Goal: Information Seeking & Learning: Learn about a topic

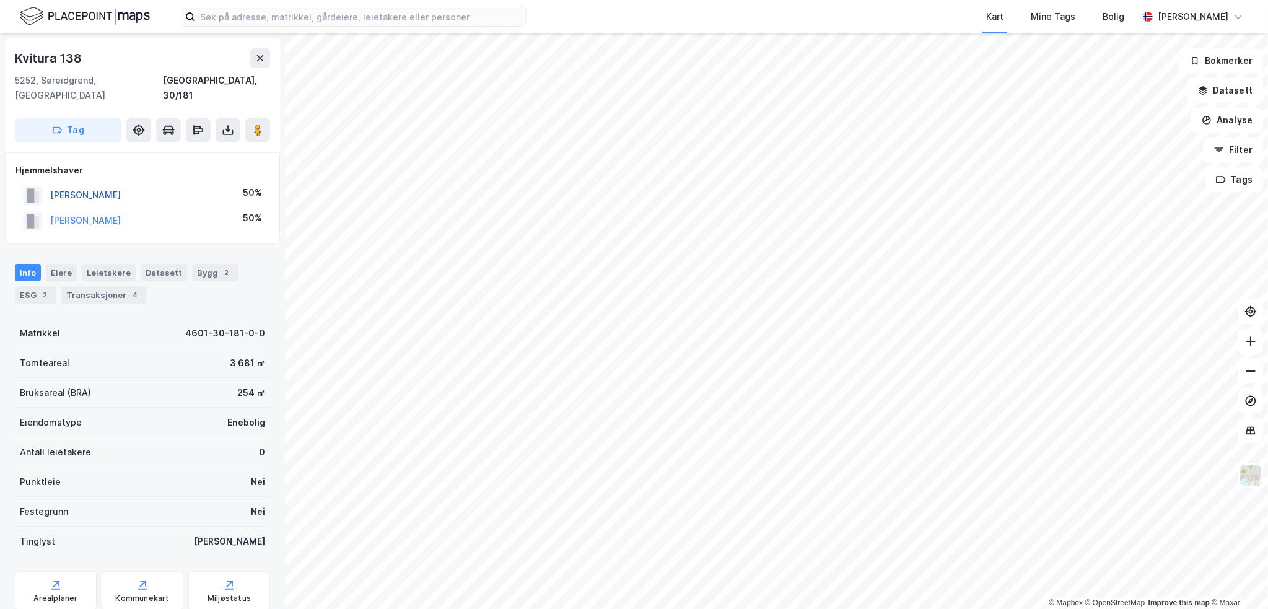
click at [0, 0] on button "[PERSON_NAME]" at bounding box center [0, 0] width 0 height 0
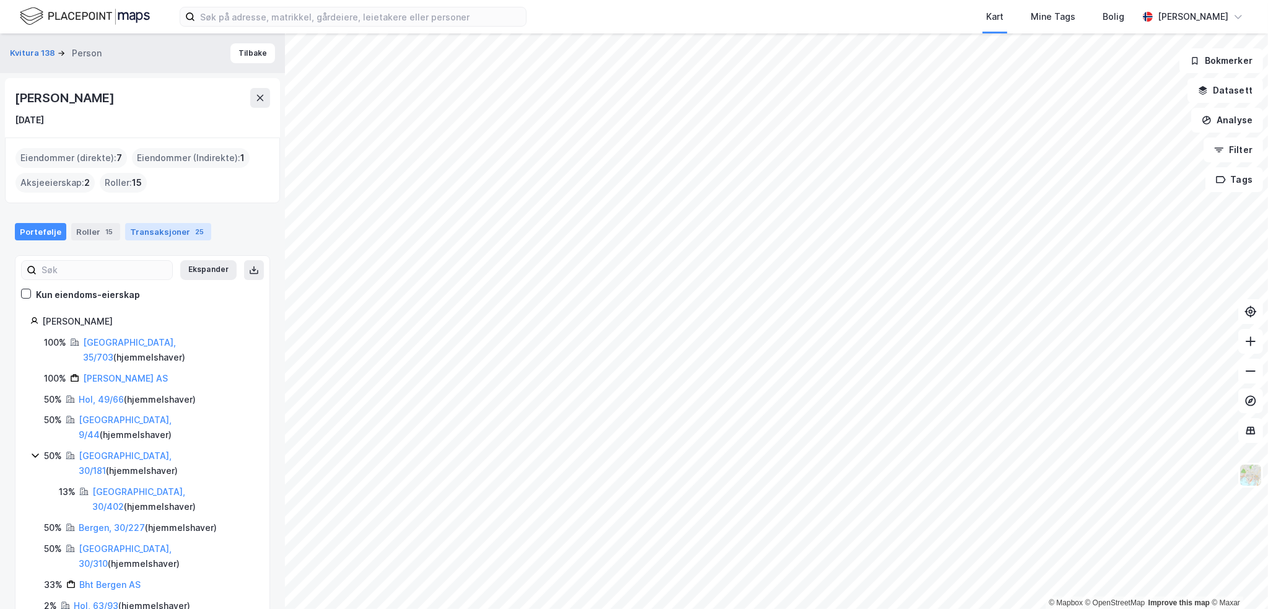
click at [151, 223] on div "Transaksjoner 25" at bounding box center [168, 231] width 86 height 17
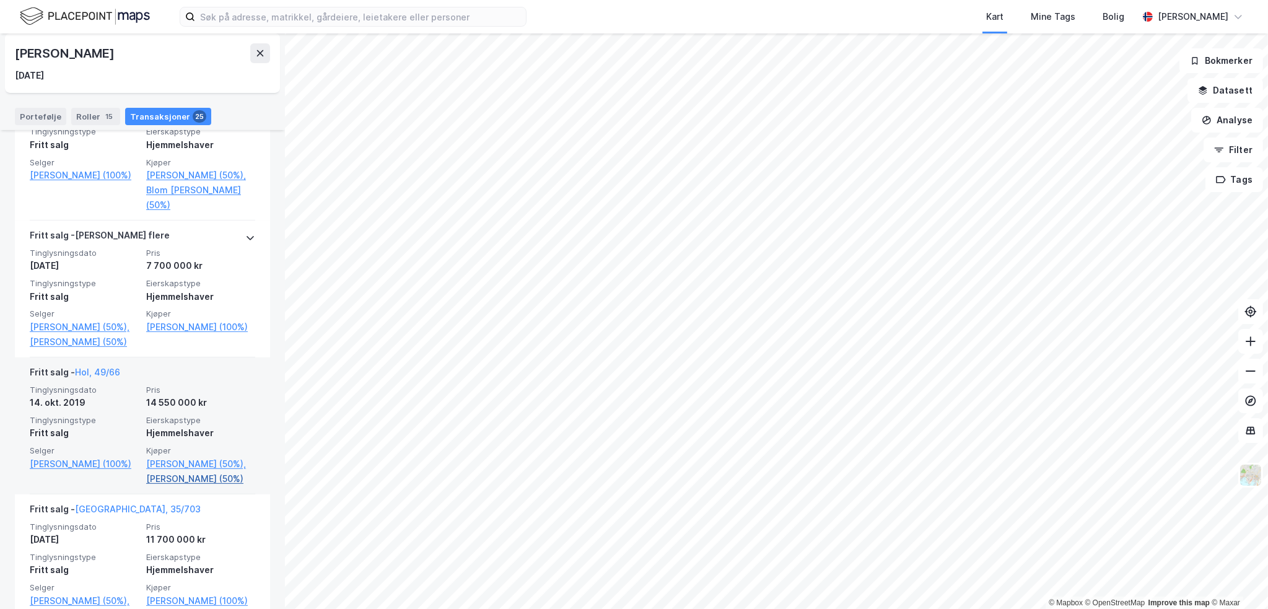
scroll to position [806, 0]
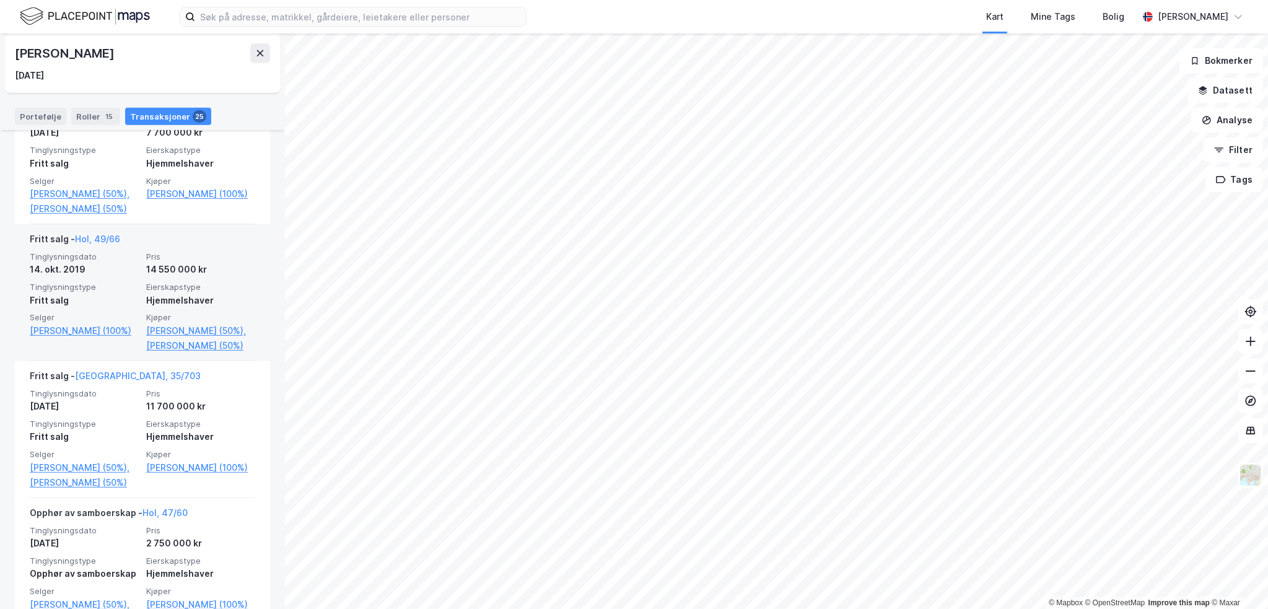
click at [191, 297] on div "Hjemmelshaver" at bounding box center [200, 300] width 109 height 15
click at [101, 236] on link "Hol, 49/66" at bounding box center [97, 239] width 45 height 11
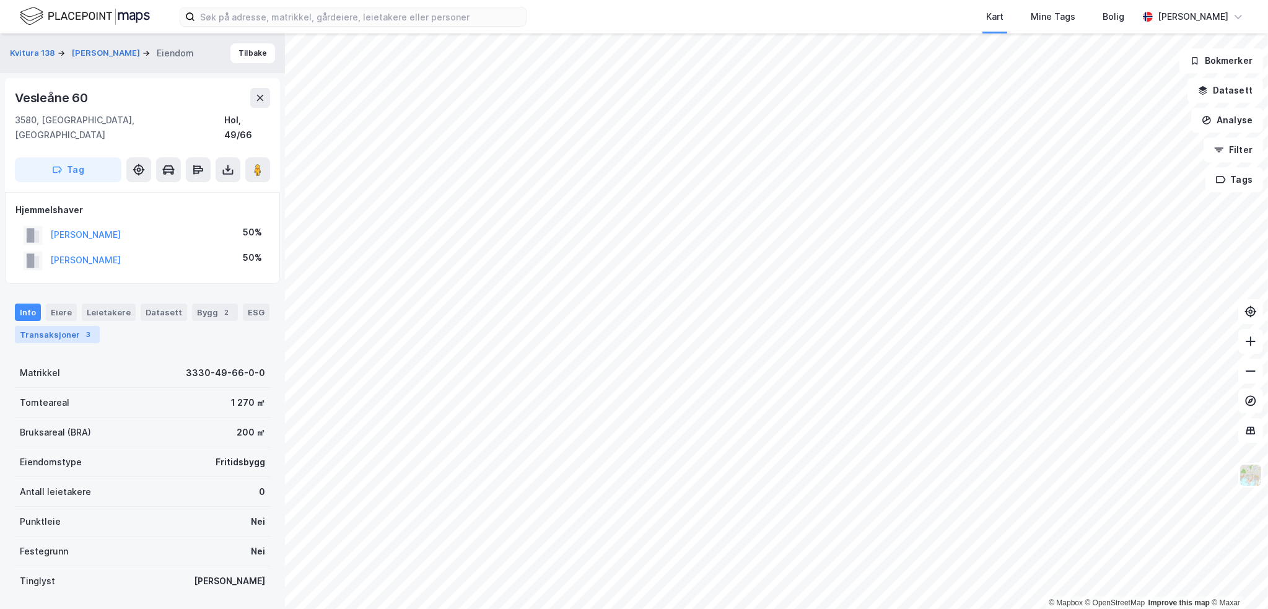
click at [57, 326] on div "Transaksjoner 3" at bounding box center [57, 334] width 85 height 17
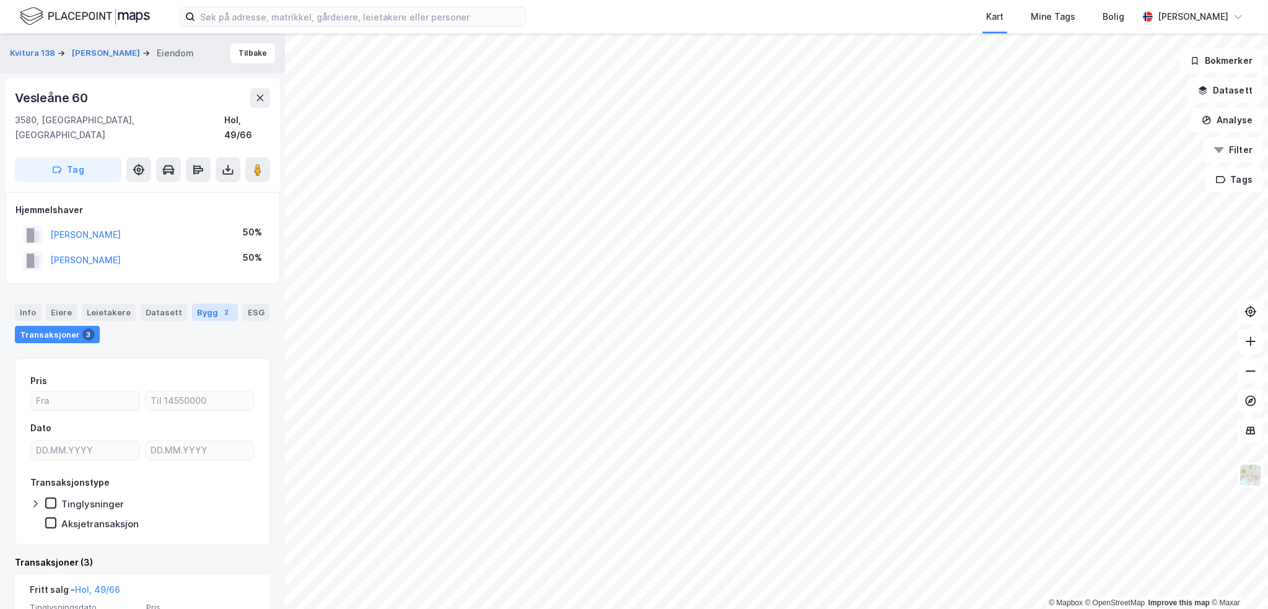
click at [212, 304] on div "Bygg 2" at bounding box center [215, 312] width 46 height 17
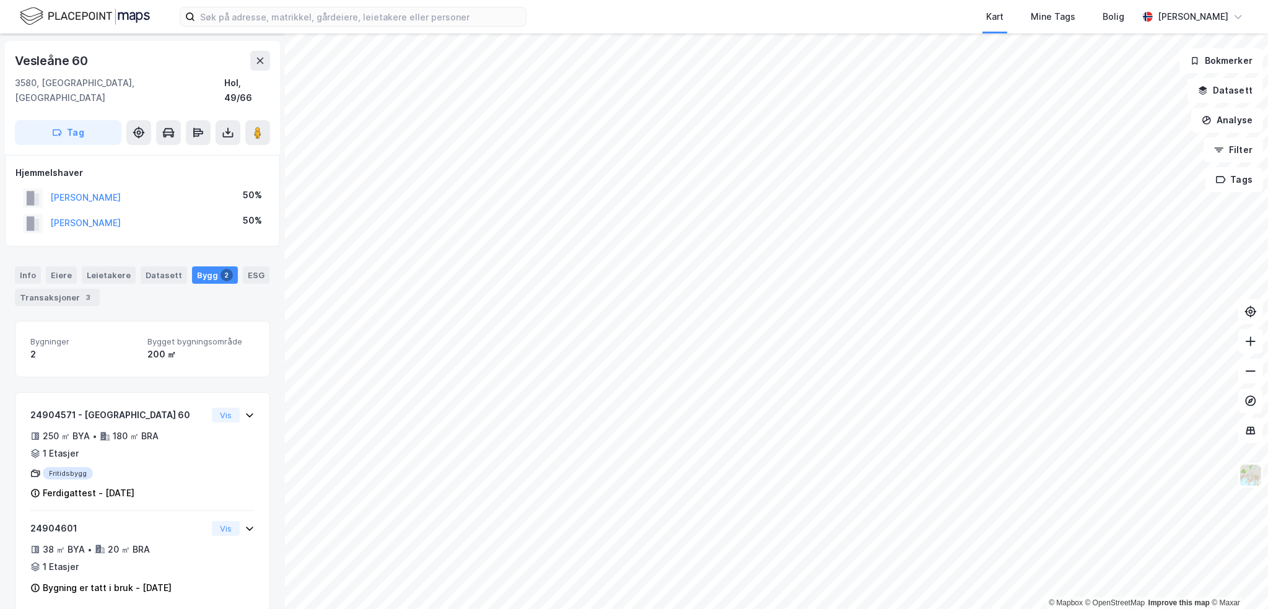
scroll to position [37, 0]
click at [103, 190] on div "[PERSON_NAME]" at bounding box center [85, 197] width 71 height 15
click at [0, 0] on button "[PERSON_NAME]" at bounding box center [0, 0] width 0 height 0
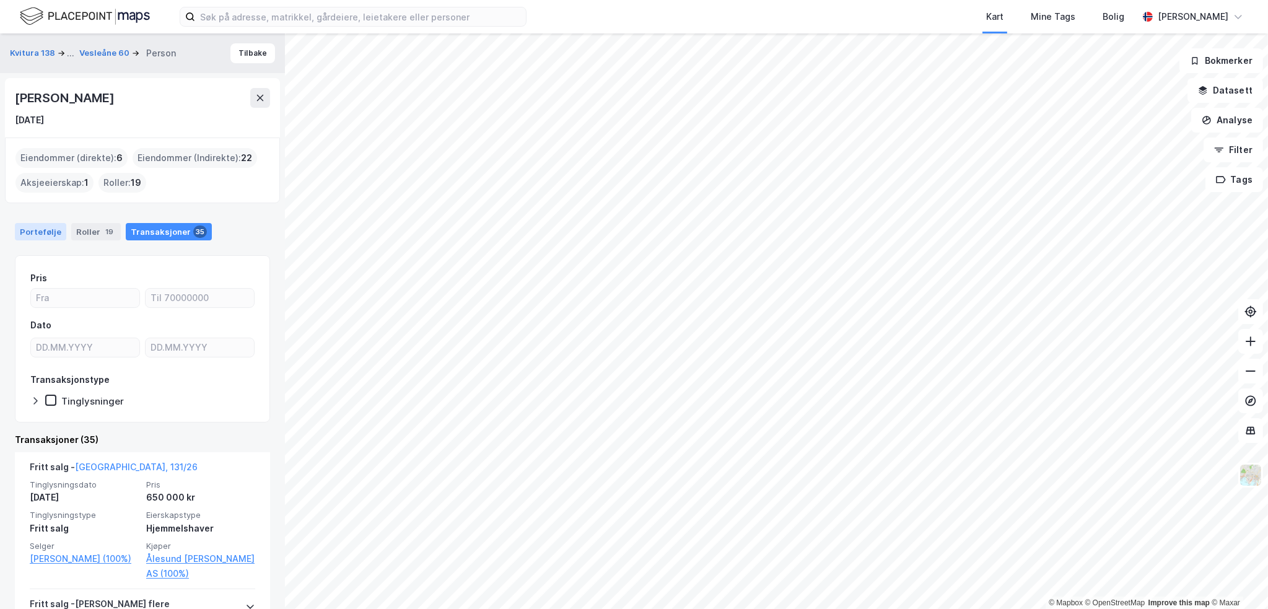
click at [40, 230] on div "Portefølje" at bounding box center [40, 231] width 51 height 17
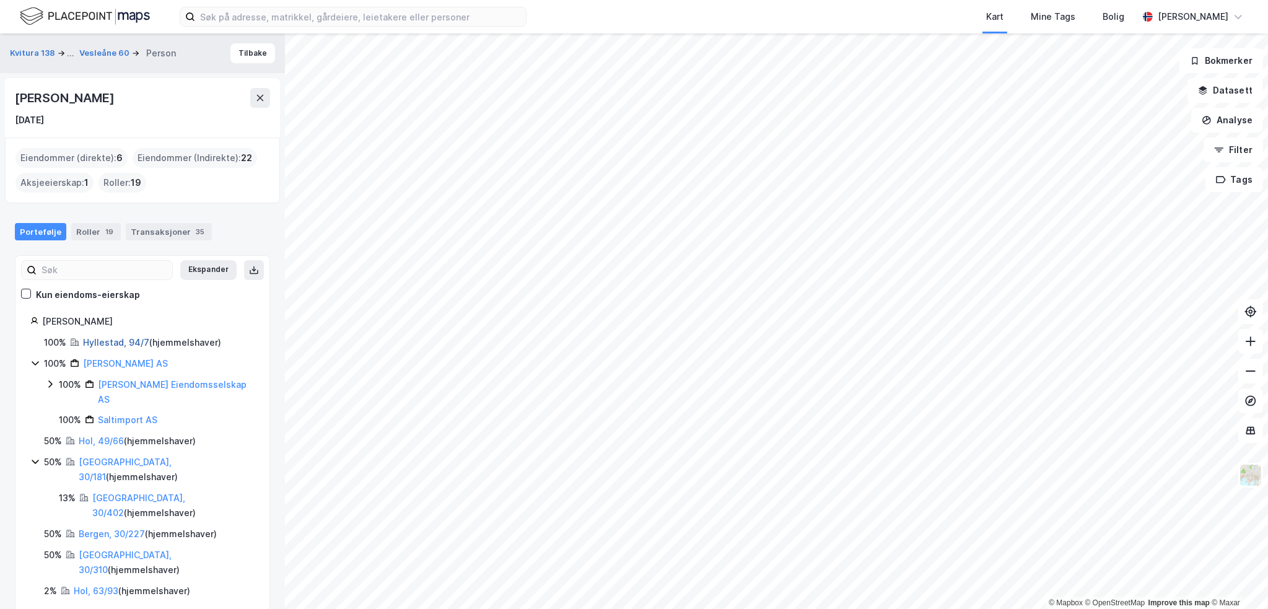
click at [104, 344] on link "Hyllestad, 94/7" at bounding box center [116, 342] width 66 height 11
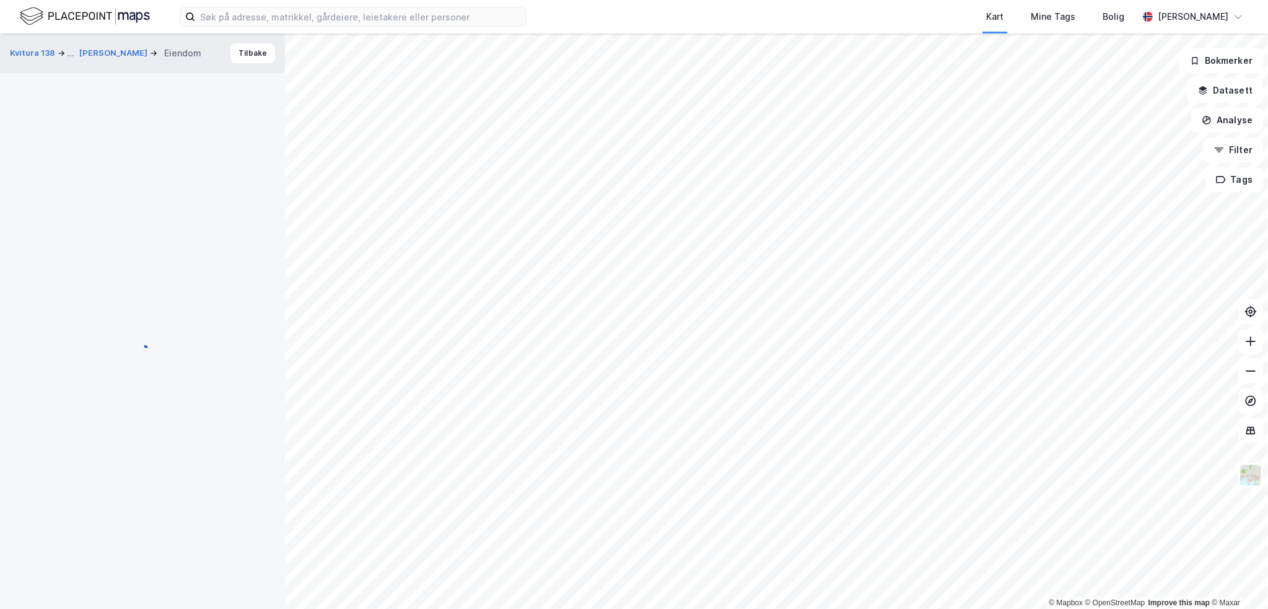
scroll to position [37, 0]
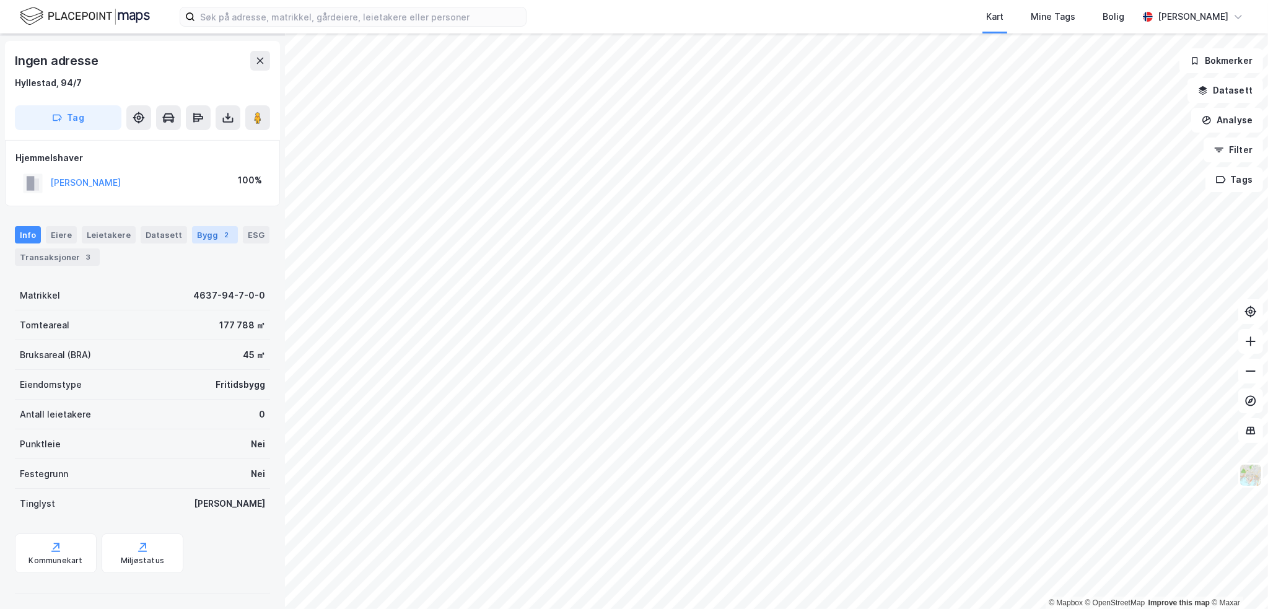
click at [195, 235] on div "Bygg 2" at bounding box center [215, 234] width 46 height 17
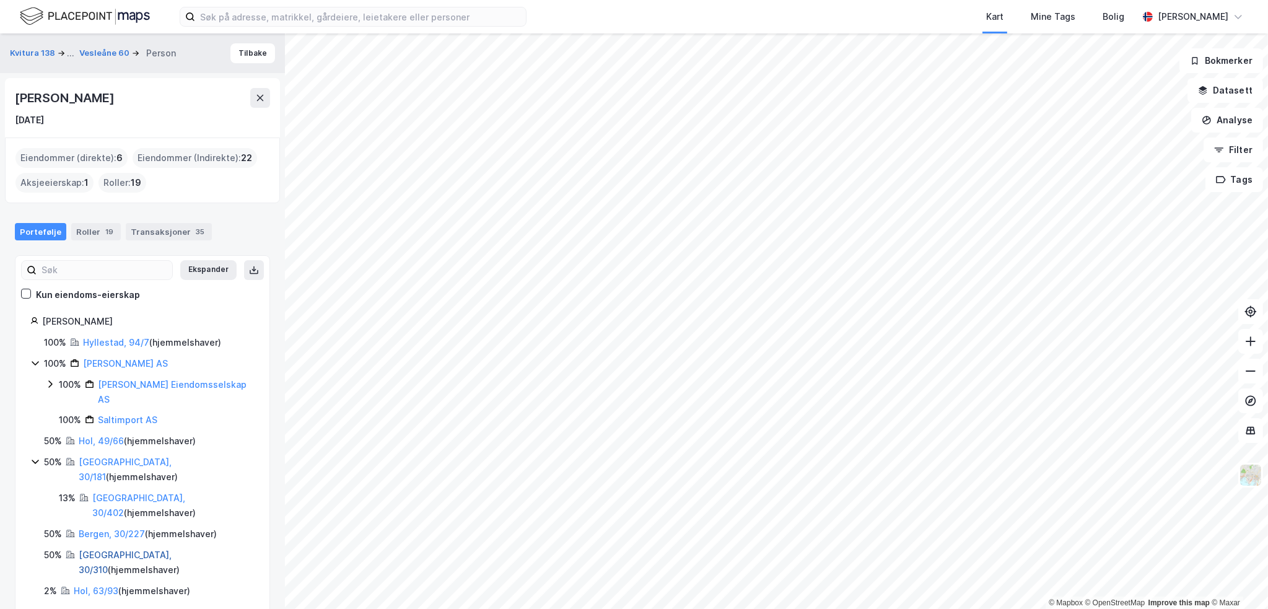
click at [102, 550] on link "[GEOGRAPHIC_DATA], 30/310" at bounding box center [125, 562] width 93 height 25
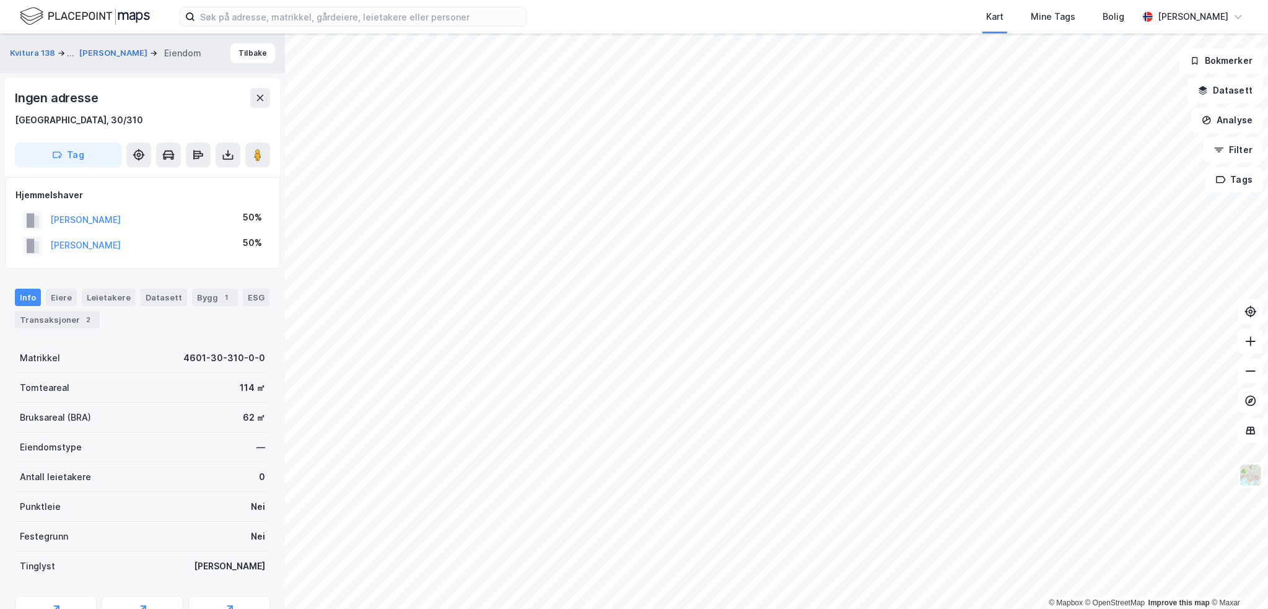
scroll to position [37, 0]
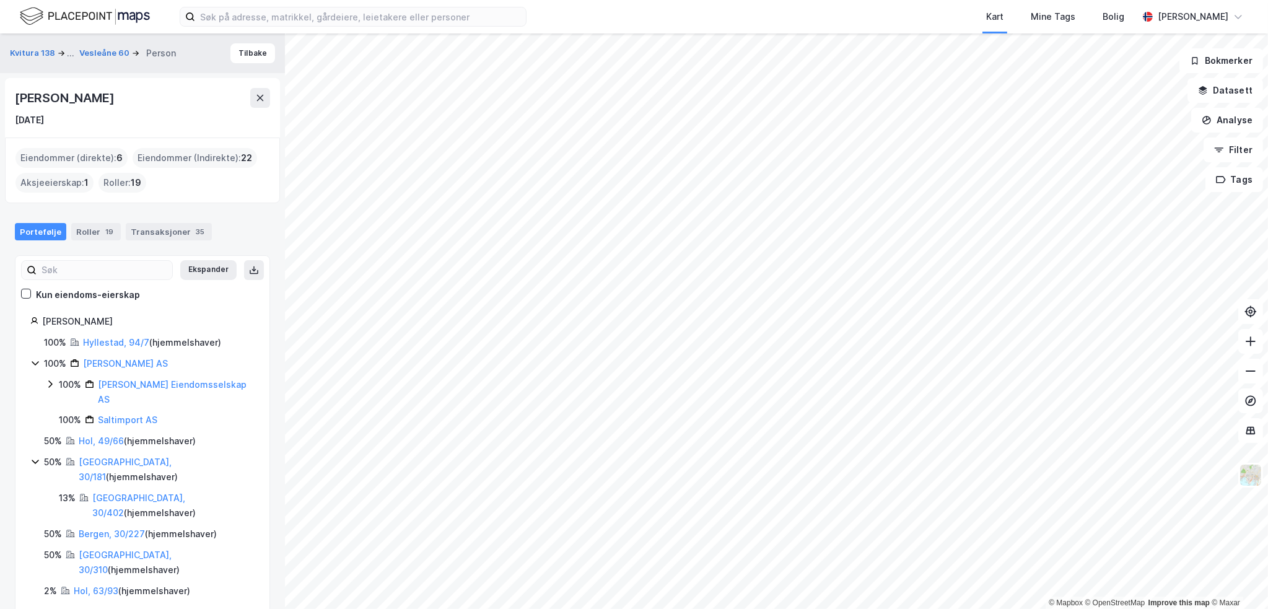
click at [119, 527] on div "Bergen, 30/227 ( hjemmelshaver )" at bounding box center [148, 534] width 138 height 15
click at [121, 529] on link "Bergen, 30/227" at bounding box center [112, 534] width 66 height 11
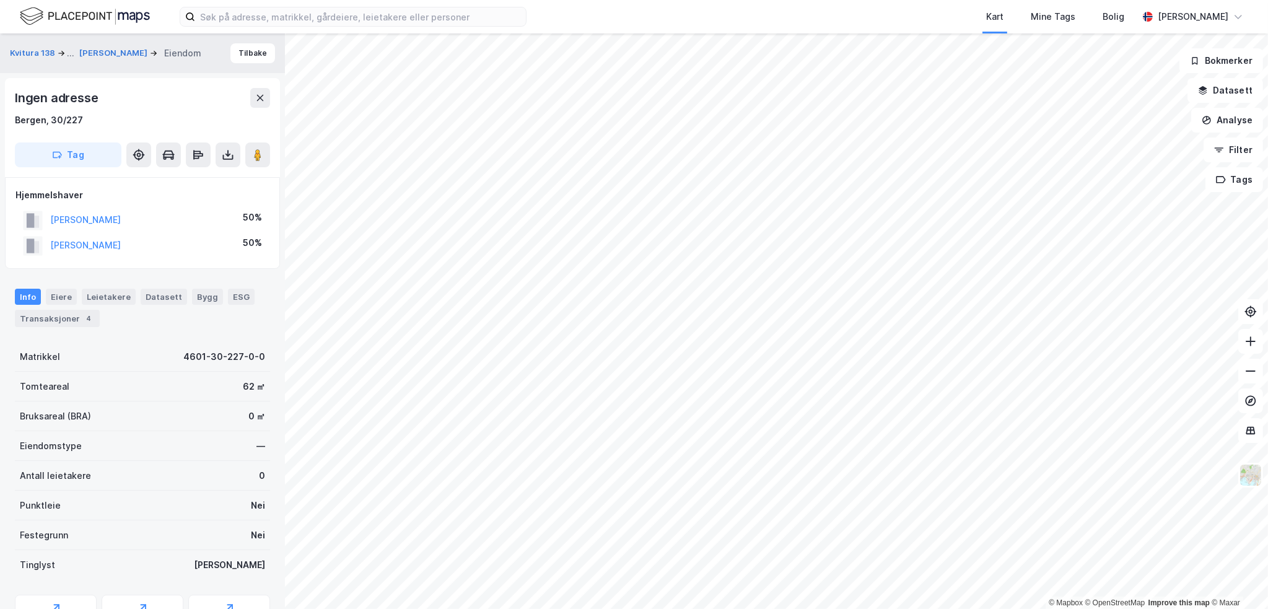
scroll to position [37, 0]
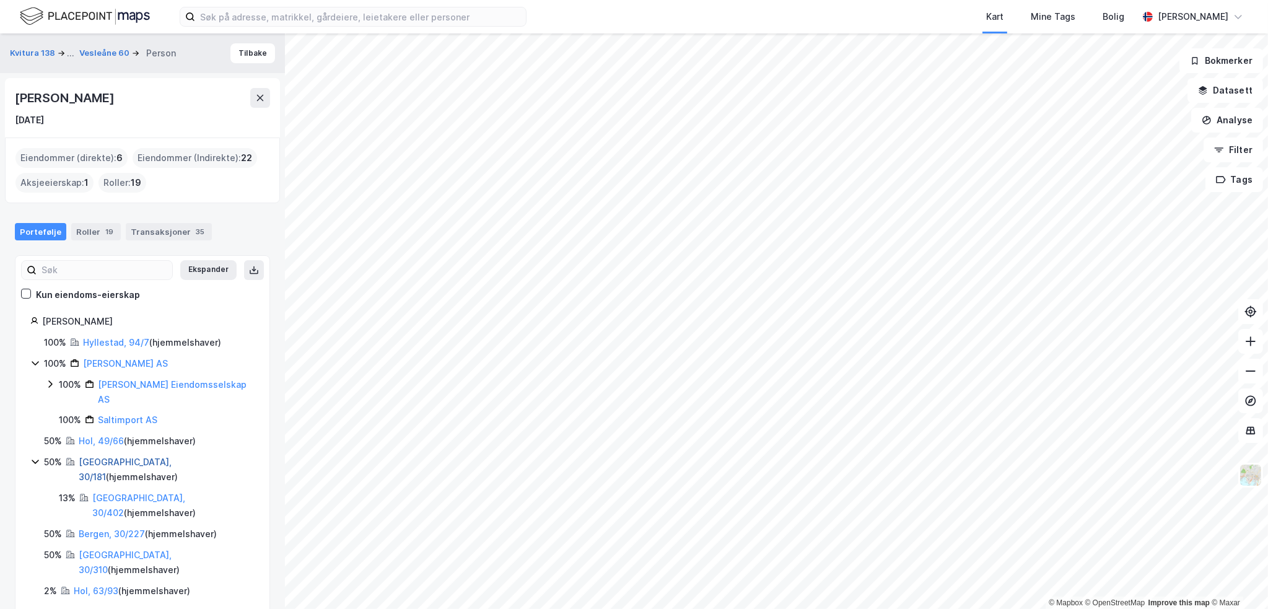
click at [98, 457] on link "[GEOGRAPHIC_DATA], 30/181" at bounding box center [125, 469] width 93 height 25
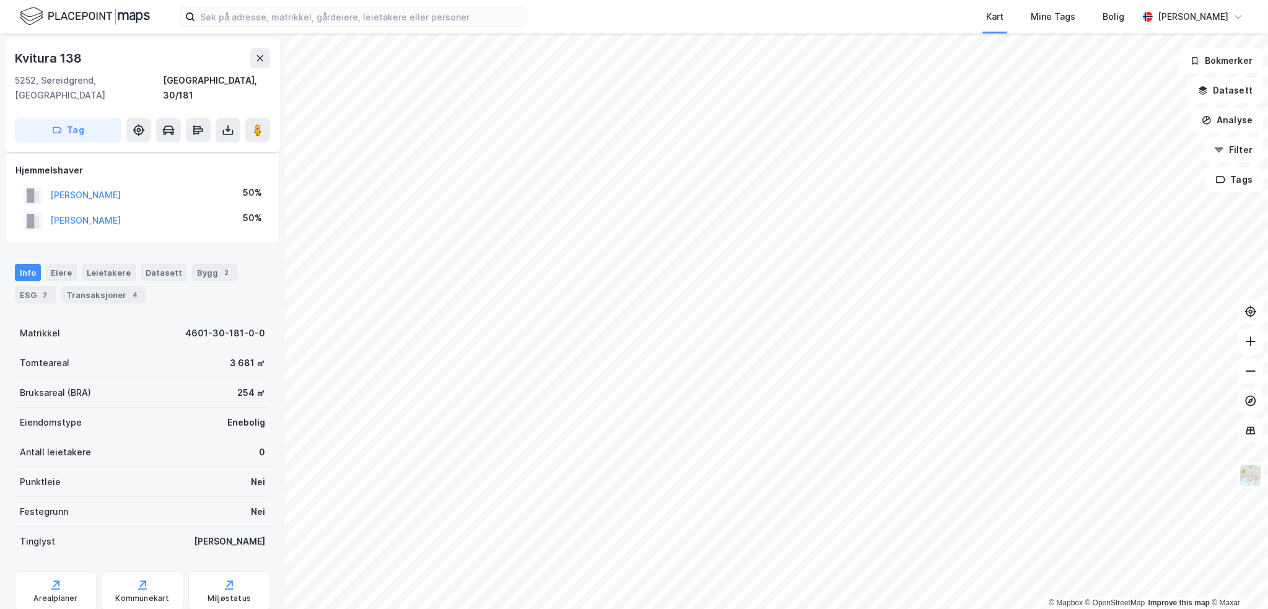
scroll to position [37, 0]
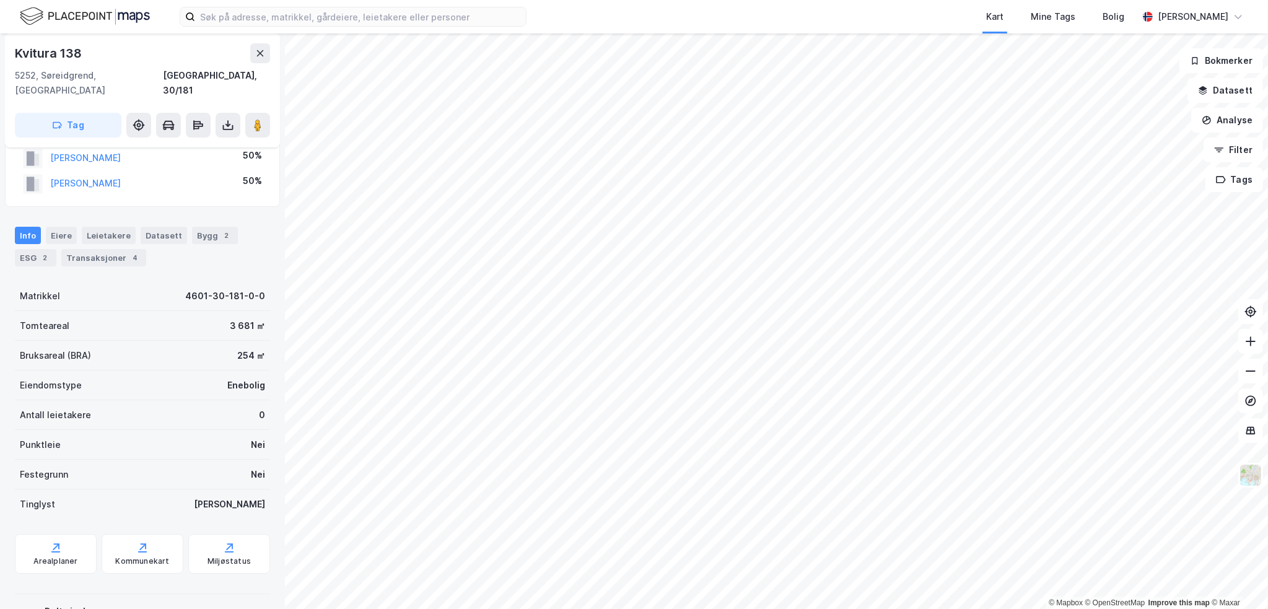
click at [84, 61] on div "Kvitura 138" at bounding box center [142, 53] width 255 height 20
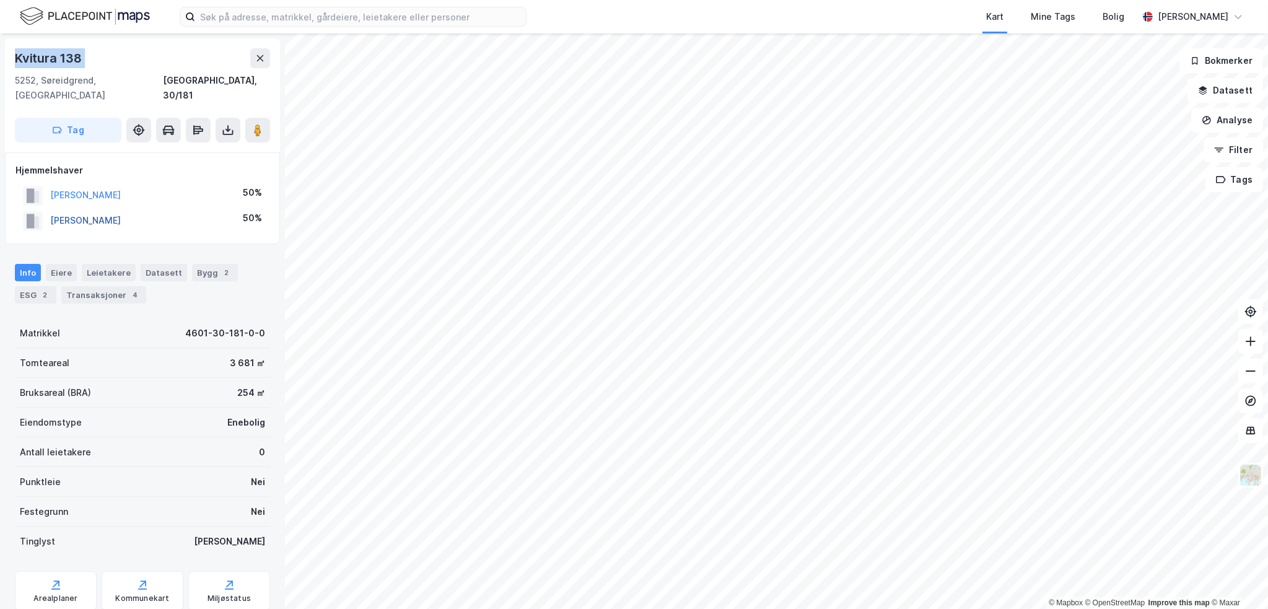
click at [0, 0] on button "[PERSON_NAME]" at bounding box center [0, 0] width 0 height 0
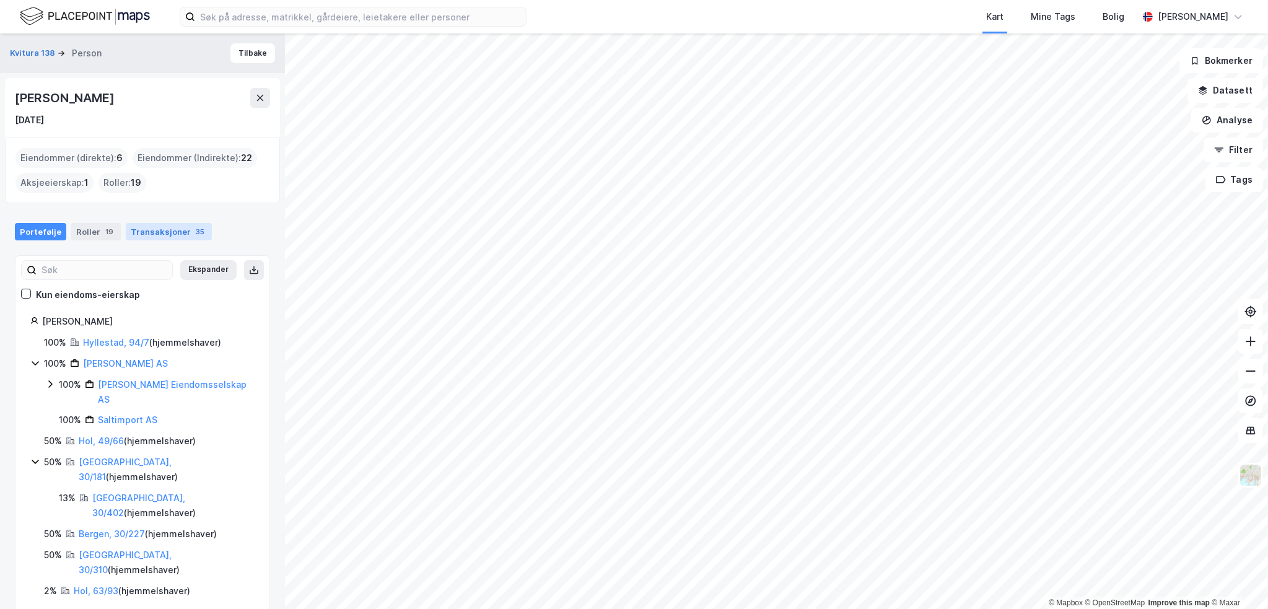
click at [177, 226] on div "Transaksjoner 35" at bounding box center [169, 231] width 86 height 17
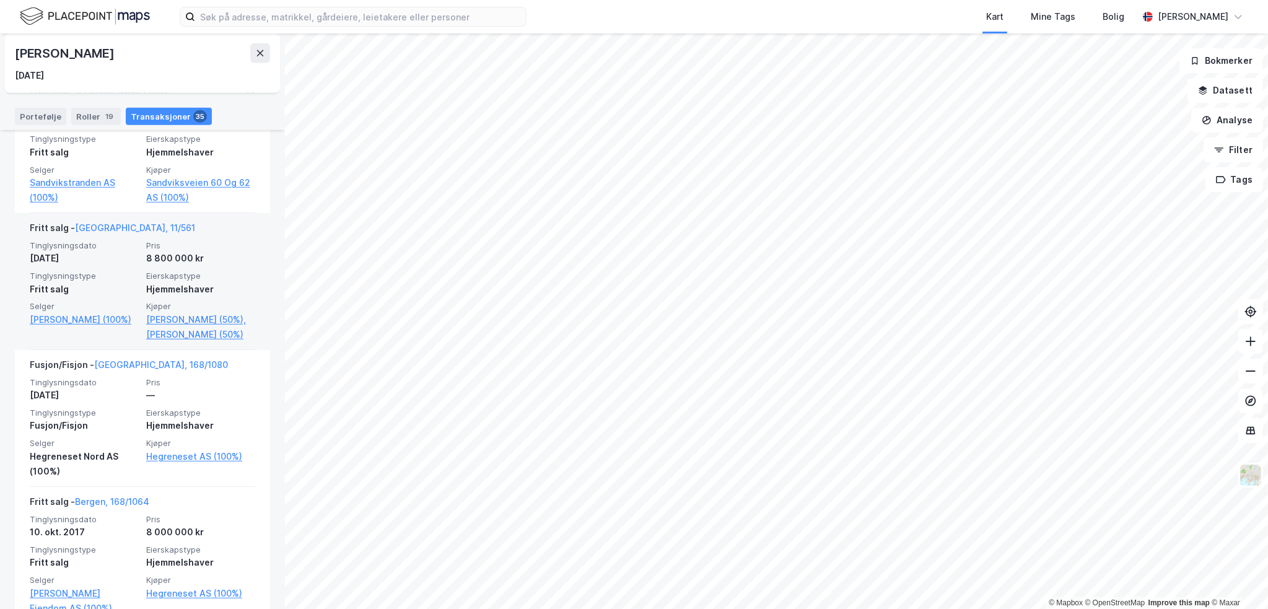
scroll to position [1487, 0]
click at [118, 232] on link "[GEOGRAPHIC_DATA], 11/561" at bounding box center [135, 227] width 120 height 11
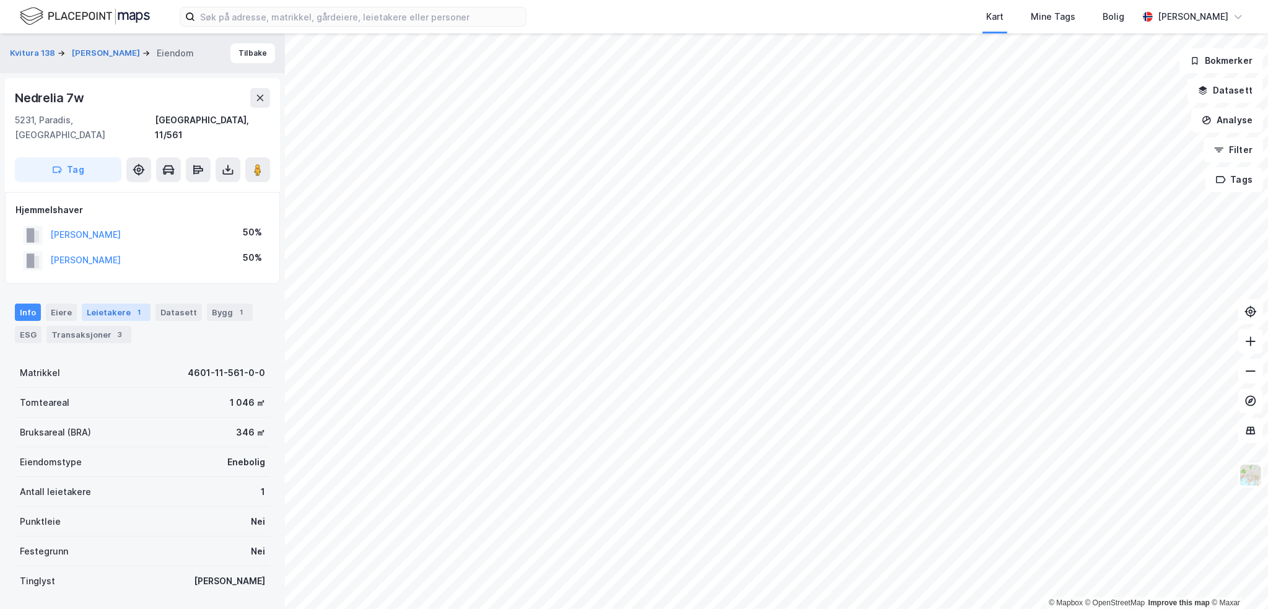
scroll to position [4, 0]
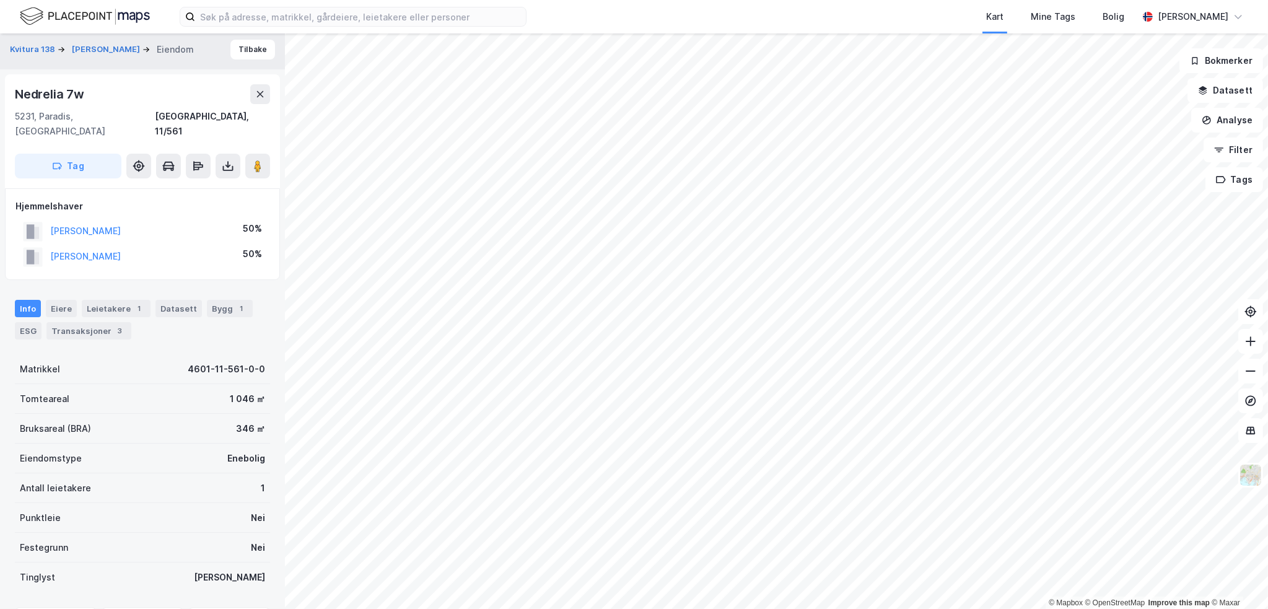
click at [66, 91] on div "Nedrelia 7w" at bounding box center [51, 94] width 72 height 20
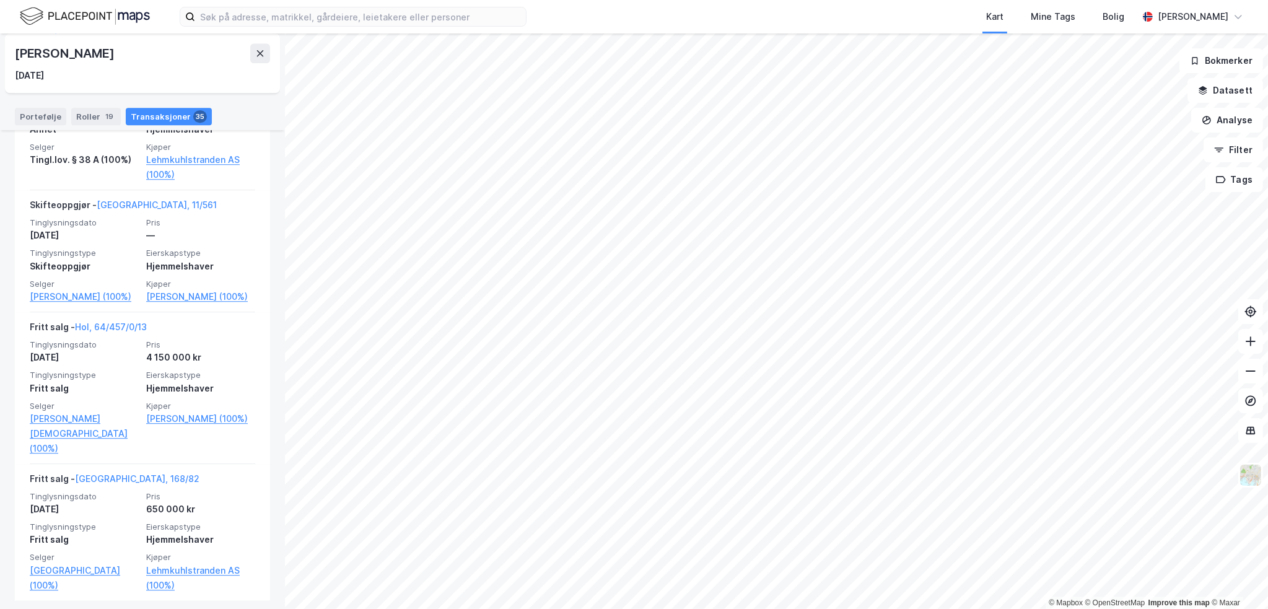
scroll to position [4650, 0]
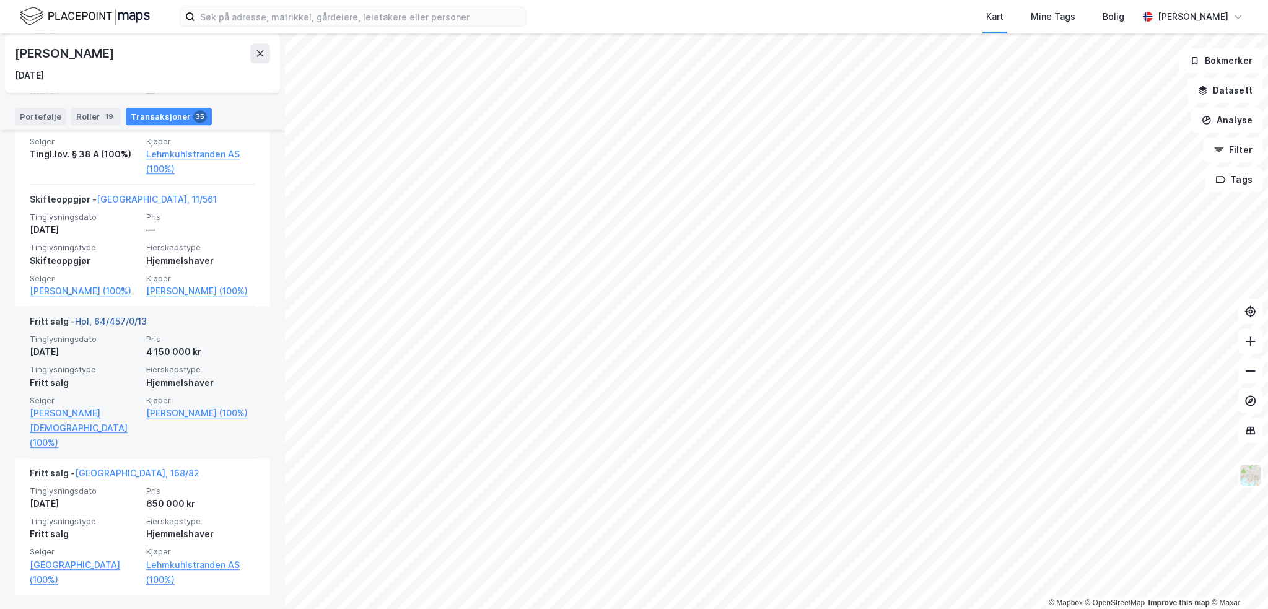
click at [119, 327] on link "Hol, 64/457/0/13" at bounding box center [111, 321] width 72 height 11
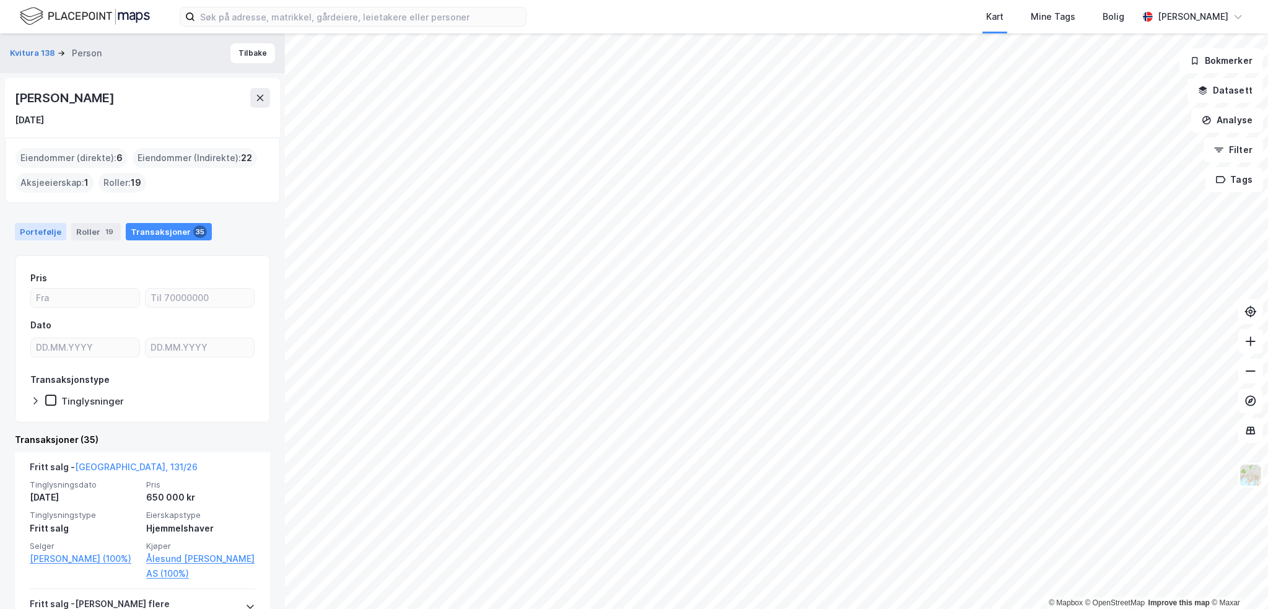
click at [49, 229] on div "Portefølje" at bounding box center [40, 231] width 51 height 17
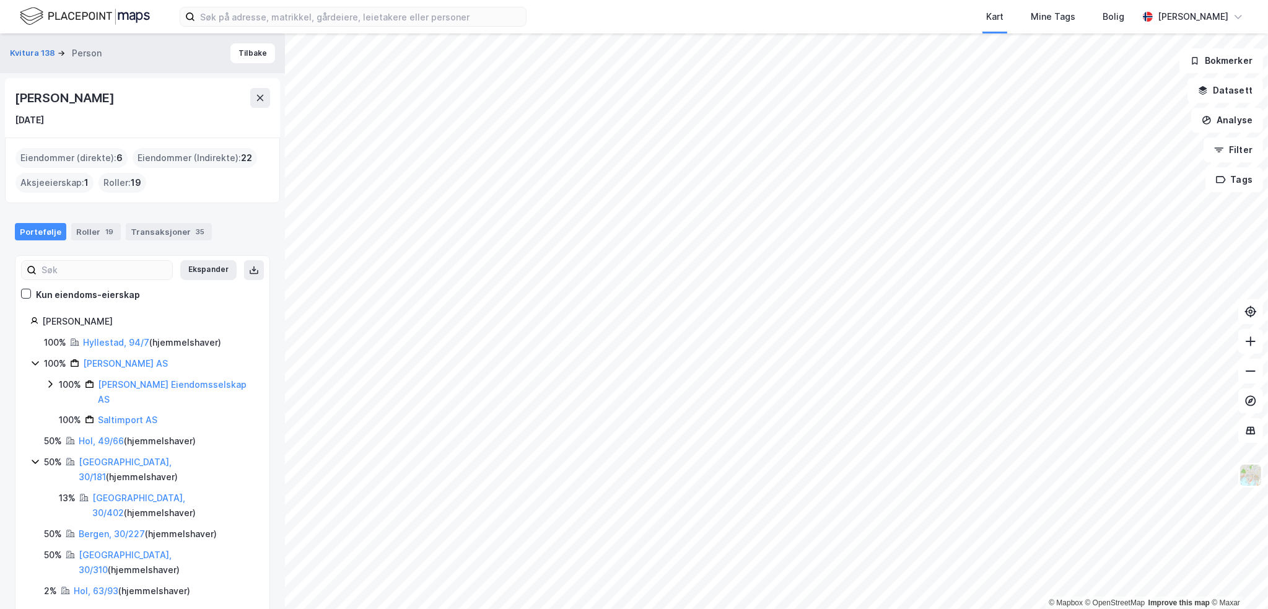
drag, startPoint x: 99, startPoint y: 231, endPoint x: 112, endPoint y: 247, distance: 20.7
click at [103, 231] on div "19" at bounding box center [109, 232] width 13 height 12
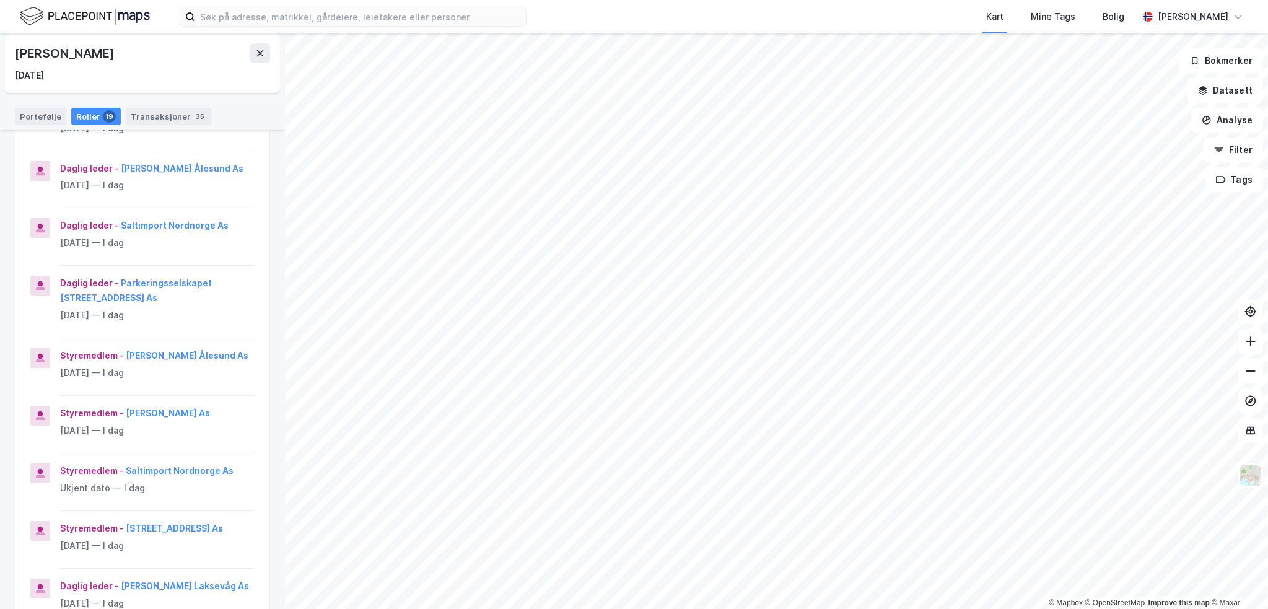
scroll to position [140, 0]
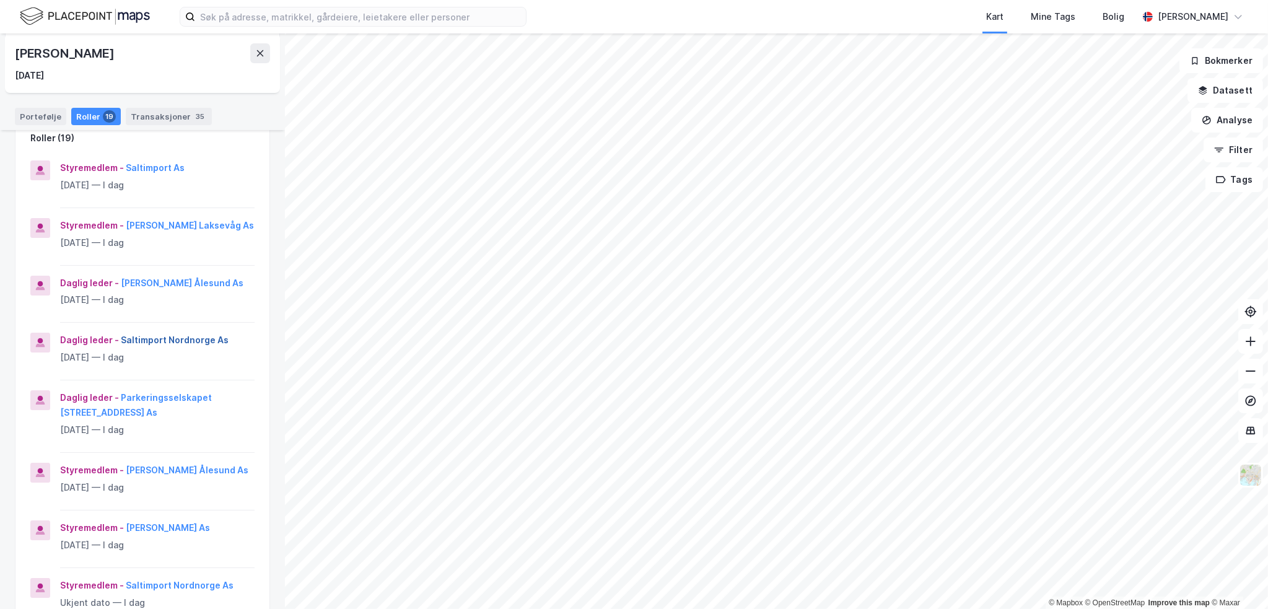
click at [0, 0] on button "Saltimport Nordnorge As" at bounding box center [0, 0] width 0 height 0
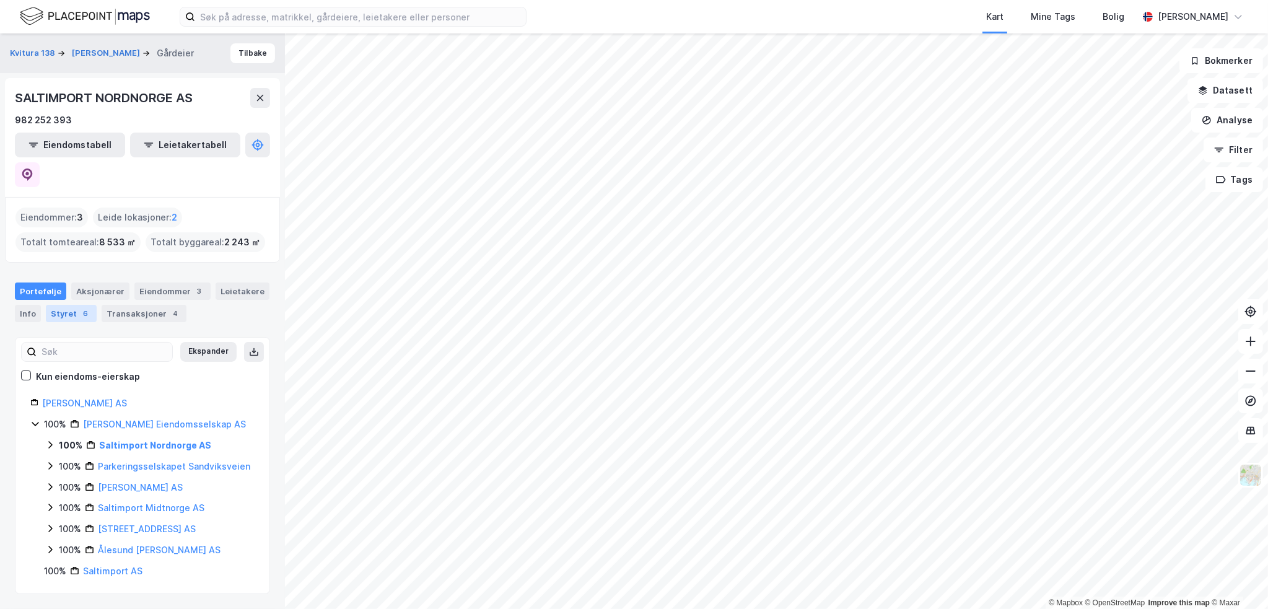
click at [84, 305] on div "Styret 6" at bounding box center [71, 313] width 51 height 17
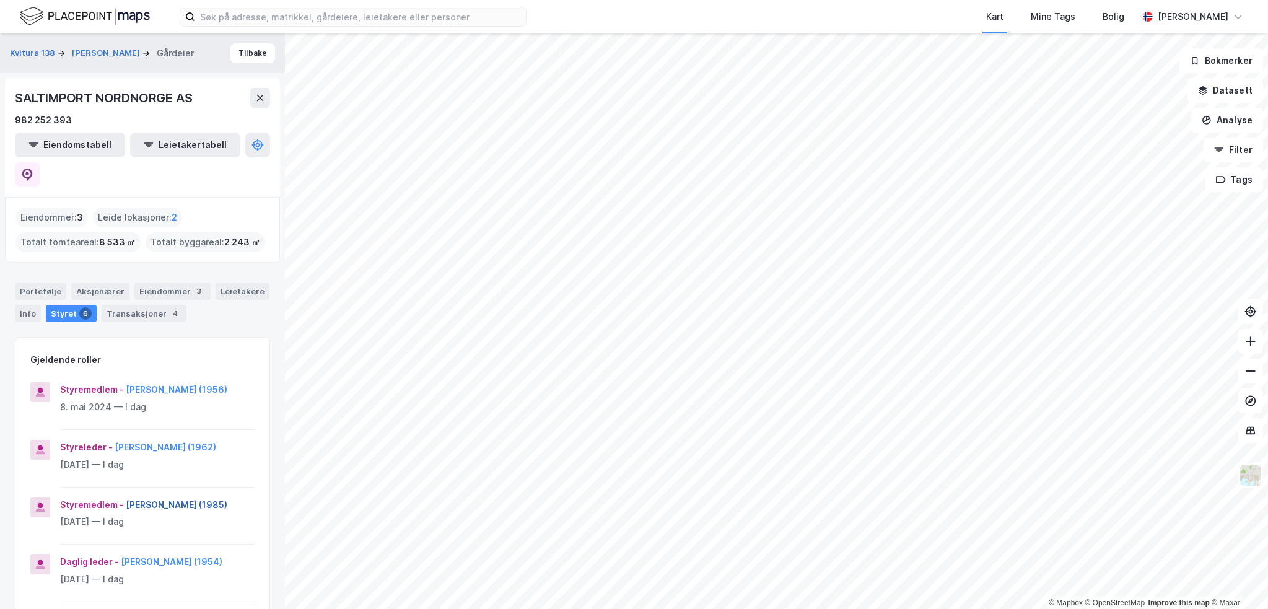
click at [0, 0] on button "[PERSON_NAME] (1985)" at bounding box center [0, 0] width 0 height 0
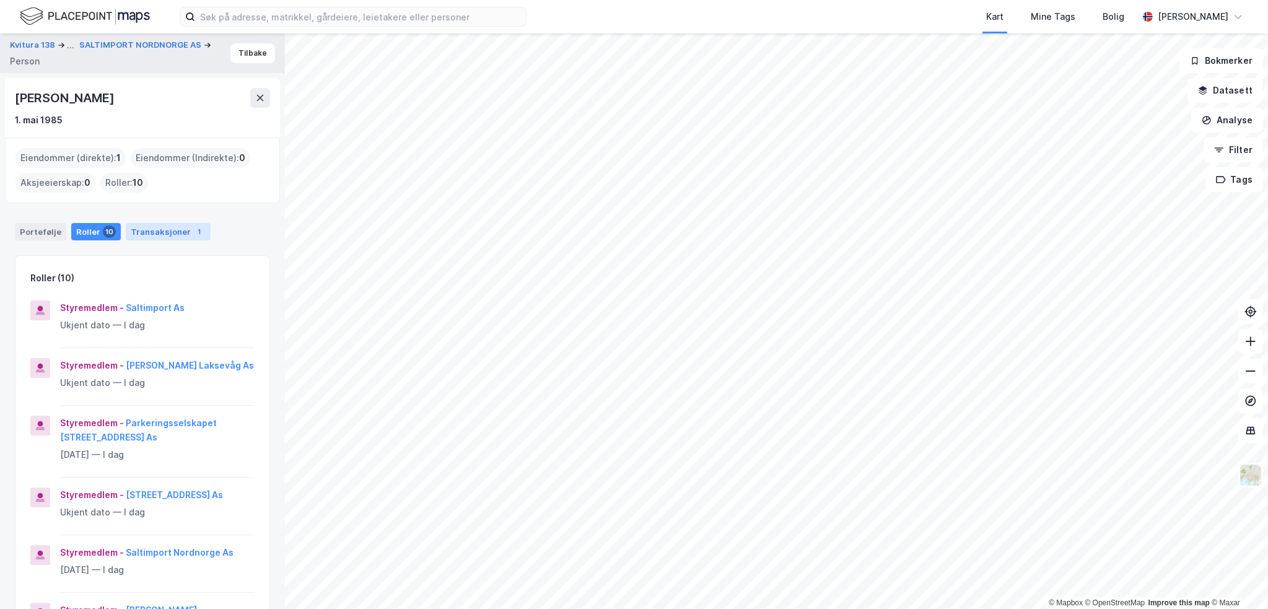
click at [173, 224] on div "Transaksjoner 1" at bounding box center [168, 231] width 85 height 17
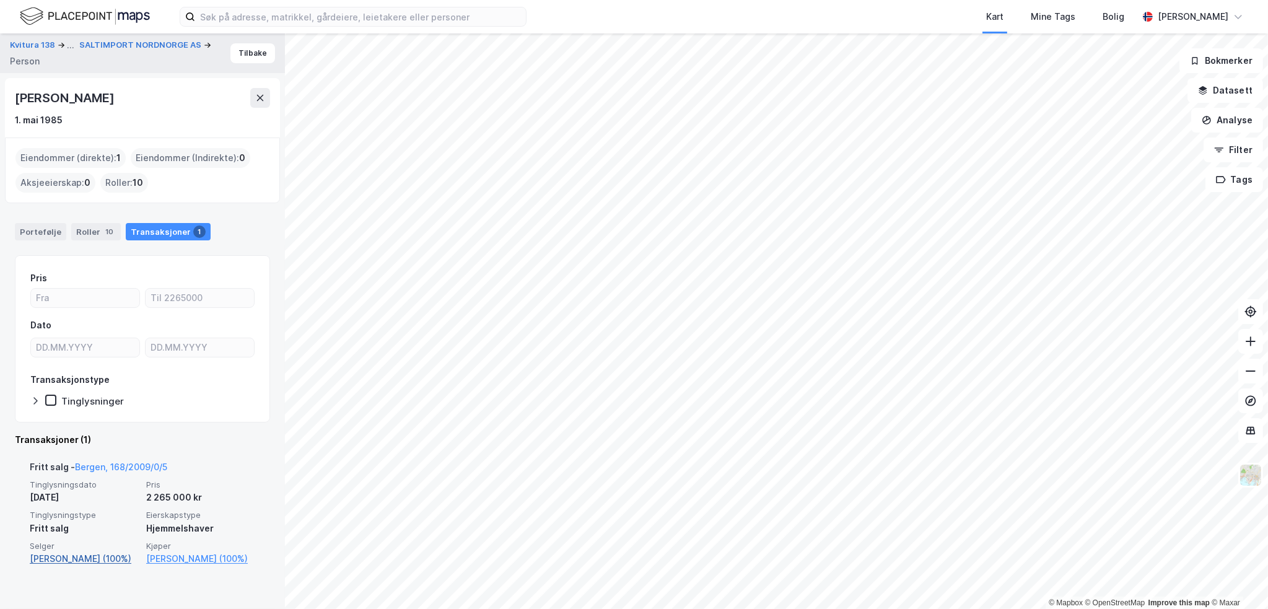
click at [102, 560] on link "[PERSON_NAME] (100%)" at bounding box center [84, 558] width 109 height 15
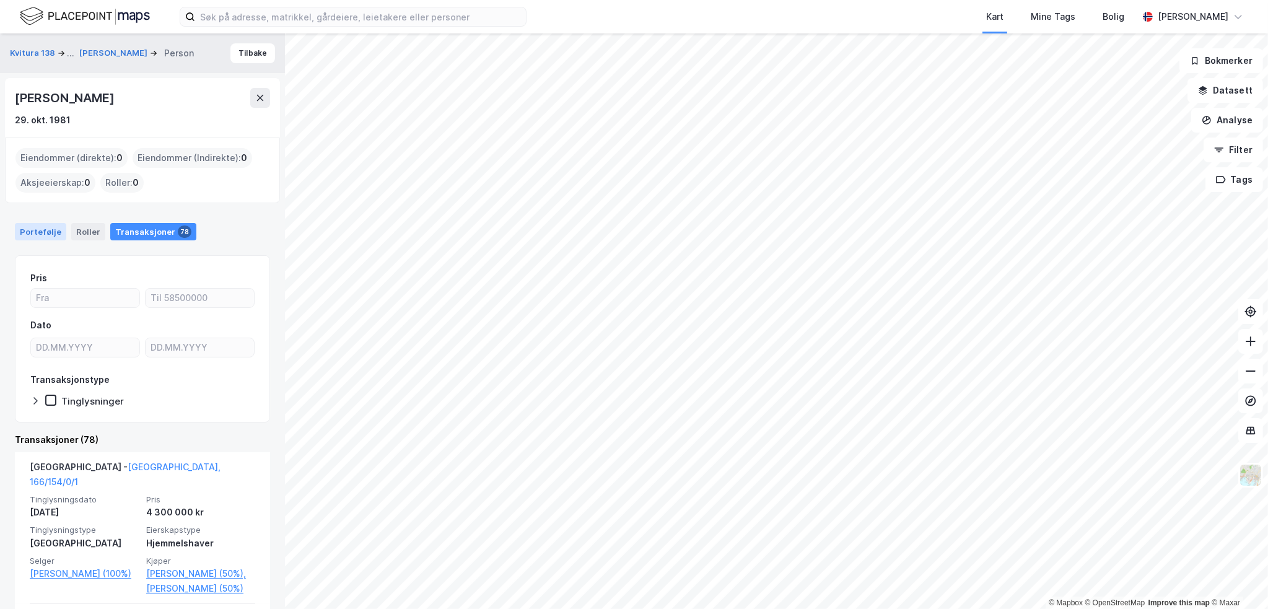
click at [50, 231] on div "Portefølje" at bounding box center [40, 231] width 51 height 17
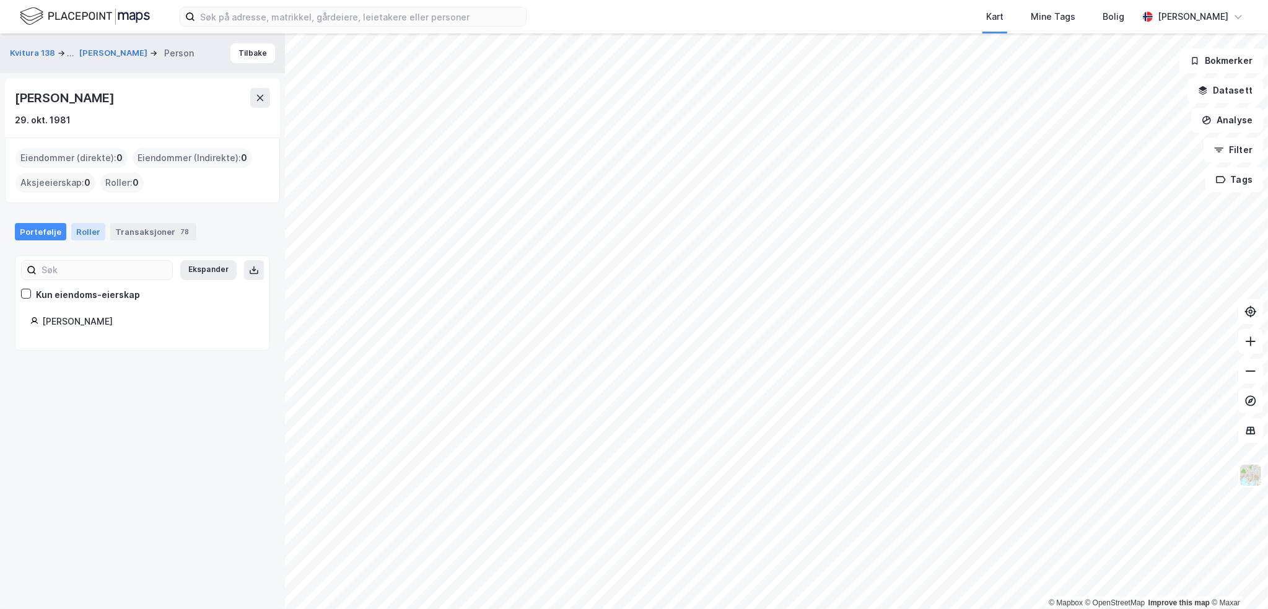
click at [76, 225] on div "Roller" at bounding box center [88, 231] width 34 height 17
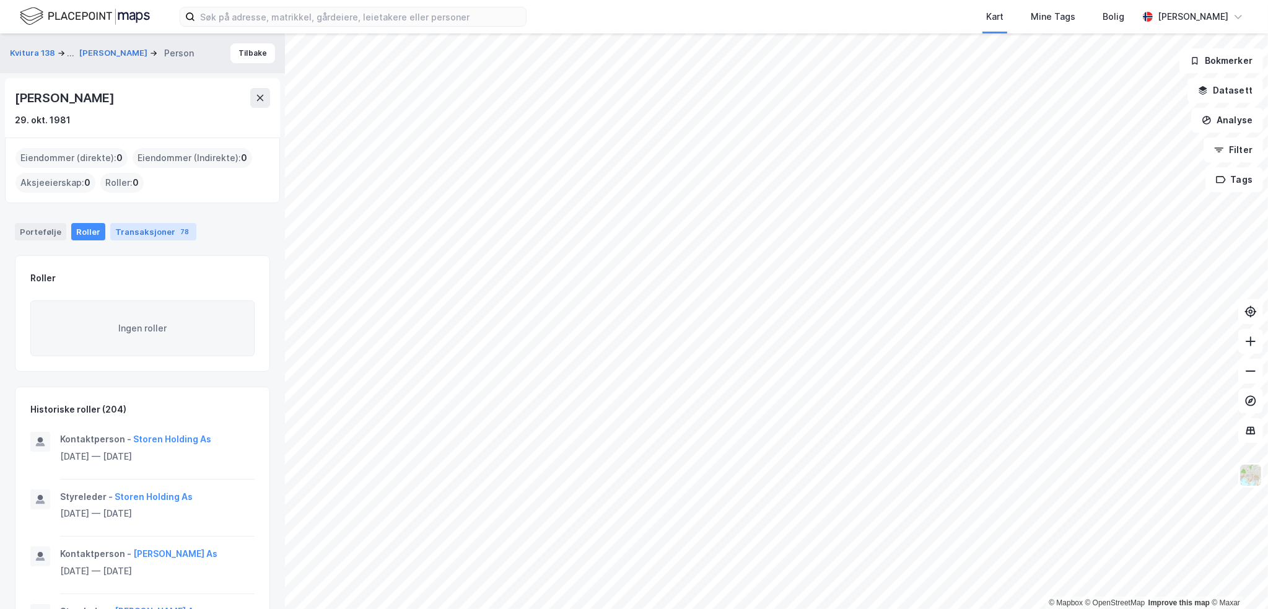
click at [146, 228] on div "Transaksjoner 78" at bounding box center [153, 231] width 86 height 17
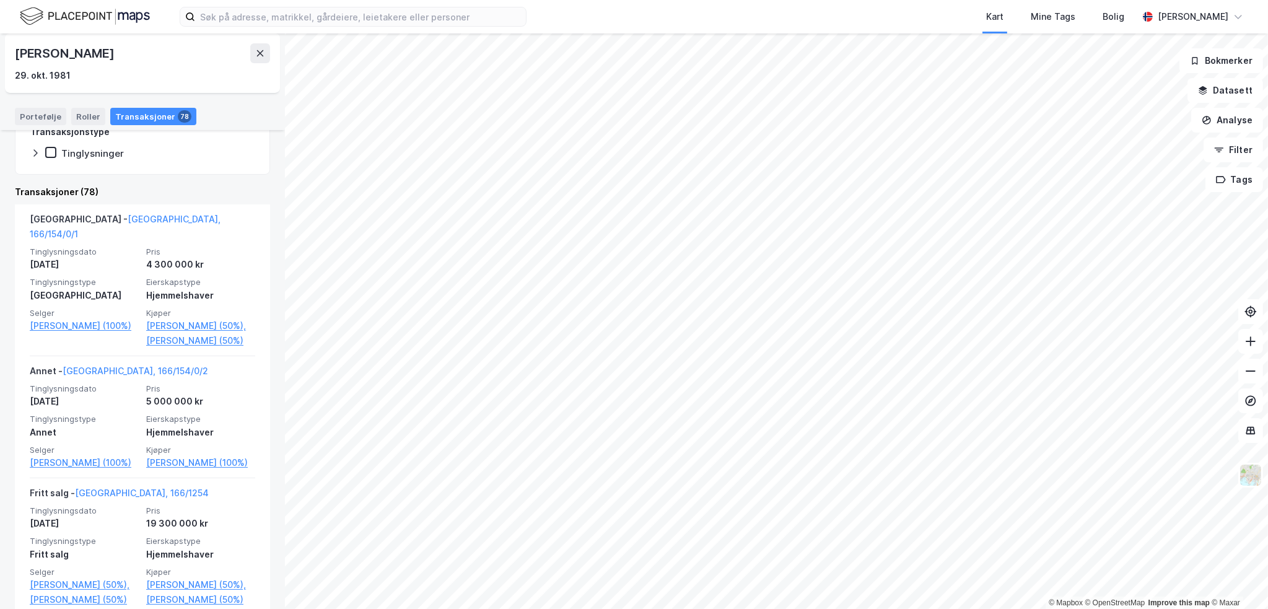
scroll to position [310, 0]
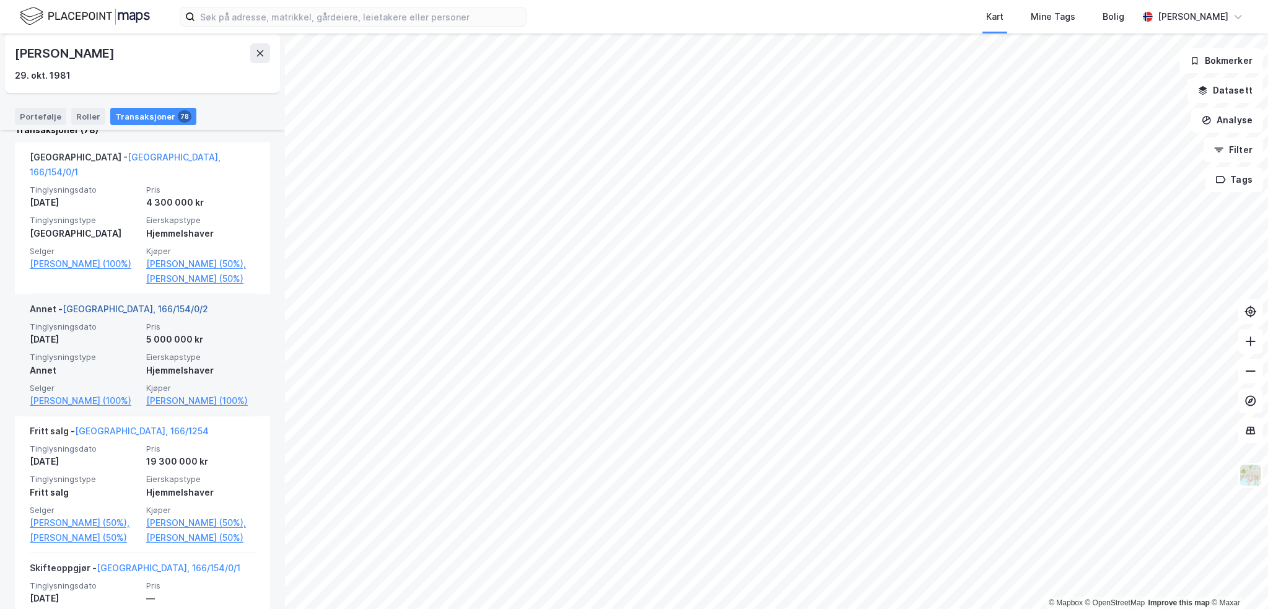
click at [121, 314] on link "[GEOGRAPHIC_DATA], 166/154/0/2" at bounding box center [136, 309] width 146 height 11
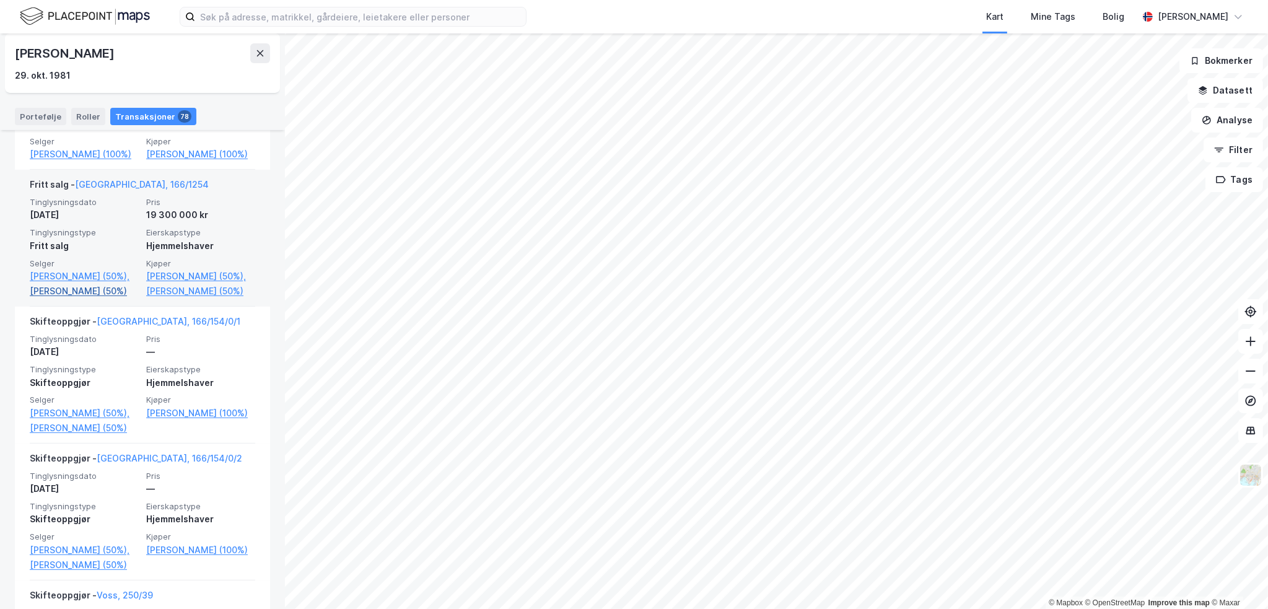
scroll to position [558, 0]
click at [90, 297] on link "[PERSON_NAME] (50%)" at bounding box center [84, 290] width 109 height 15
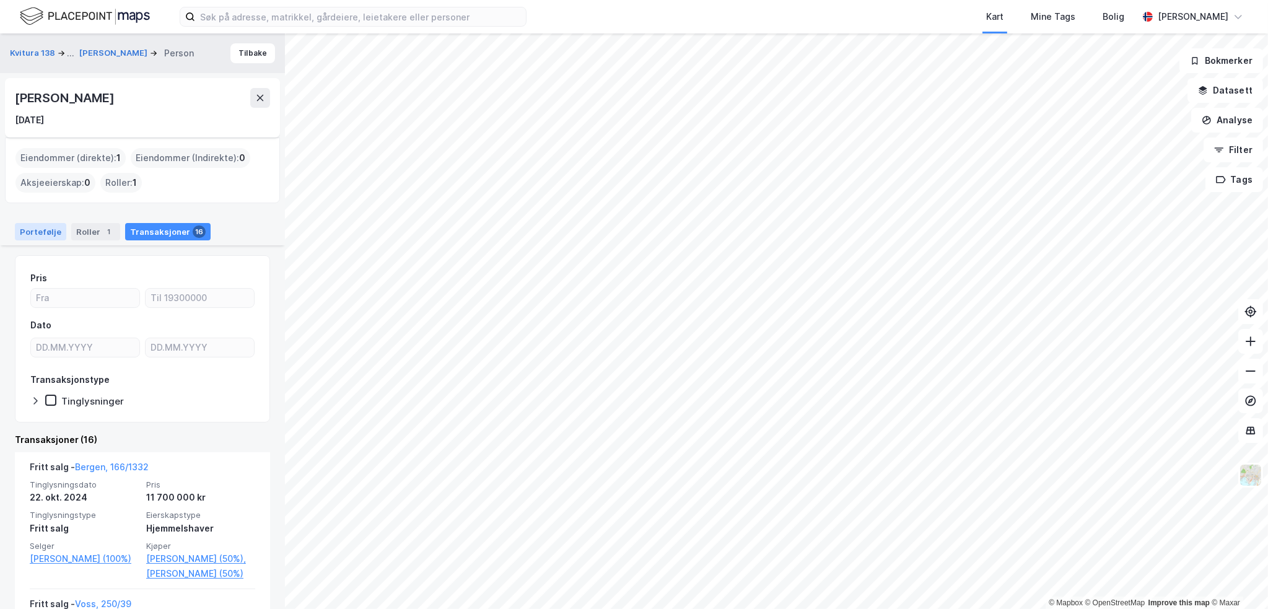
click at [37, 234] on div "Portefølje" at bounding box center [40, 231] width 51 height 17
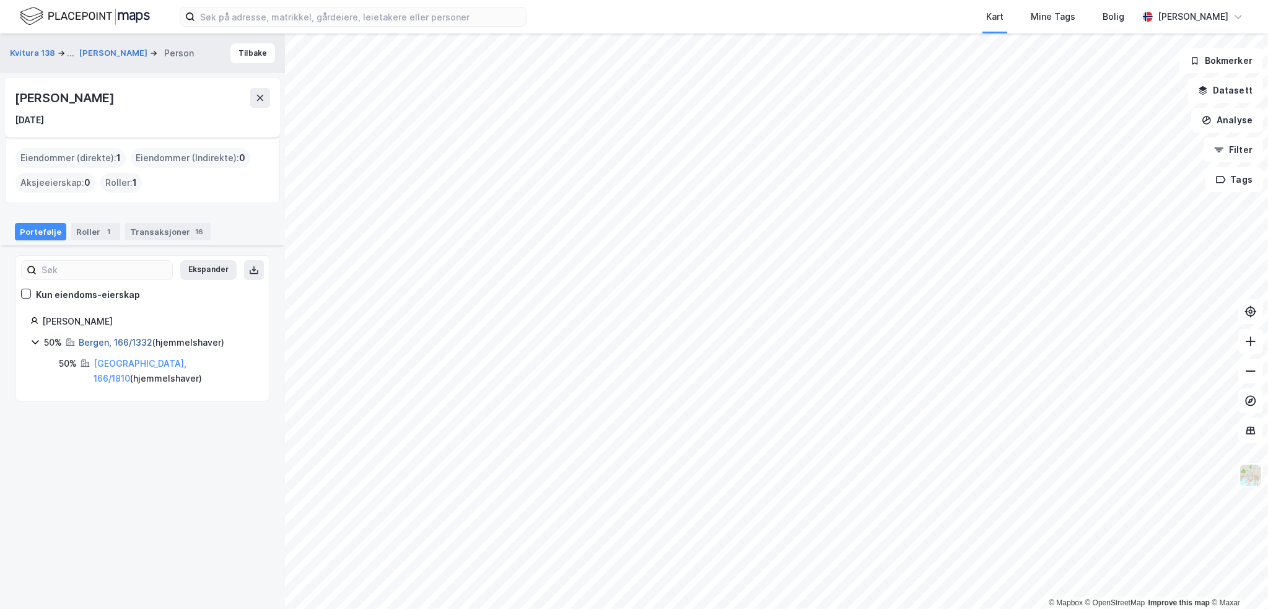
click at [141, 341] on link "Bergen, 166/1332" at bounding box center [116, 342] width 74 height 11
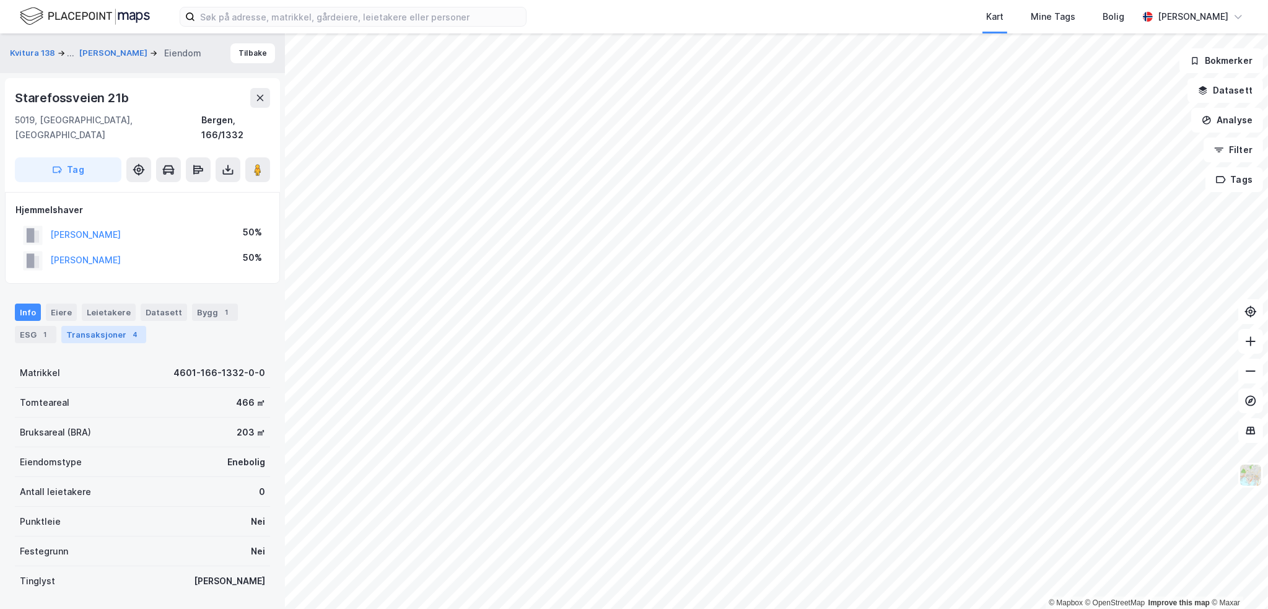
click at [104, 326] on div "Transaksjoner 4" at bounding box center [103, 334] width 85 height 17
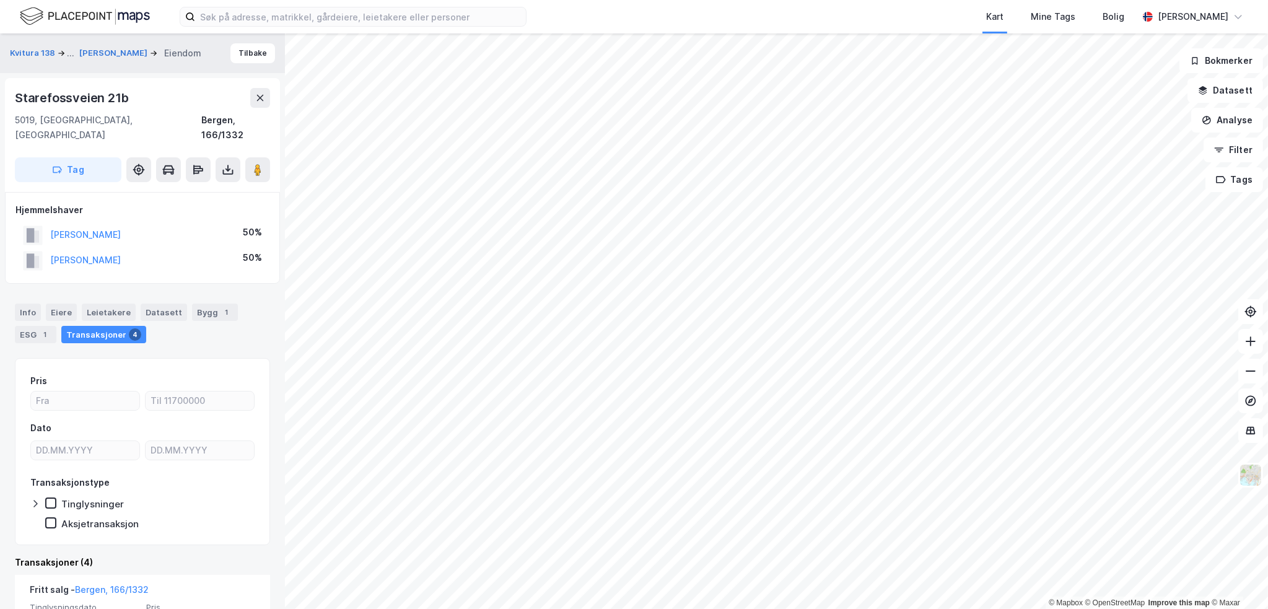
click at [86, 107] on div "Starefossveien 21b" at bounding box center [73, 98] width 116 height 20
click at [84, 100] on div "Starefossveien 21b" at bounding box center [73, 98] width 116 height 20
click at [121, 253] on div "[PERSON_NAME]" at bounding box center [85, 260] width 71 height 15
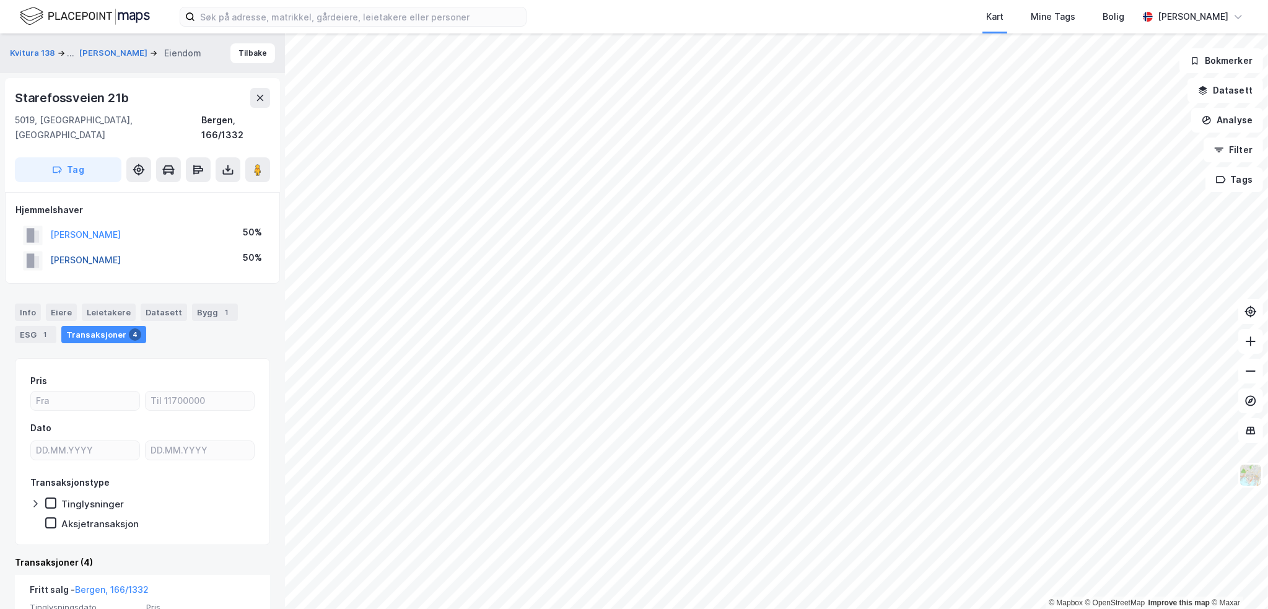
click at [0, 0] on button "[PERSON_NAME]" at bounding box center [0, 0] width 0 height 0
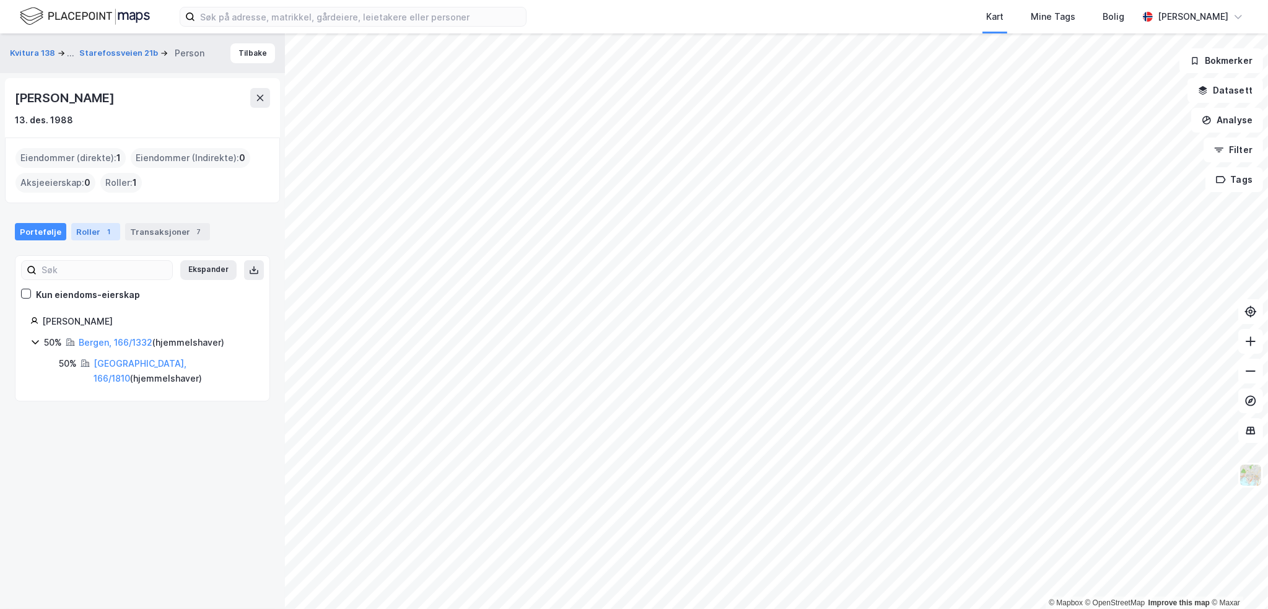
click at [93, 234] on div "Roller 1" at bounding box center [95, 231] width 49 height 17
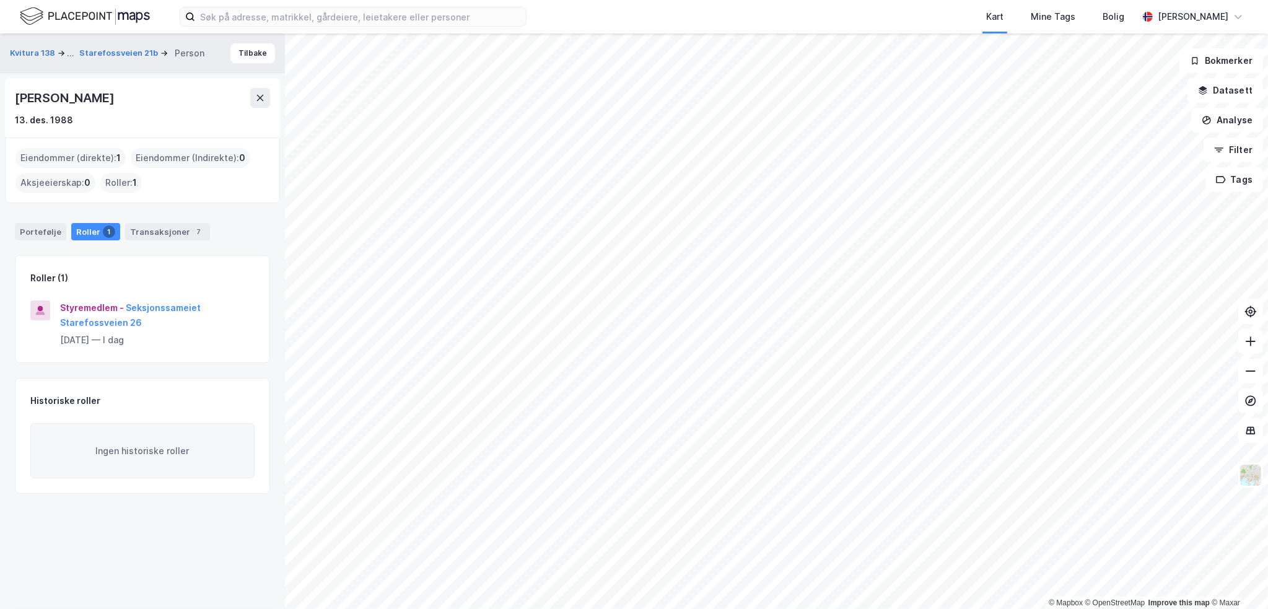
click at [67, 103] on div "[PERSON_NAME]" at bounding box center [66, 98] width 102 height 20
click at [47, 226] on div "Portefølje" at bounding box center [40, 231] width 51 height 17
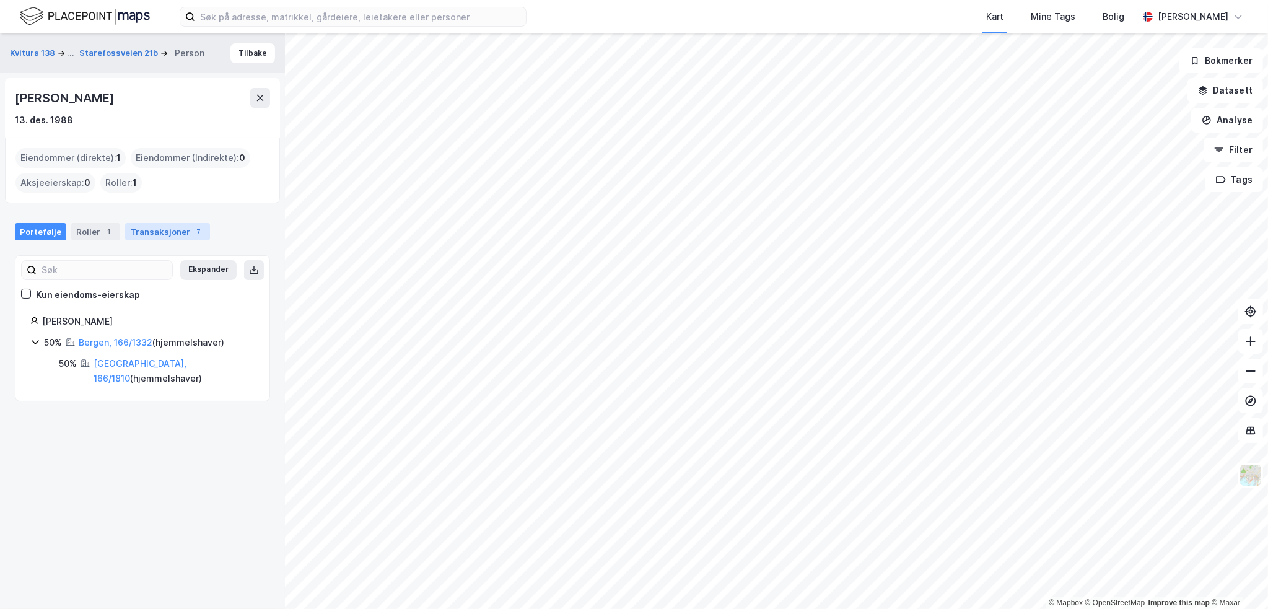
click at [156, 231] on div "Transaksjoner 7" at bounding box center [167, 231] width 85 height 17
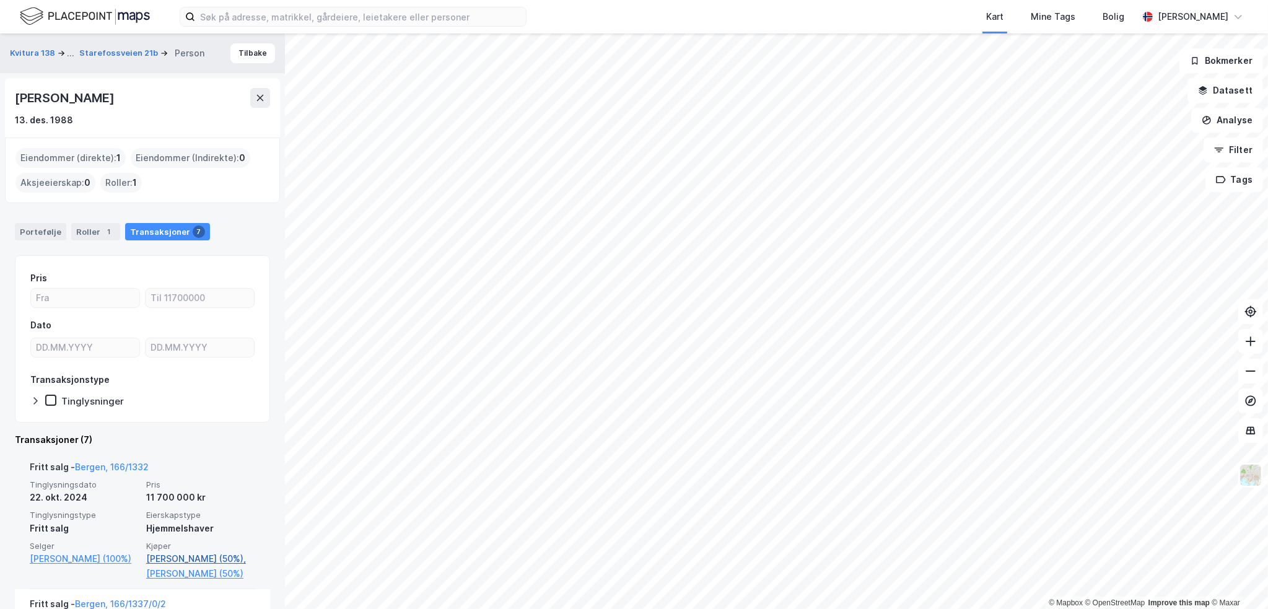
click at [166, 560] on link "[PERSON_NAME] (50%)," at bounding box center [200, 558] width 109 height 15
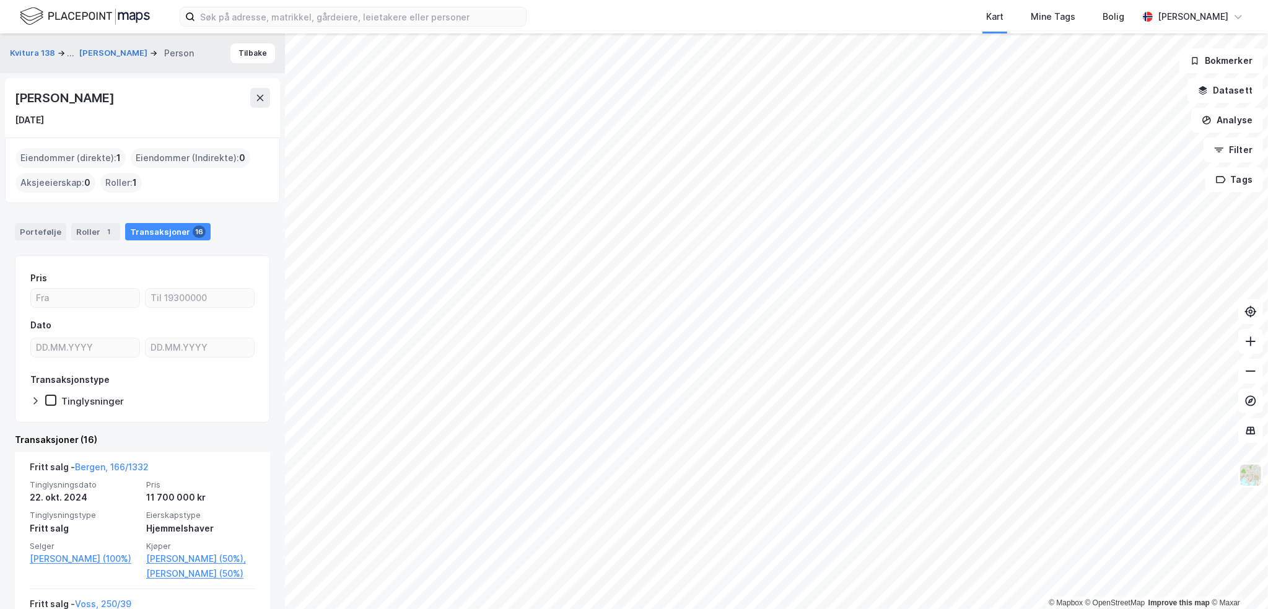
click at [94, 96] on div "[PERSON_NAME]" at bounding box center [66, 98] width 102 height 20
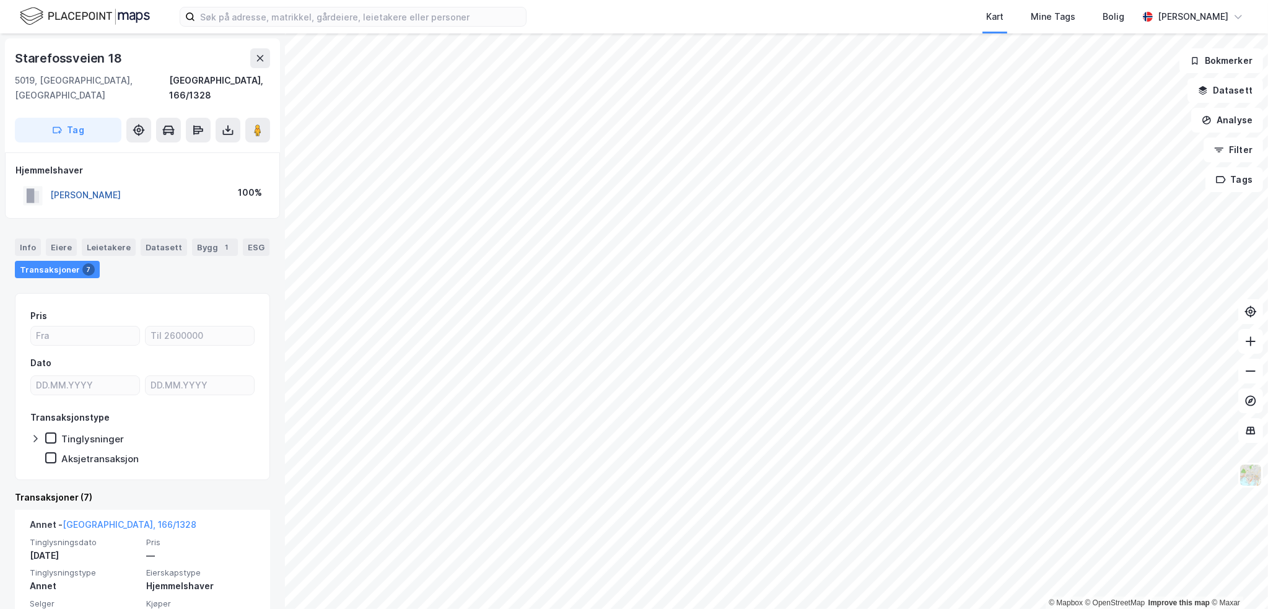
click at [0, 0] on button "[PERSON_NAME]" at bounding box center [0, 0] width 0 height 0
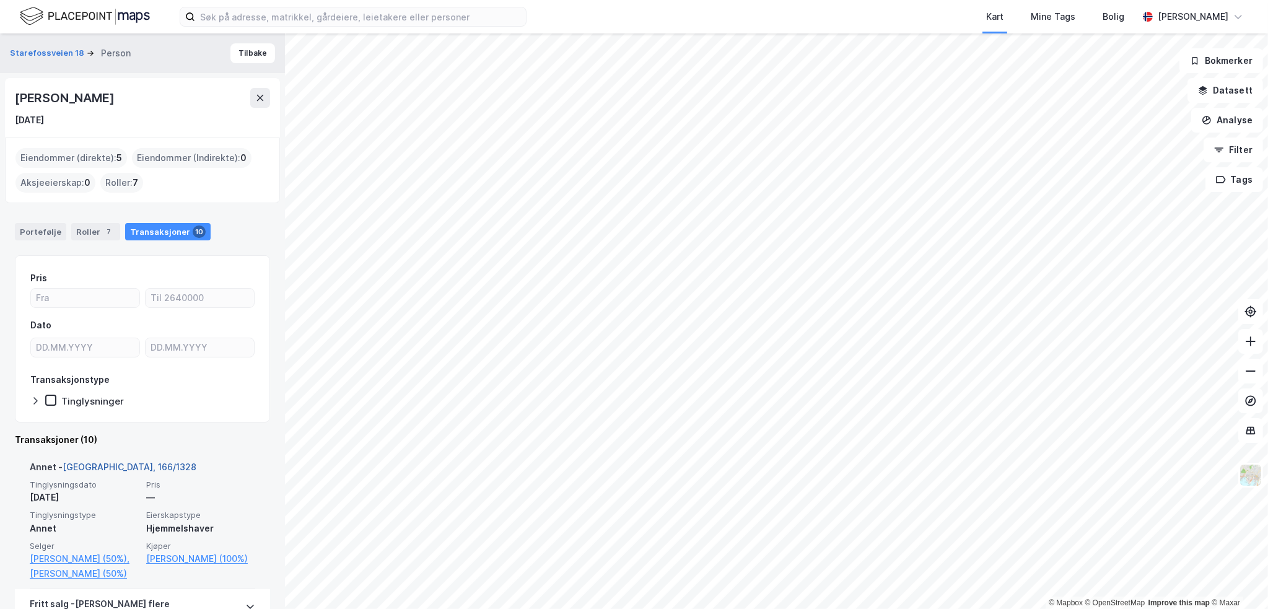
click at [106, 470] on link "[GEOGRAPHIC_DATA], 166/1328" at bounding box center [130, 467] width 134 height 11
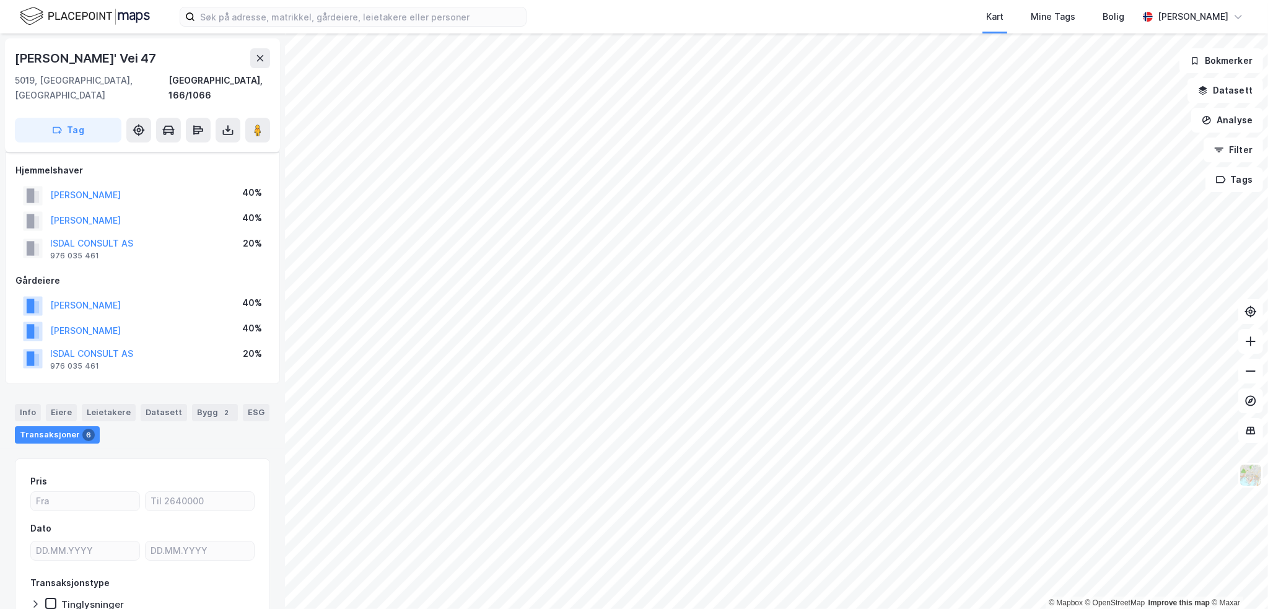
scroll to position [6, 0]
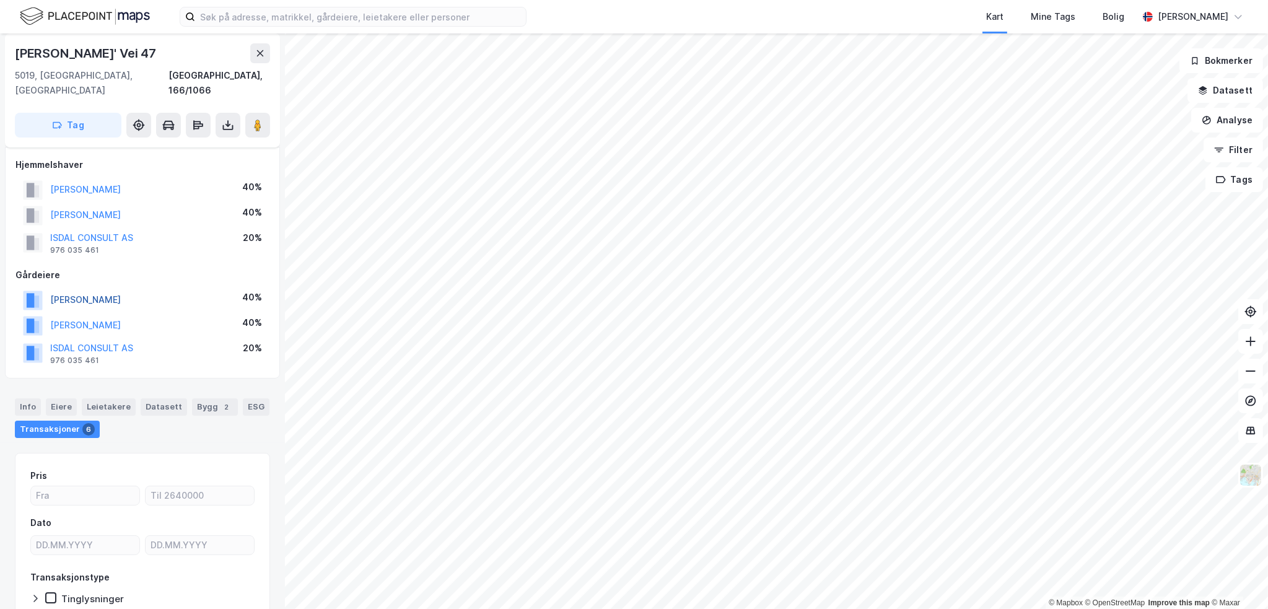
click at [0, 0] on button "[PERSON_NAME]" at bounding box center [0, 0] width 0 height 0
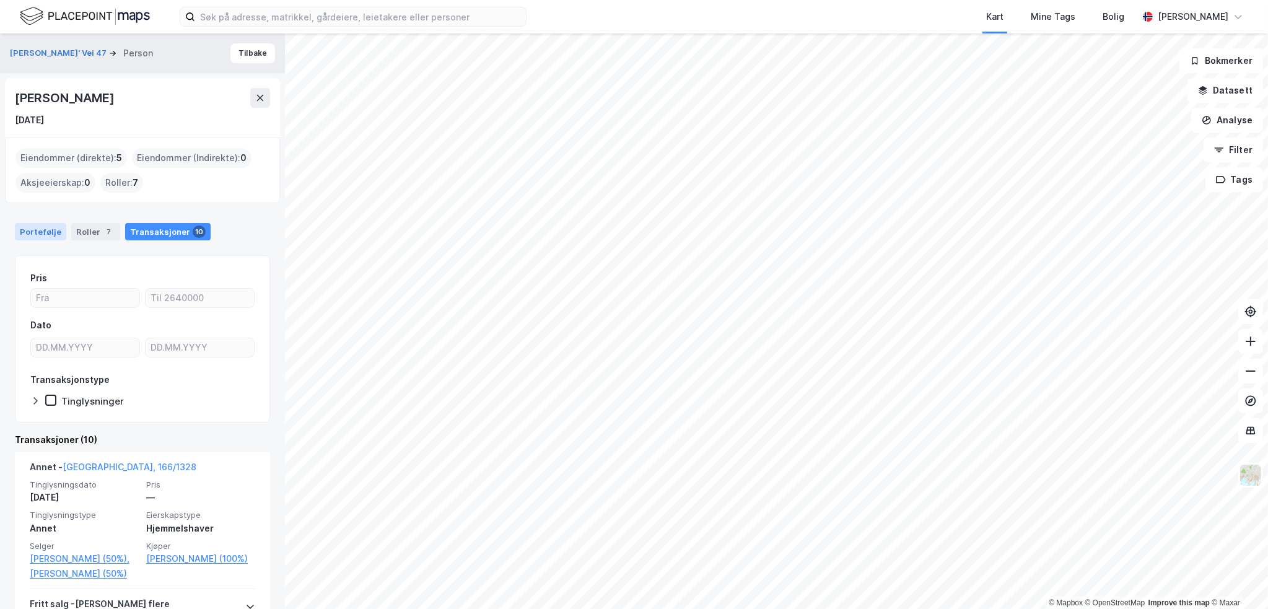
click at [44, 226] on div "Portefølje" at bounding box center [40, 231] width 51 height 17
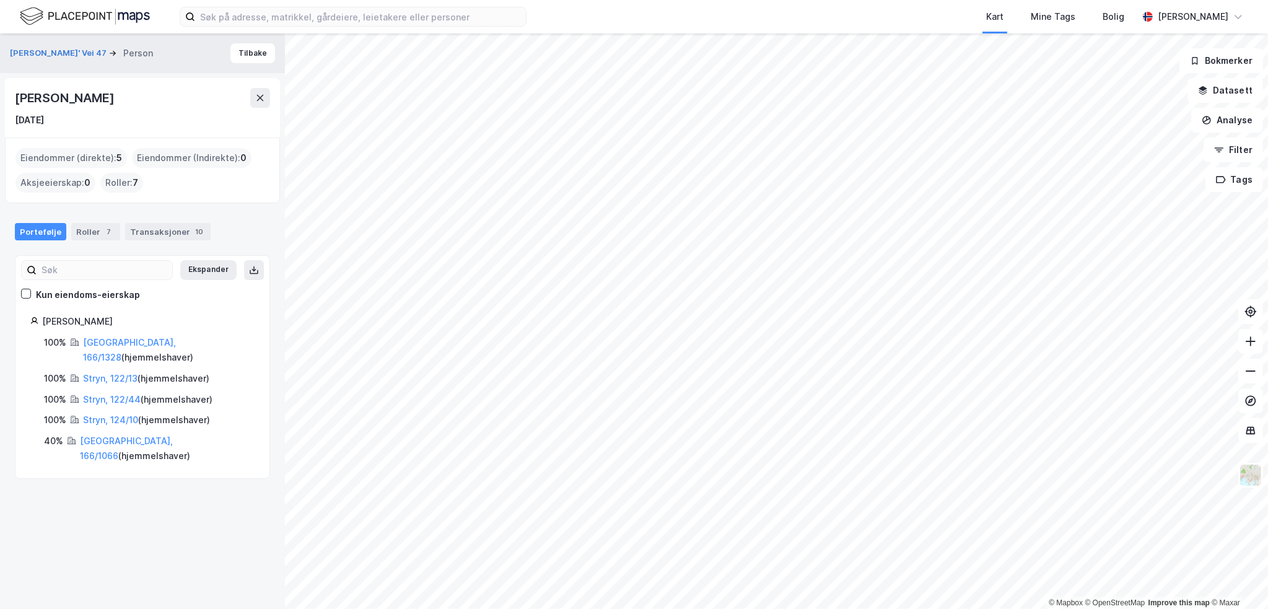
click at [119, 241] on div "Portefølje Roller 7 Transaksjoner 10" at bounding box center [142, 226] width 285 height 37
click at [102, 218] on div "Portefølje Roller 7 Transaksjoner 10" at bounding box center [142, 226] width 285 height 37
click at [103, 227] on div "7" at bounding box center [109, 232] width 12 height 12
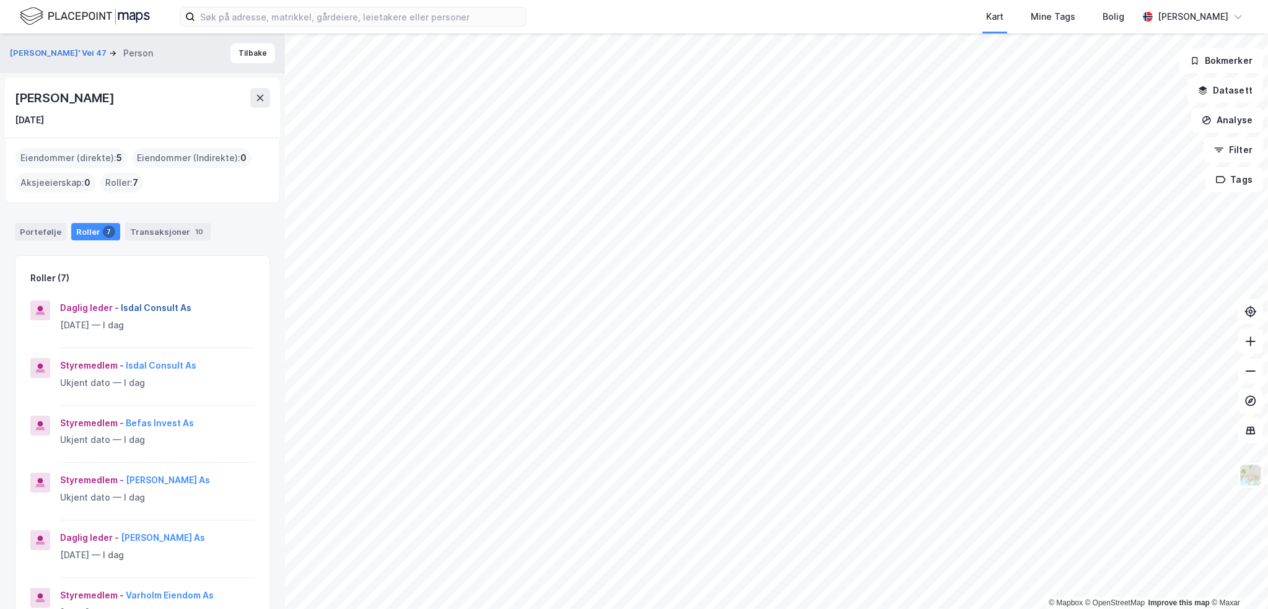
click at [0, 0] on button "Isdal Consult As" at bounding box center [0, 0] width 0 height 0
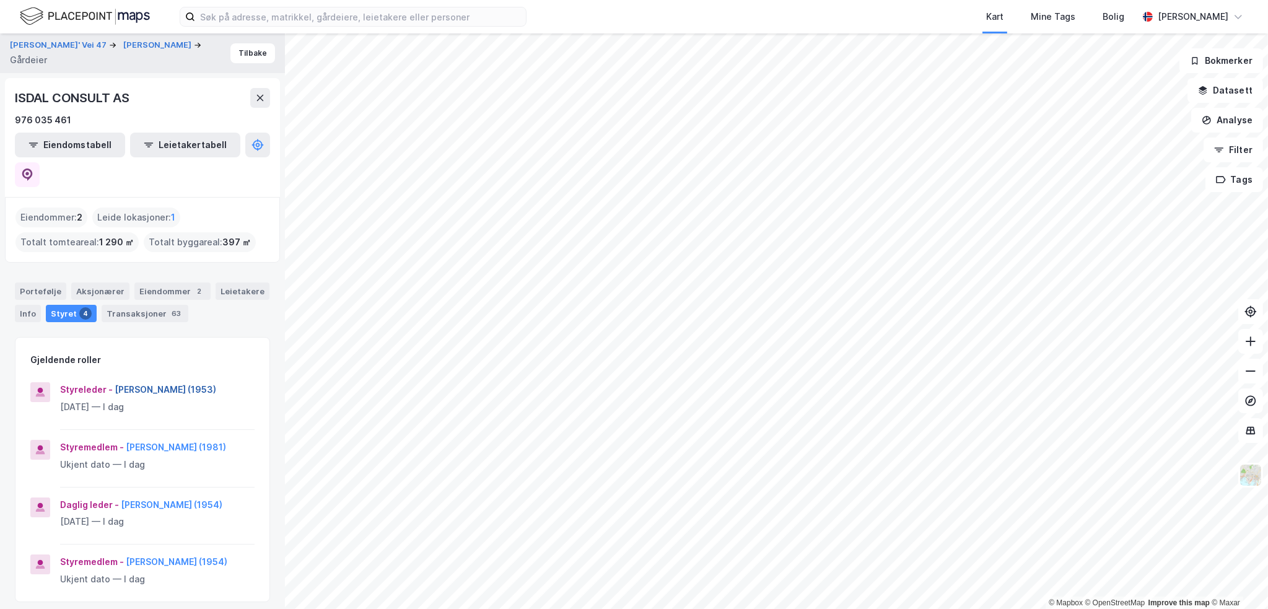
click at [0, 0] on button "[PERSON_NAME] (1953)" at bounding box center [0, 0] width 0 height 0
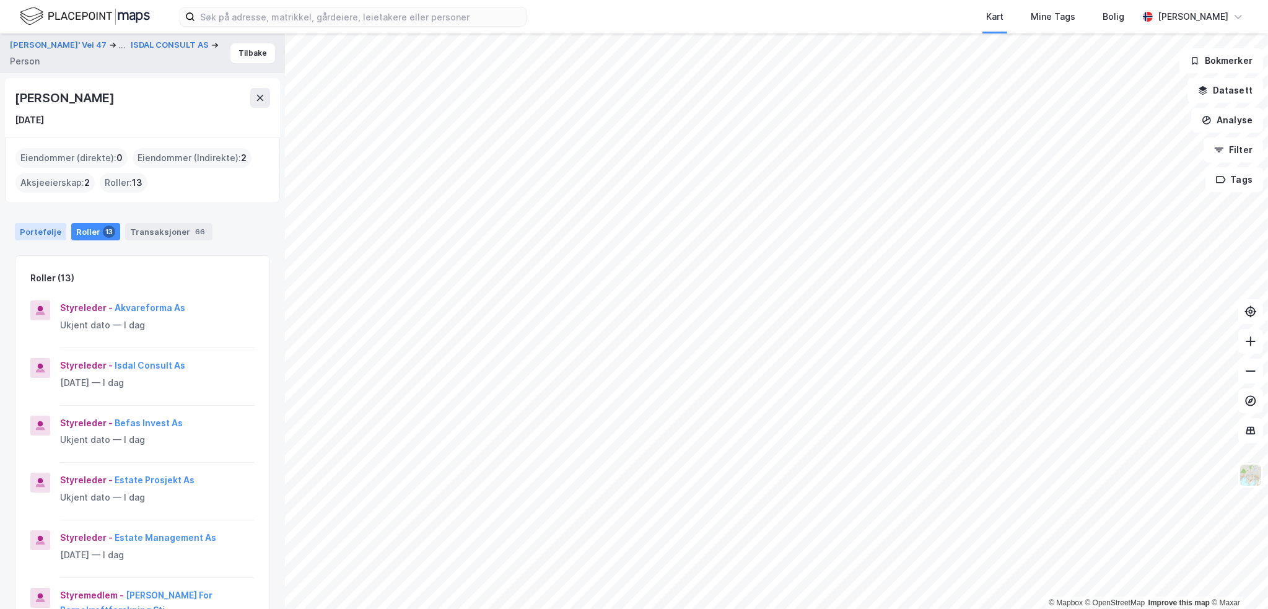
click at [40, 237] on div "Portefølje" at bounding box center [40, 231] width 51 height 17
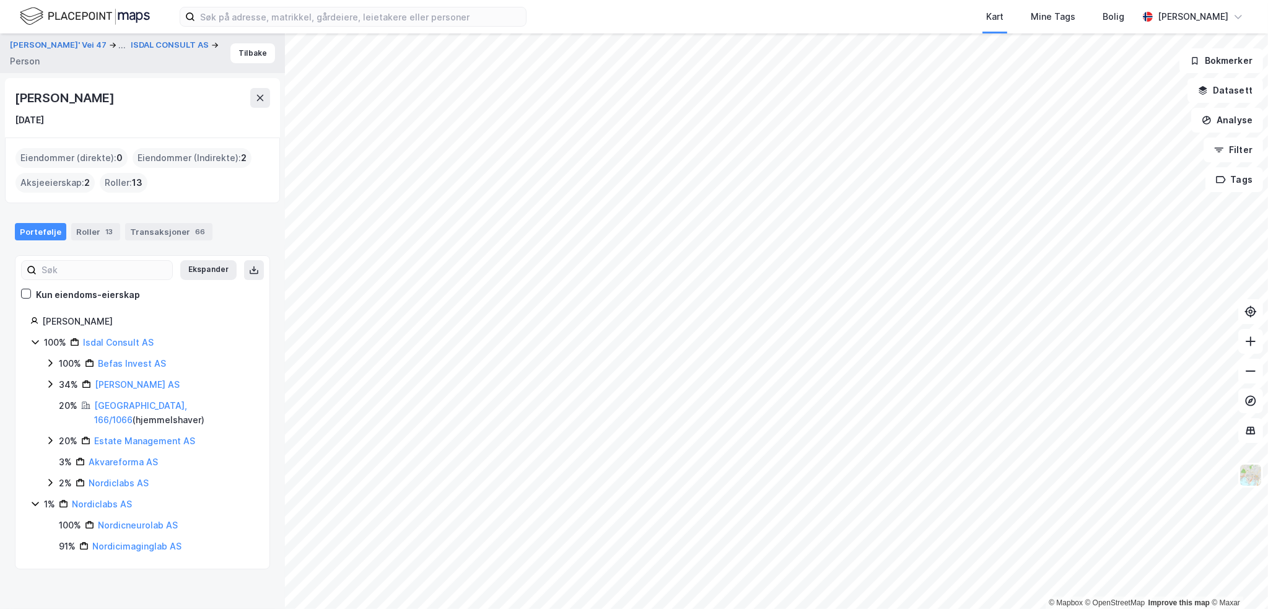
click at [55, 99] on div "[PERSON_NAME]" at bounding box center [66, 98] width 102 height 20
click at [103, 227] on div "13" at bounding box center [109, 232] width 12 height 12
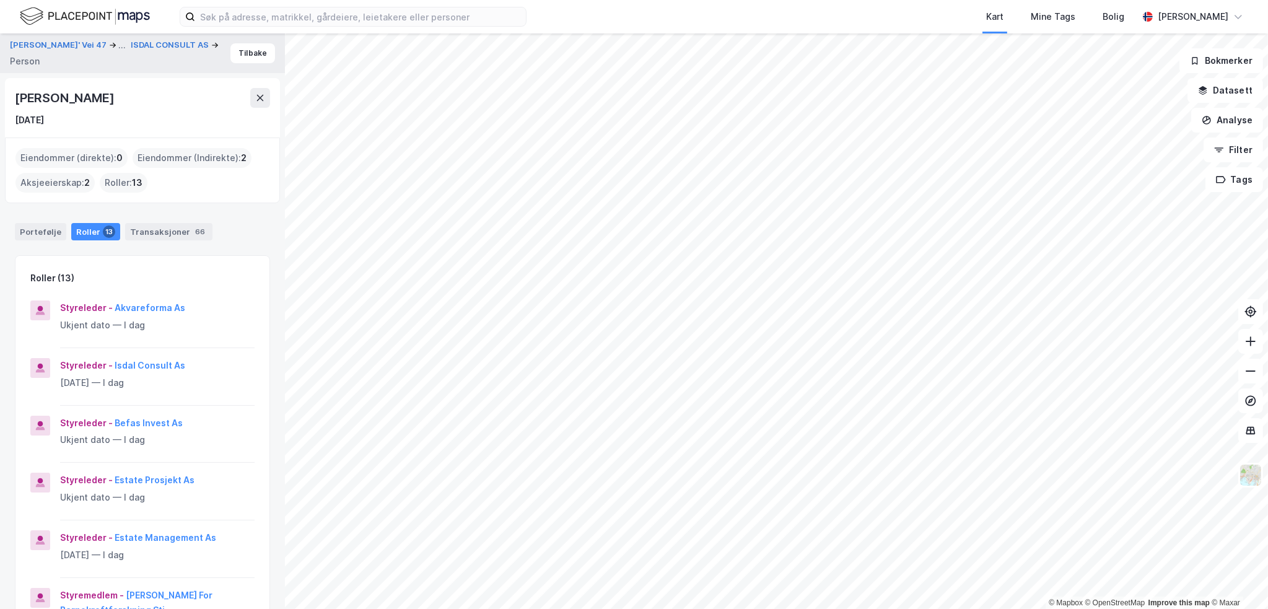
click at [78, 101] on div "[PERSON_NAME]" at bounding box center [66, 98] width 102 height 20
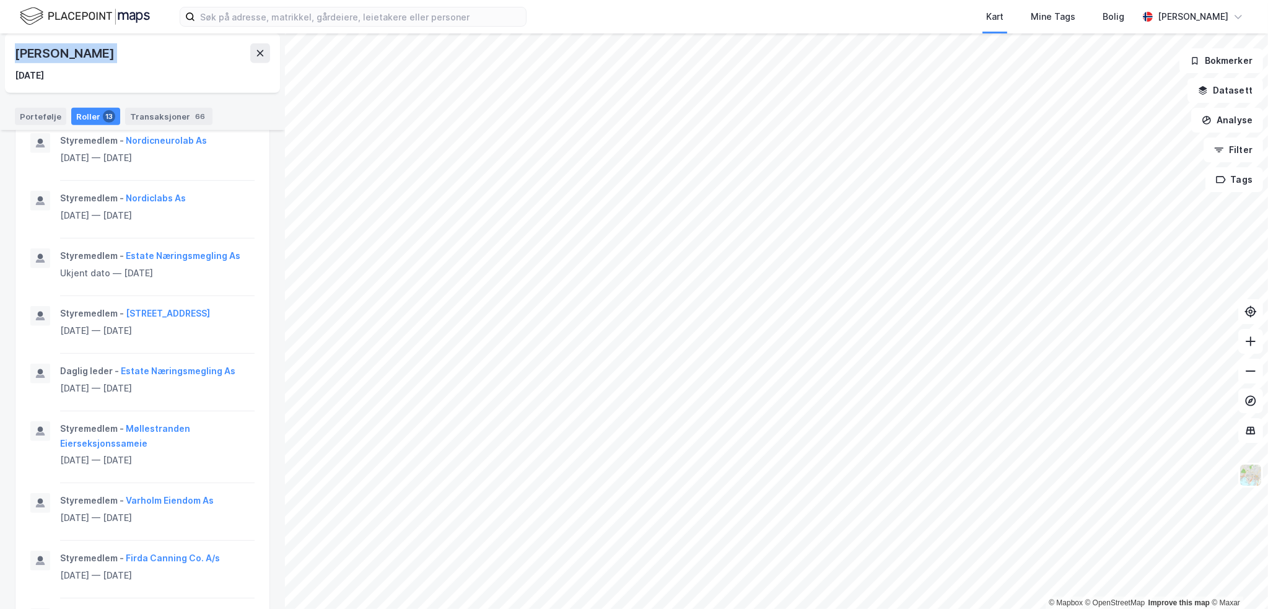
scroll to position [1052, 0]
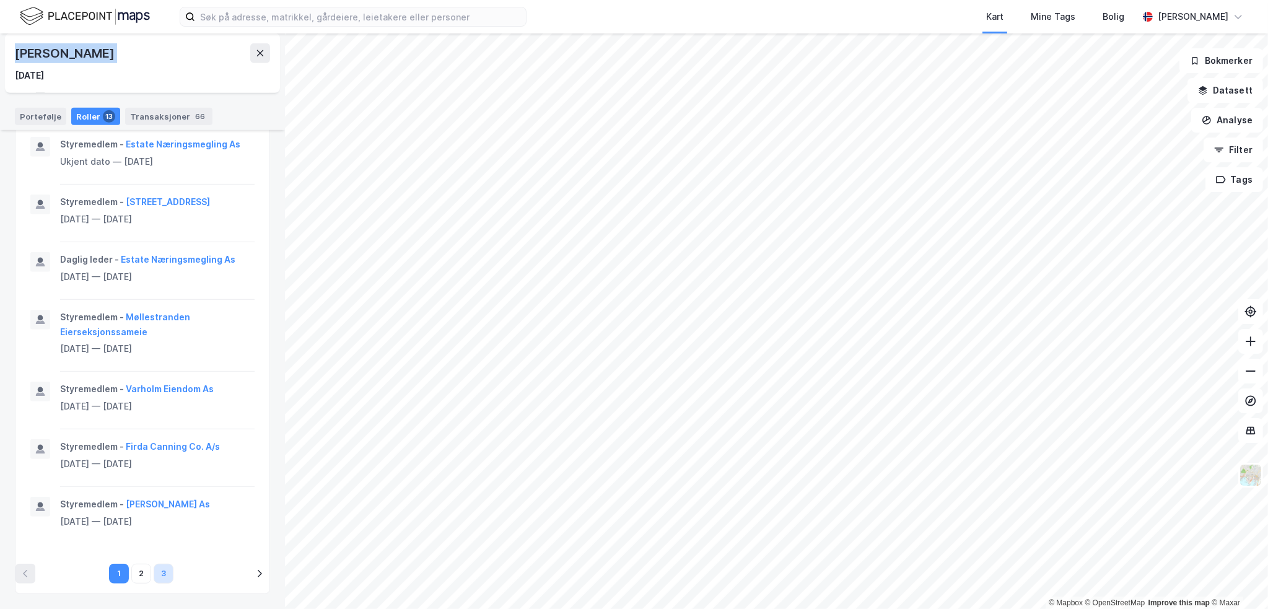
click at [154, 578] on button "3" at bounding box center [164, 574] width 20 height 20
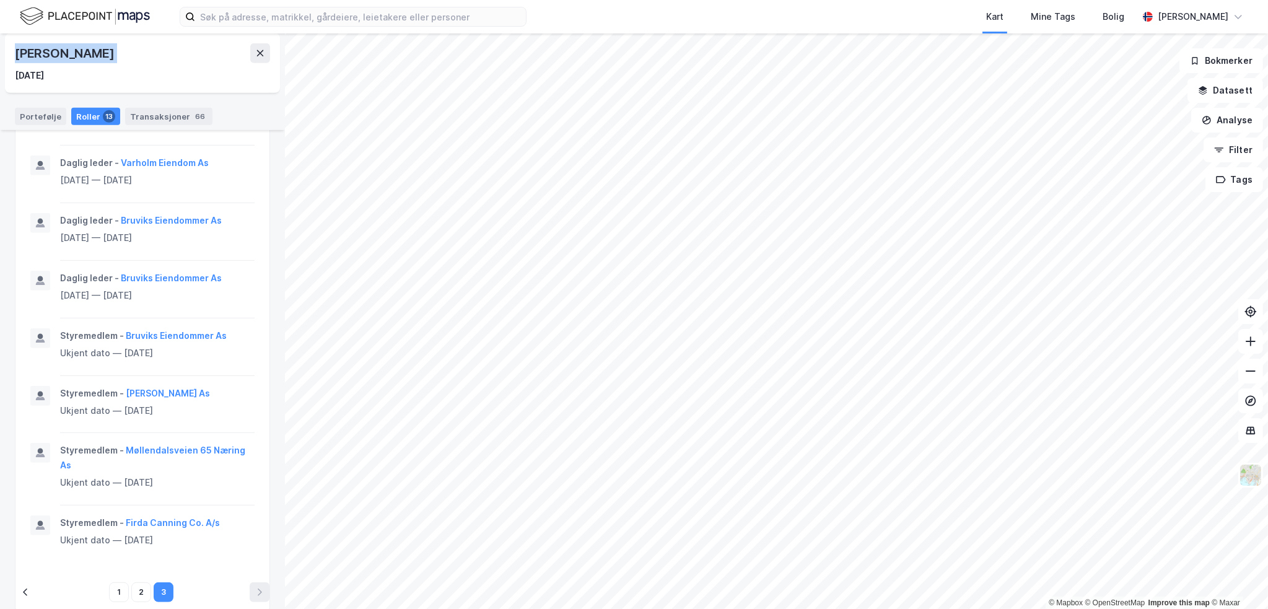
scroll to position [980, 0]
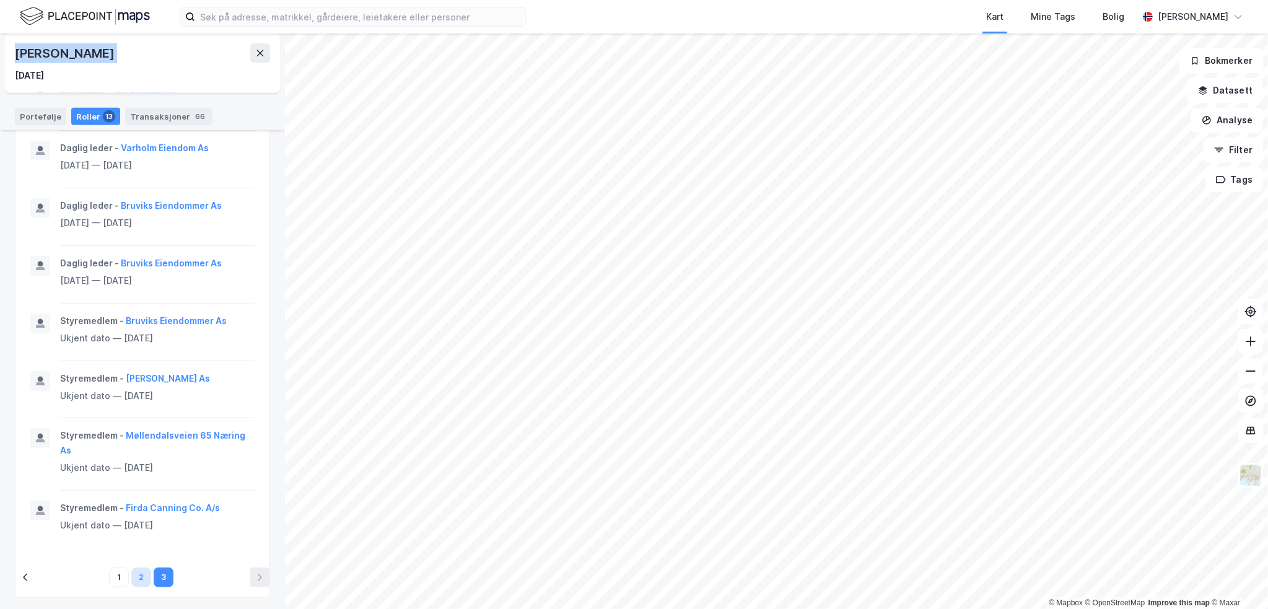
click at [141, 574] on button "2" at bounding box center [141, 578] width 20 height 20
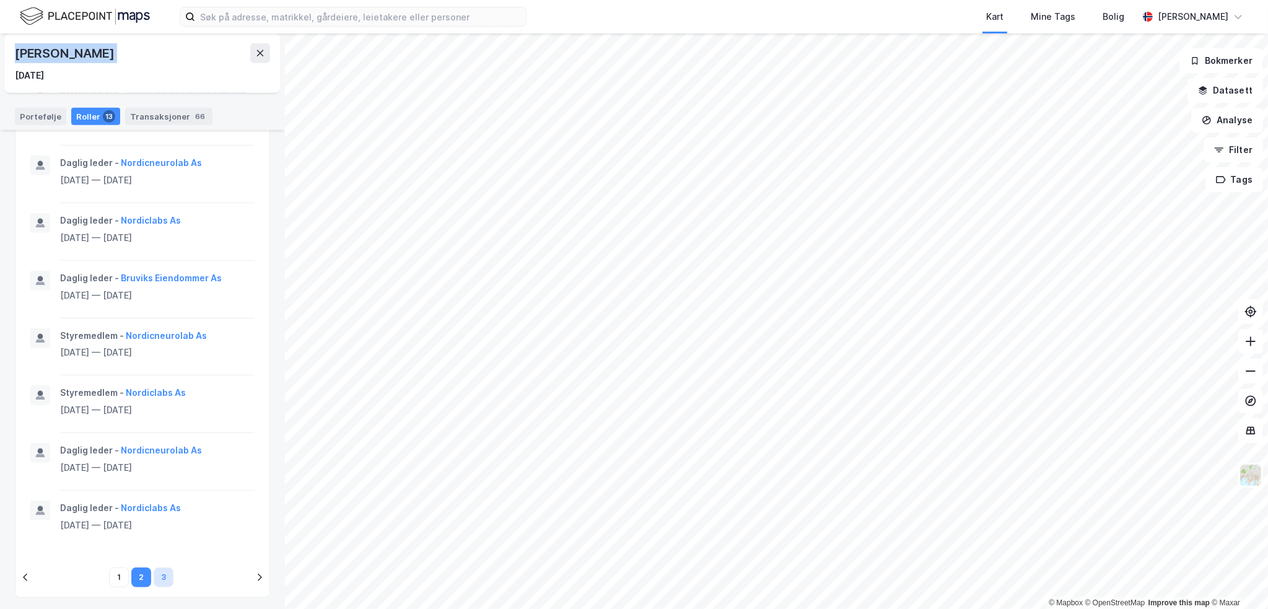
click at [163, 579] on button "3" at bounding box center [164, 578] width 20 height 20
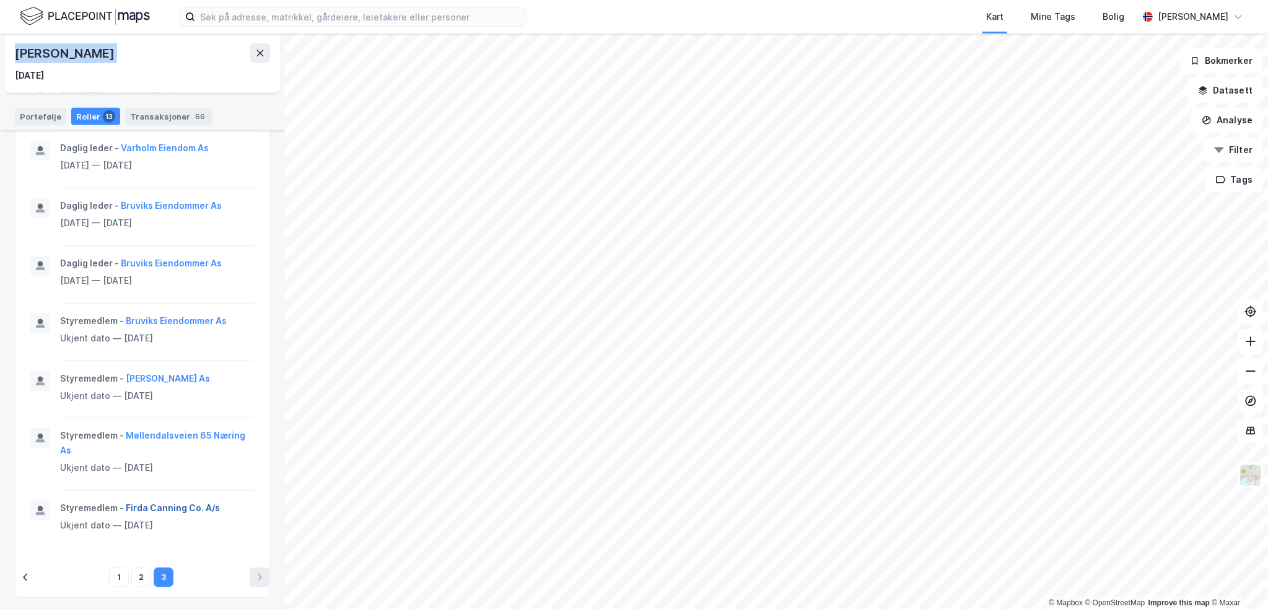
click at [0, 0] on button "Firda Canning Co. A/s" at bounding box center [0, 0] width 0 height 0
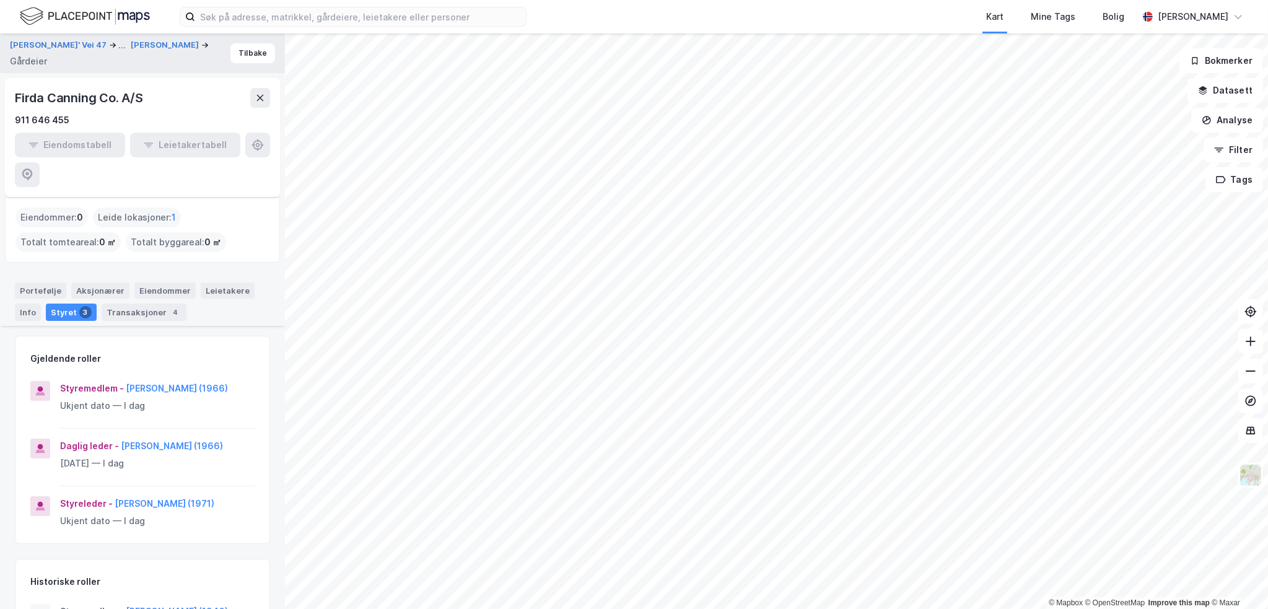
scroll to position [343, 0]
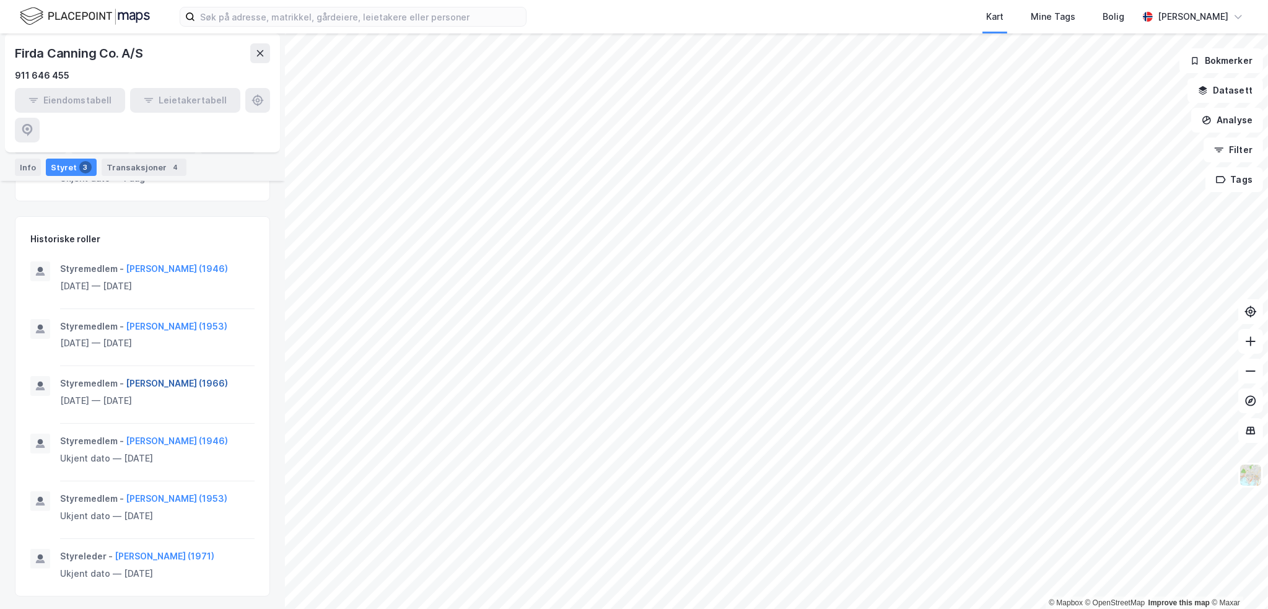
click at [0, 0] on button "[PERSON_NAME] (1966)" at bounding box center [0, 0] width 0 height 0
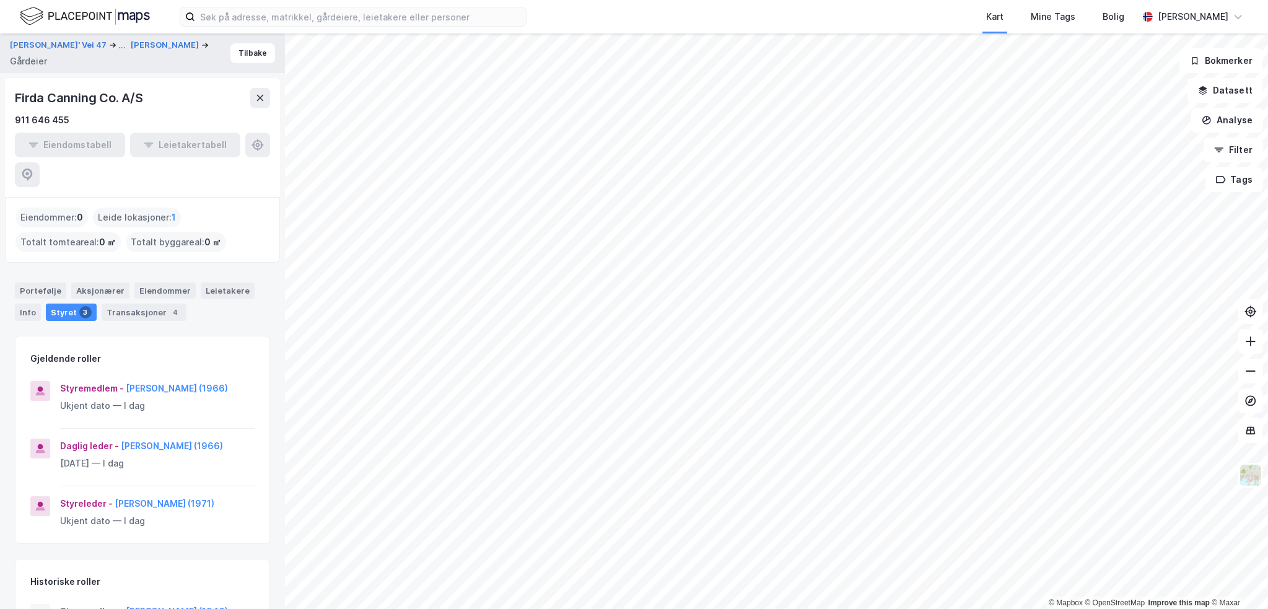
scroll to position [343, 0]
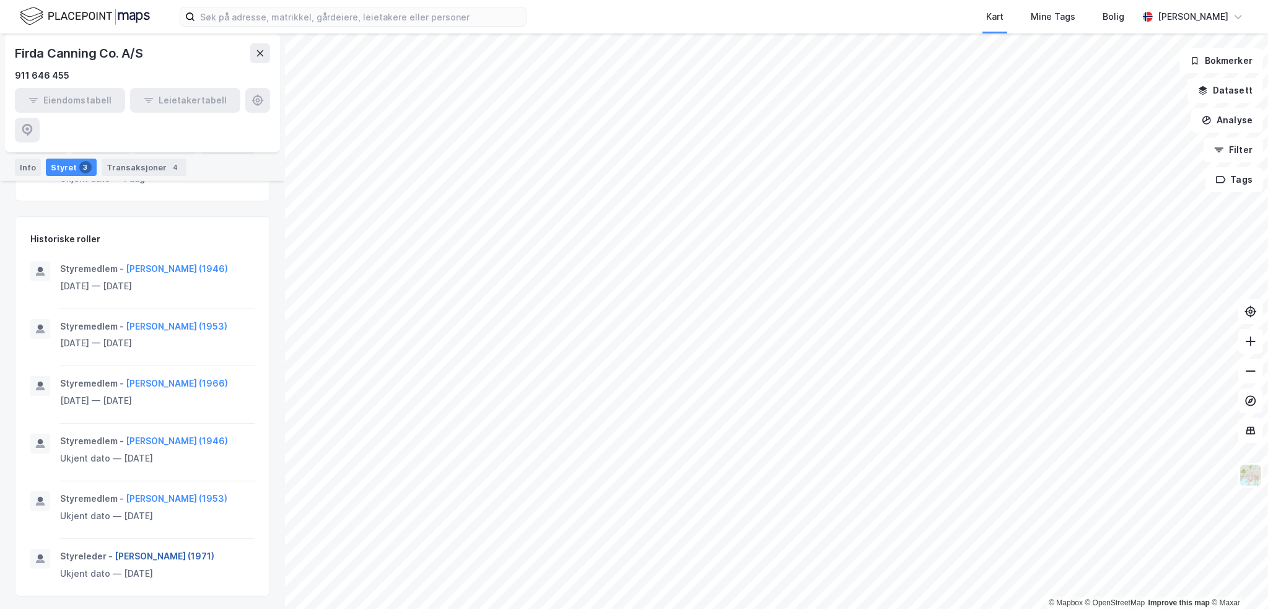
click at [0, 0] on button "[PERSON_NAME] (1971)" at bounding box center [0, 0] width 0 height 0
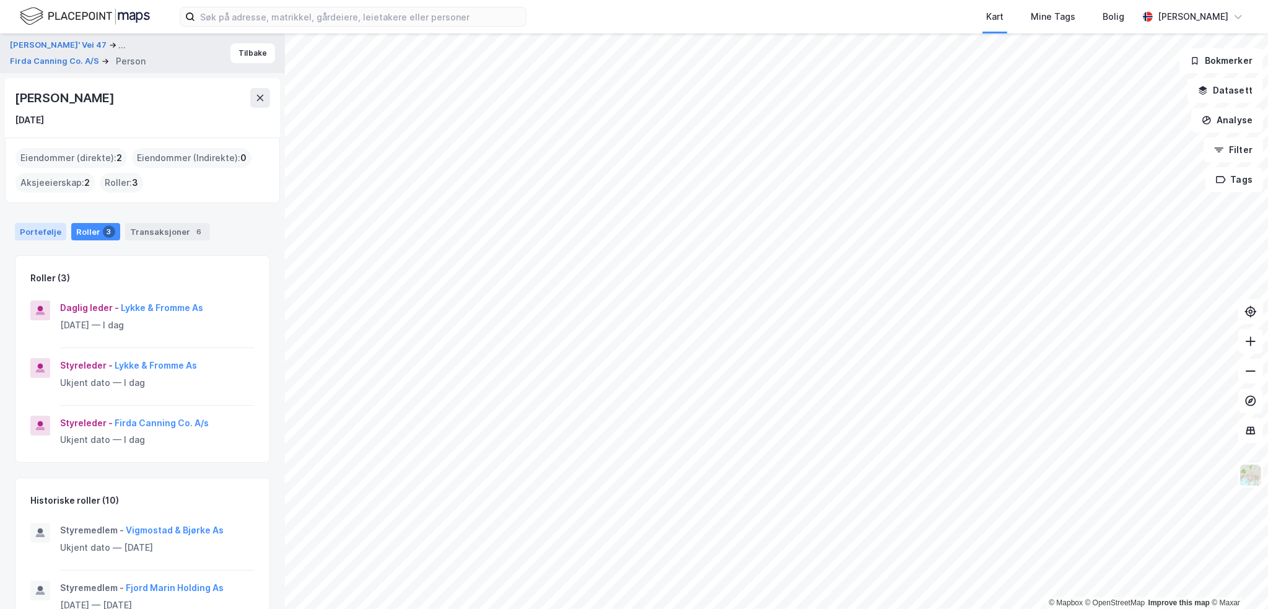
click at [35, 237] on div "Portefølje" at bounding box center [40, 231] width 51 height 17
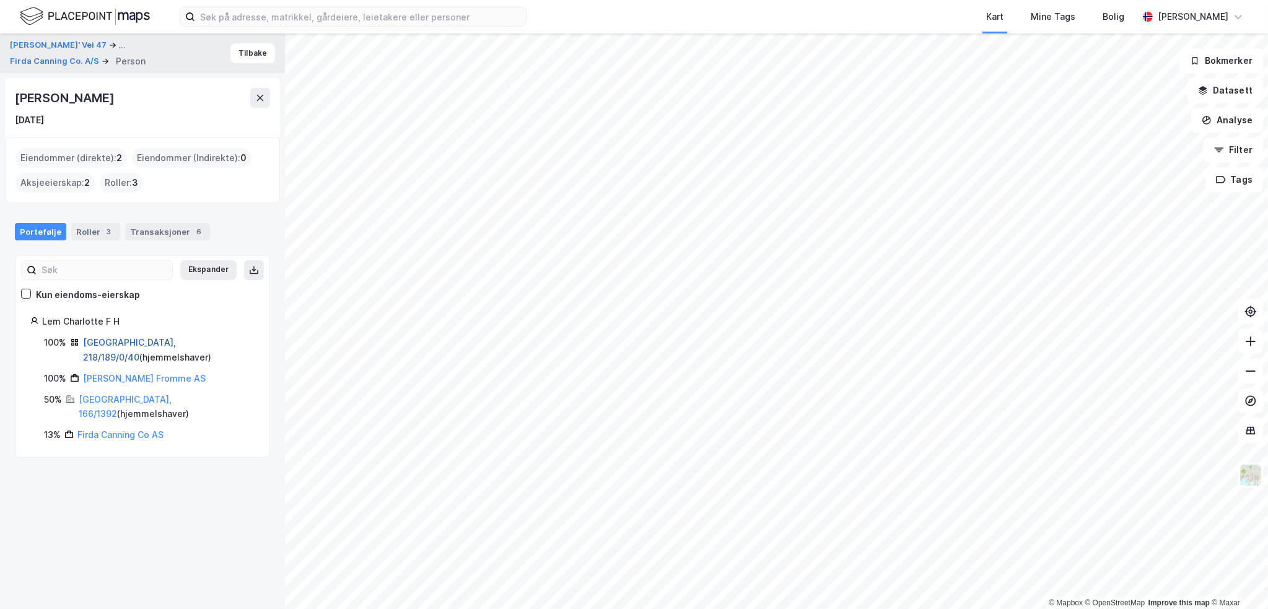
click at [108, 341] on link "[GEOGRAPHIC_DATA], 218/189/0/40" at bounding box center [129, 349] width 93 height 25
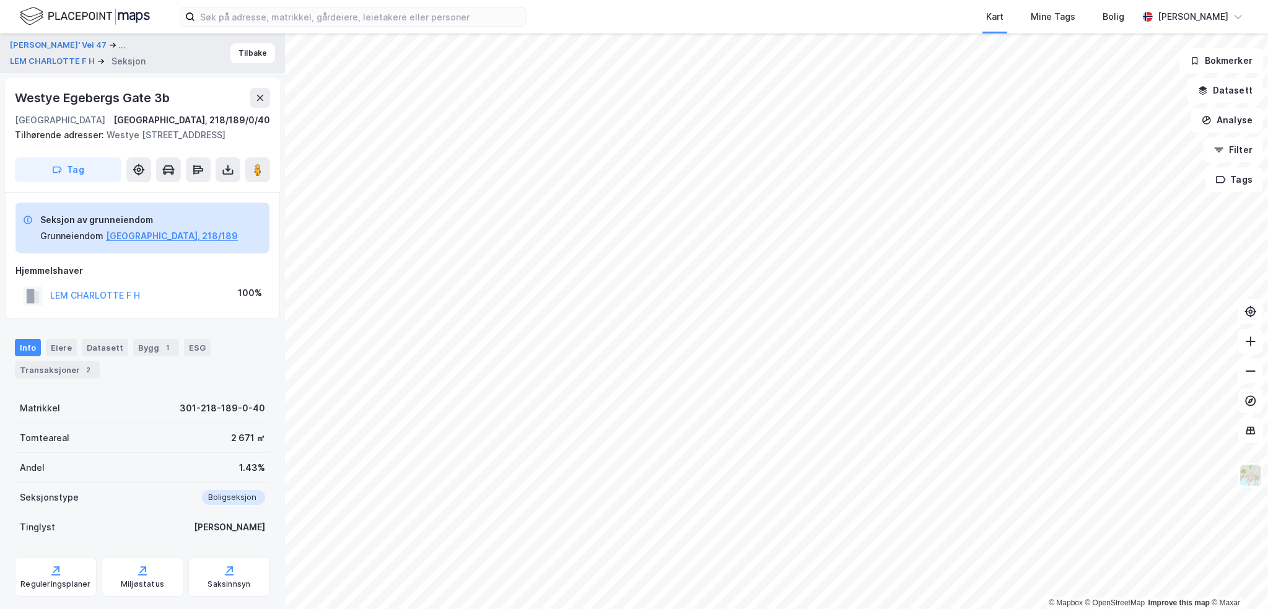
scroll to position [6, 0]
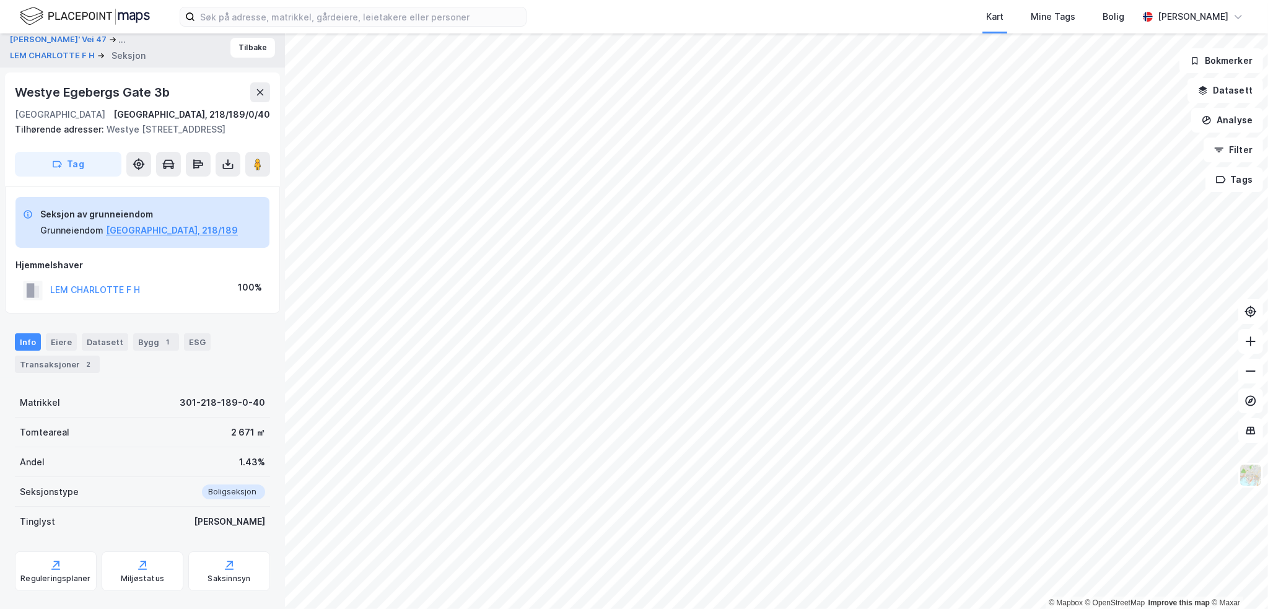
click at [90, 100] on div "Westye Egebergs Gate 3b" at bounding box center [93, 92] width 157 height 20
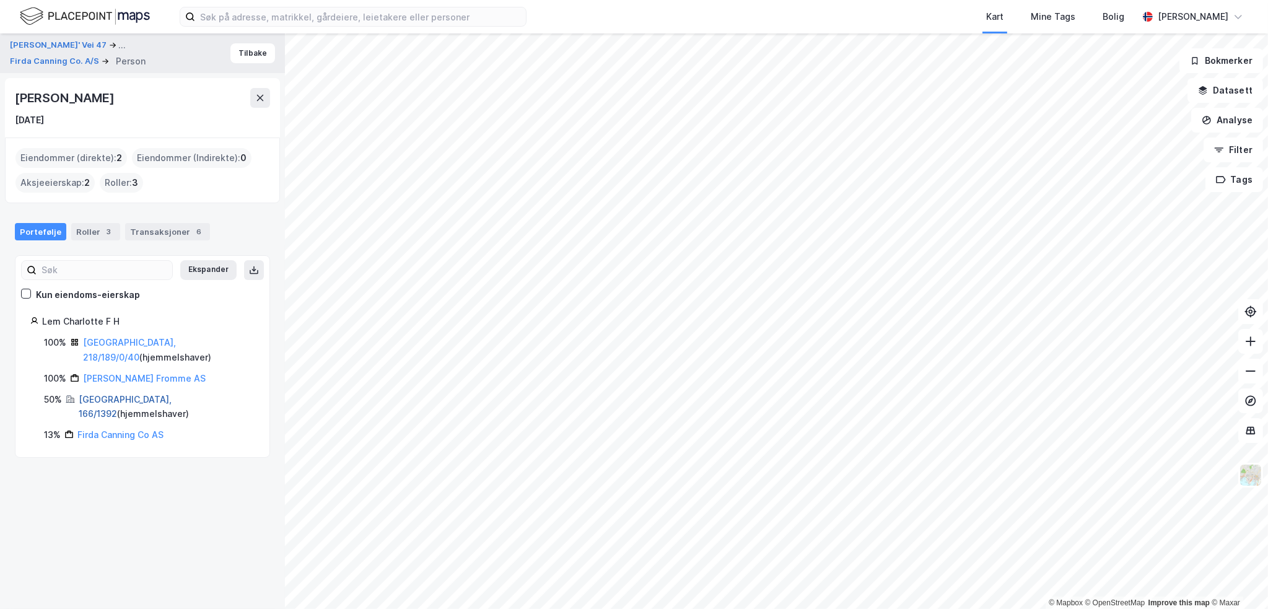
click at [114, 394] on link "[GEOGRAPHIC_DATA], 166/1392" at bounding box center [125, 406] width 93 height 25
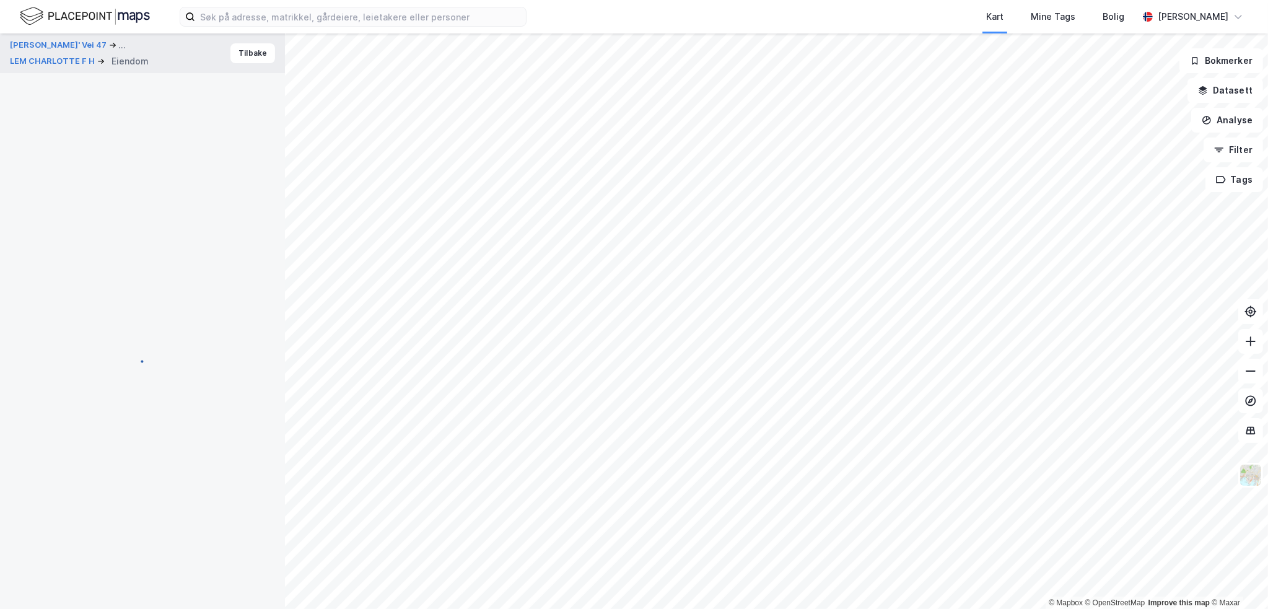
scroll to position [42, 0]
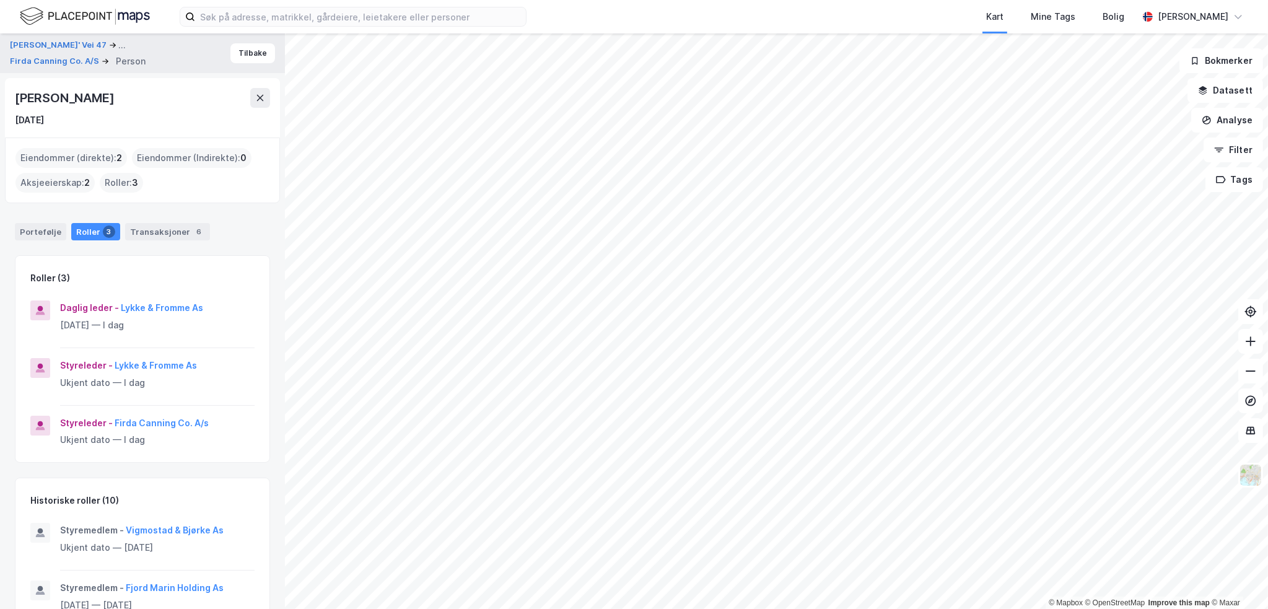
drag, startPoint x: 159, startPoint y: 488, endPoint x: 159, endPoint y: 480, distance: 7.4
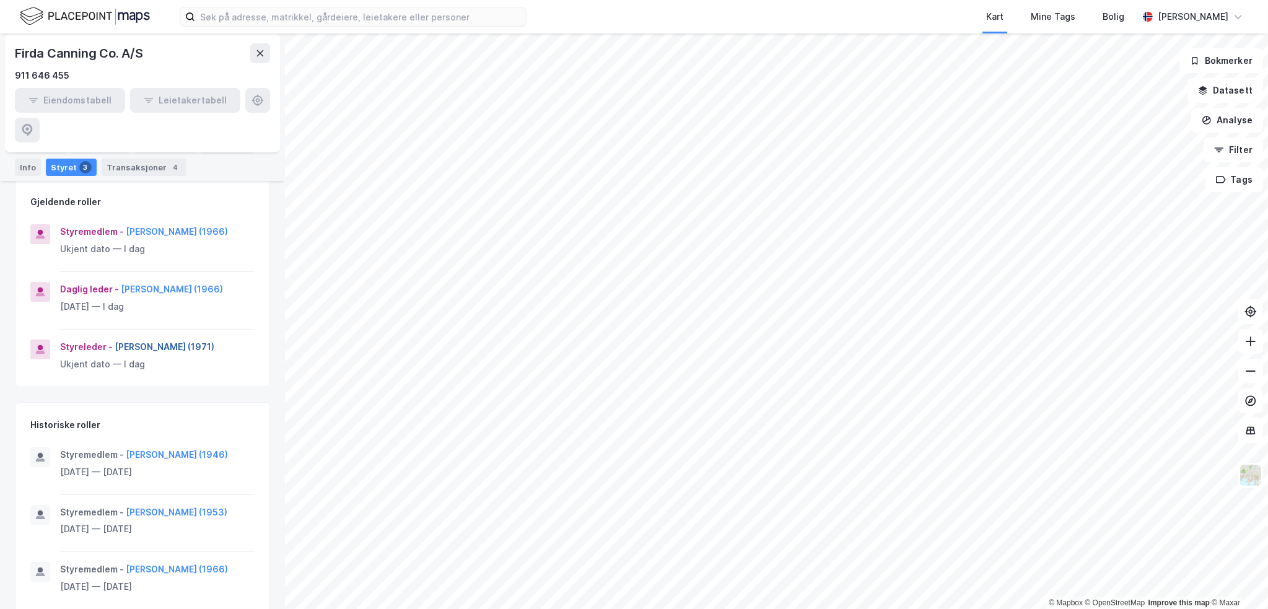
scroll to position [95, 0]
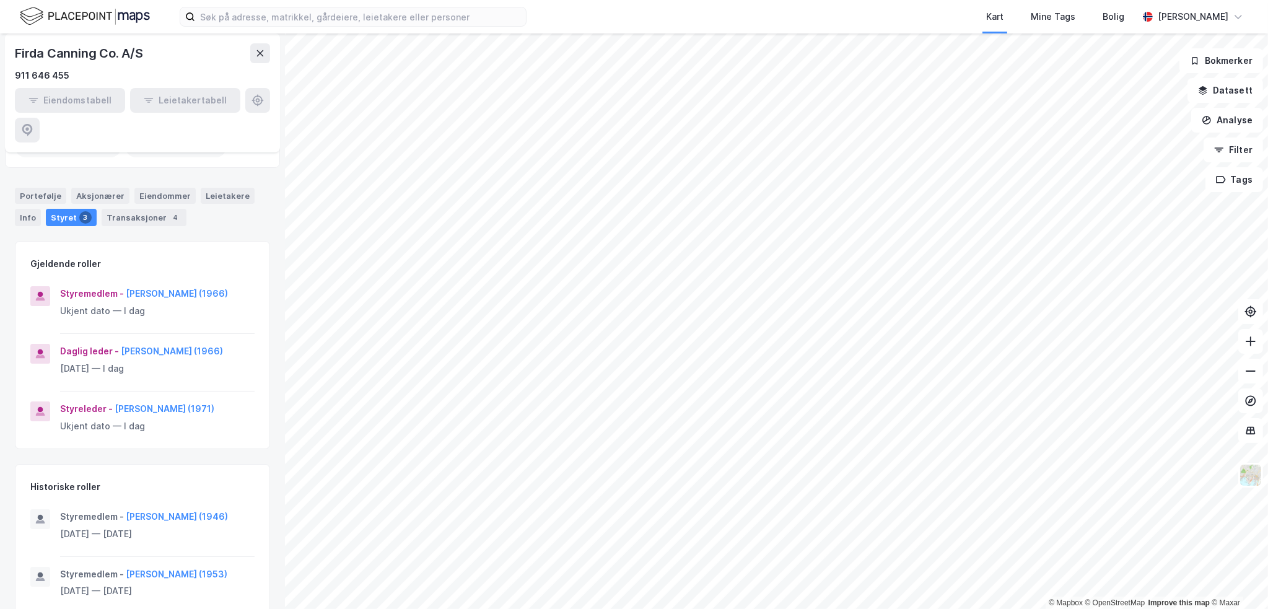
click at [116, 56] on div "Firda Canning Co. A/S" at bounding box center [80, 53] width 131 height 20
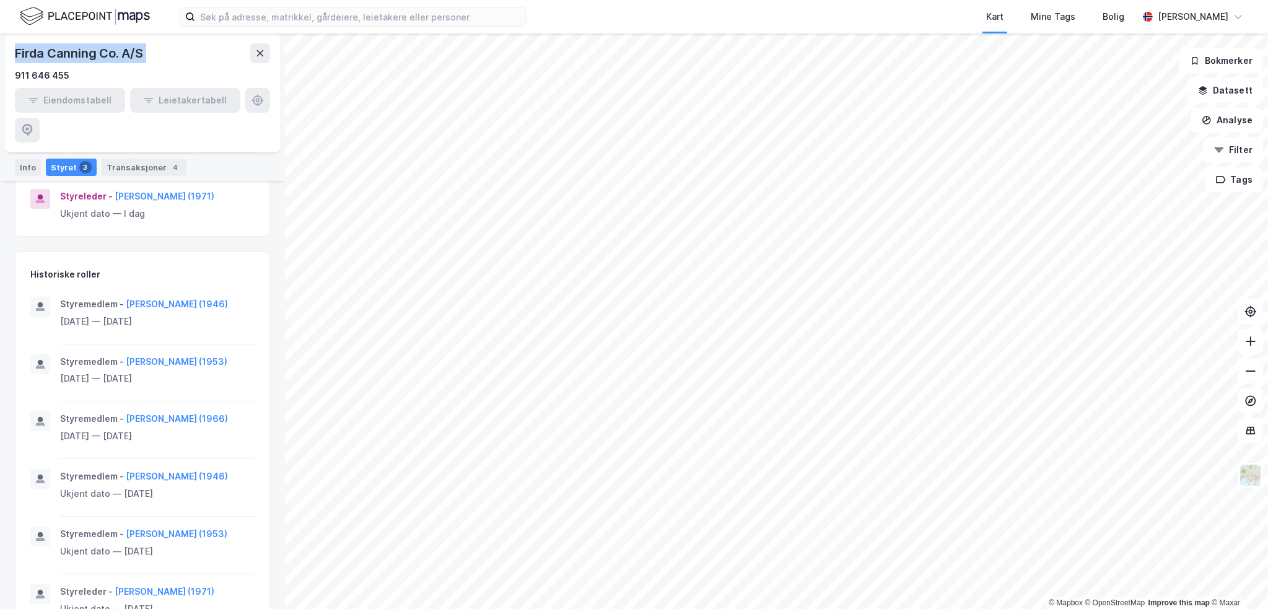
scroll to position [343, 0]
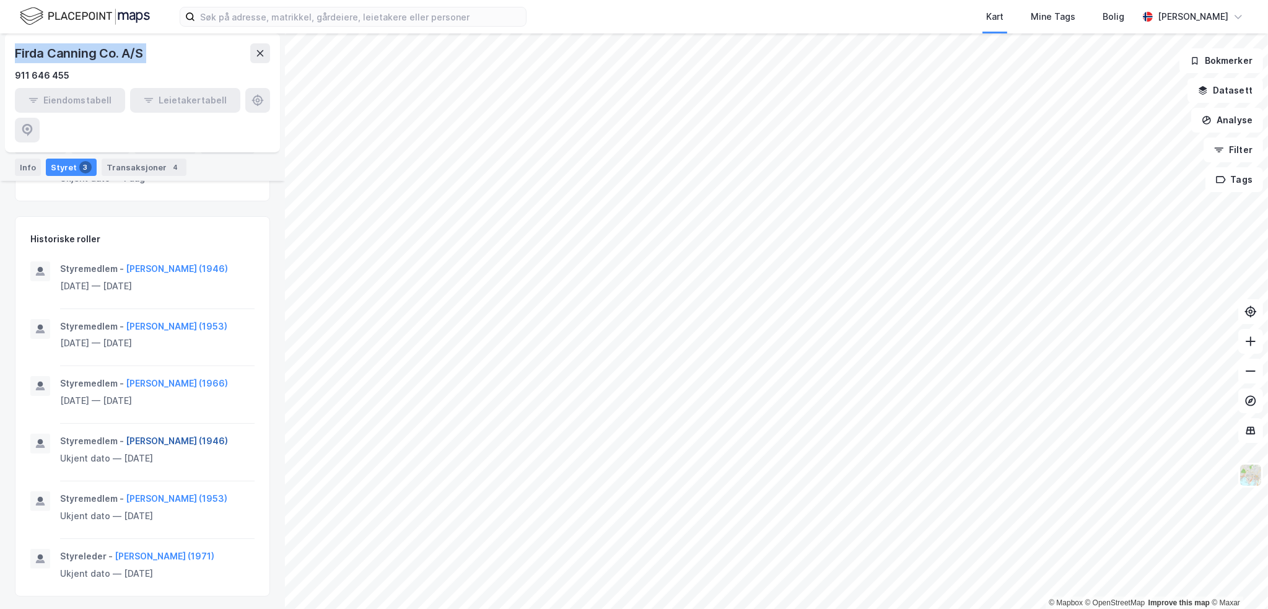
click at [0, 0] on button "[PERSON_NAME] (1946)" at bounding box center [0, 0] width 0 height 0
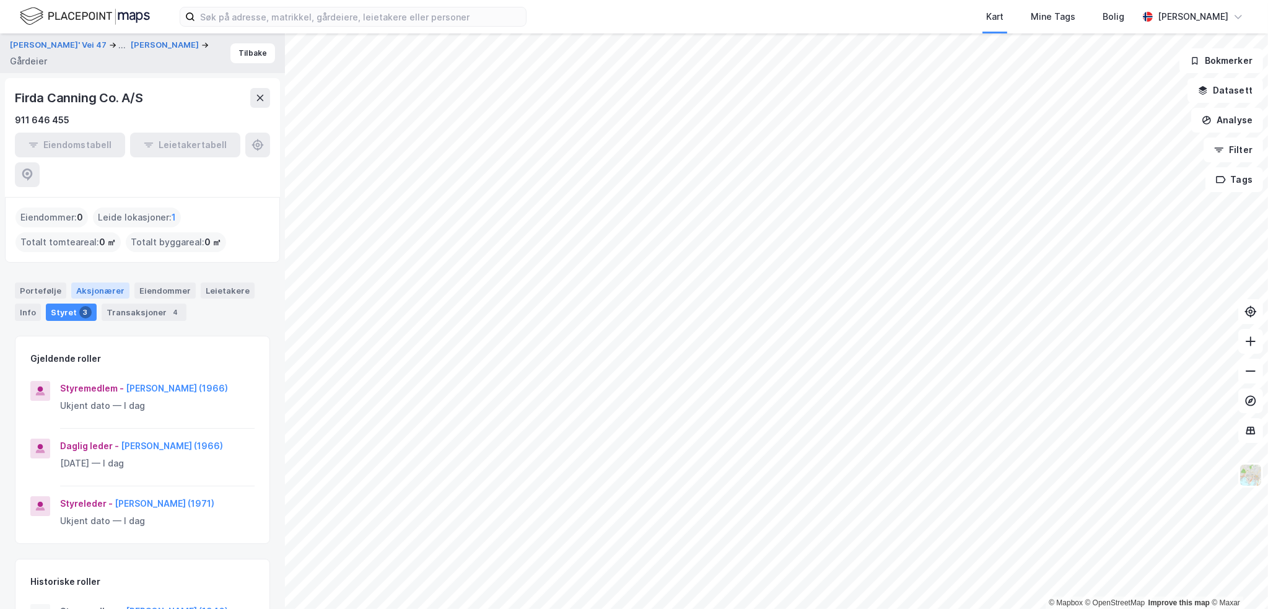
click at [81, 283] on div "Aksjonærer" at bounding box center [100, 291] width 58 height 16
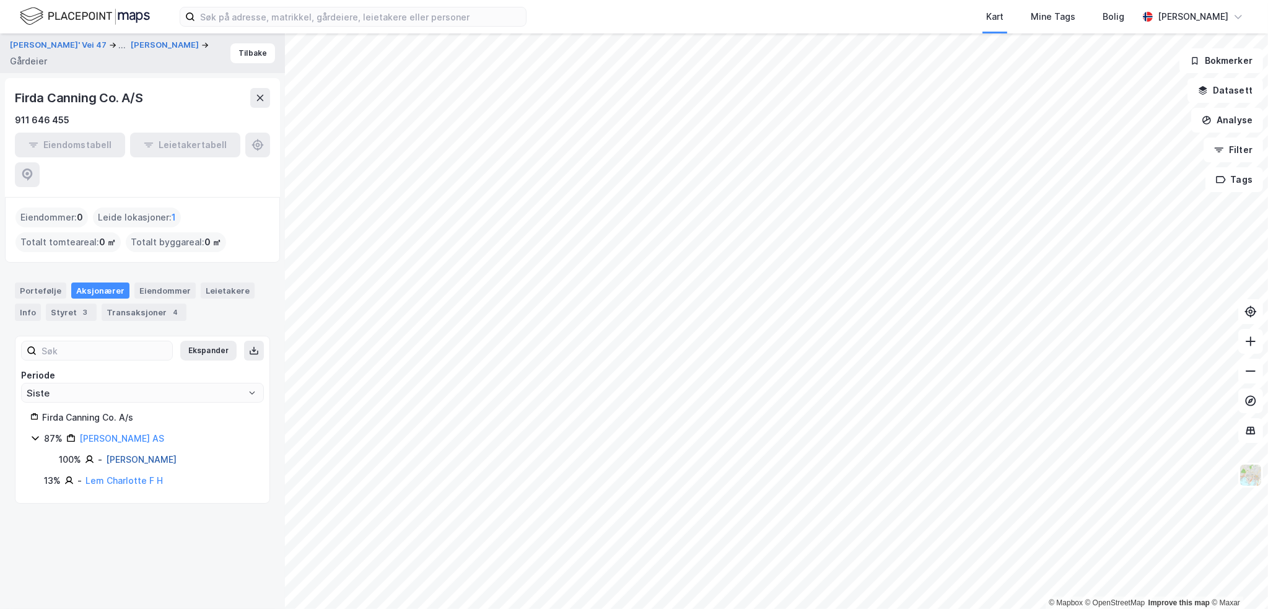
click at [142, 454] on link "[PERSON_NAME]" at bounding box center [141, 459] width 71 height 11
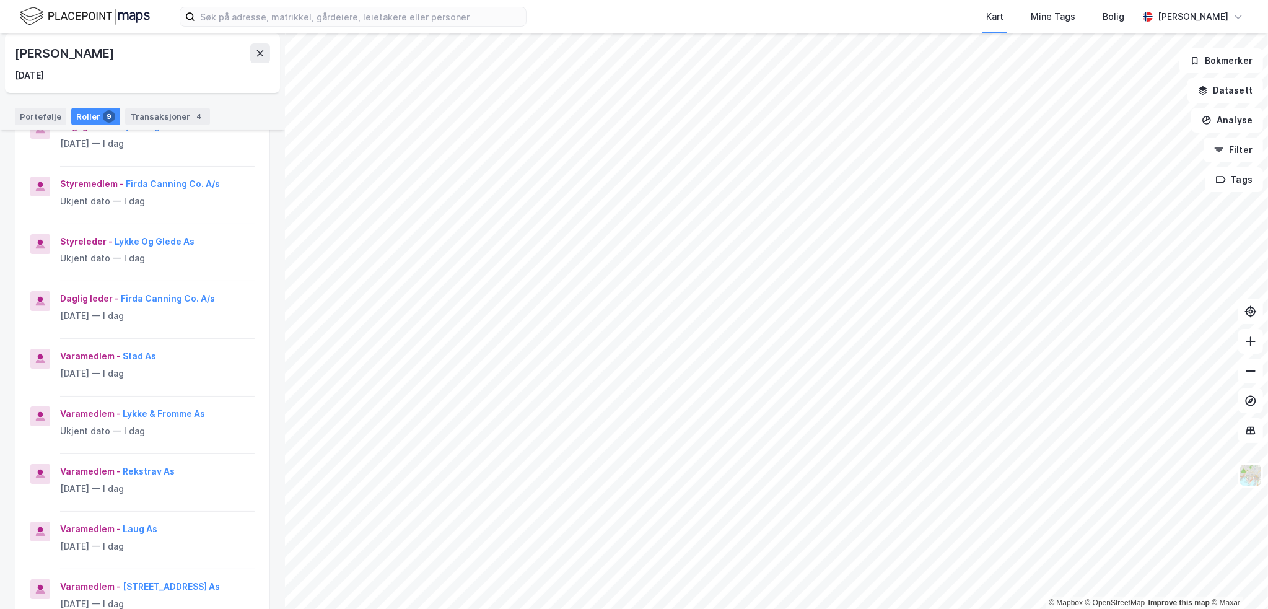
scroll to position [178, 0]
click at [0, 0] on button "Firda Canning Co. A/s" at bounding box center [0, 0] width 0 height 0
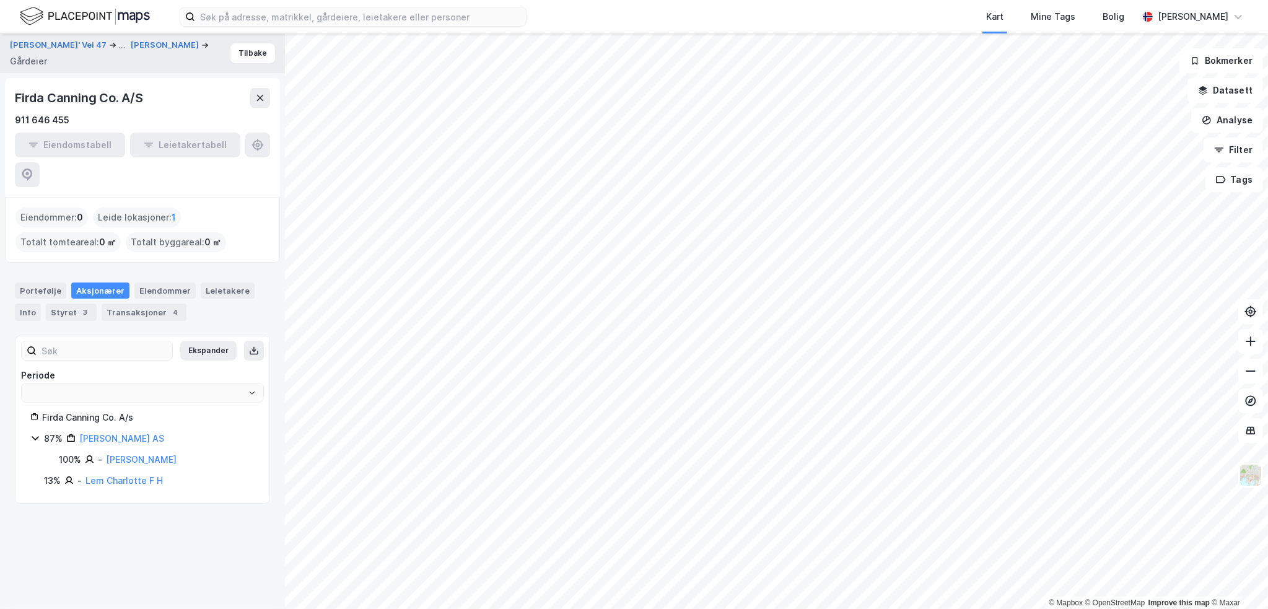
type input "Siste"
click at [81, 306] on div "3" at bounding box center [85, 312] width 12 height 12
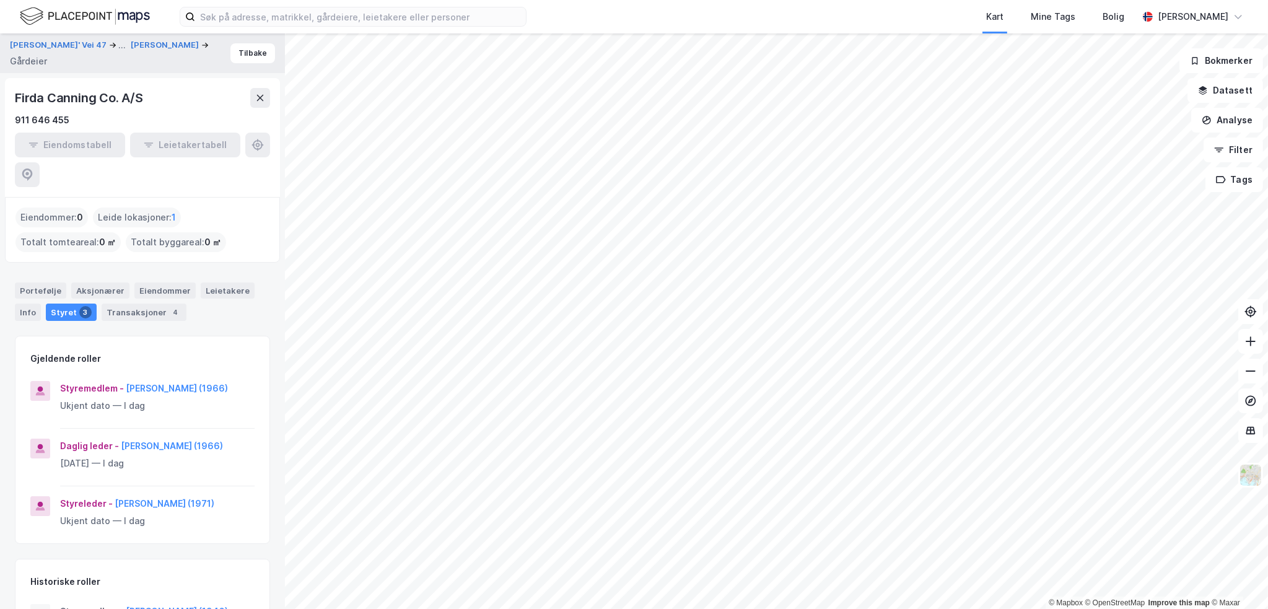
scroll to position [343, 0]
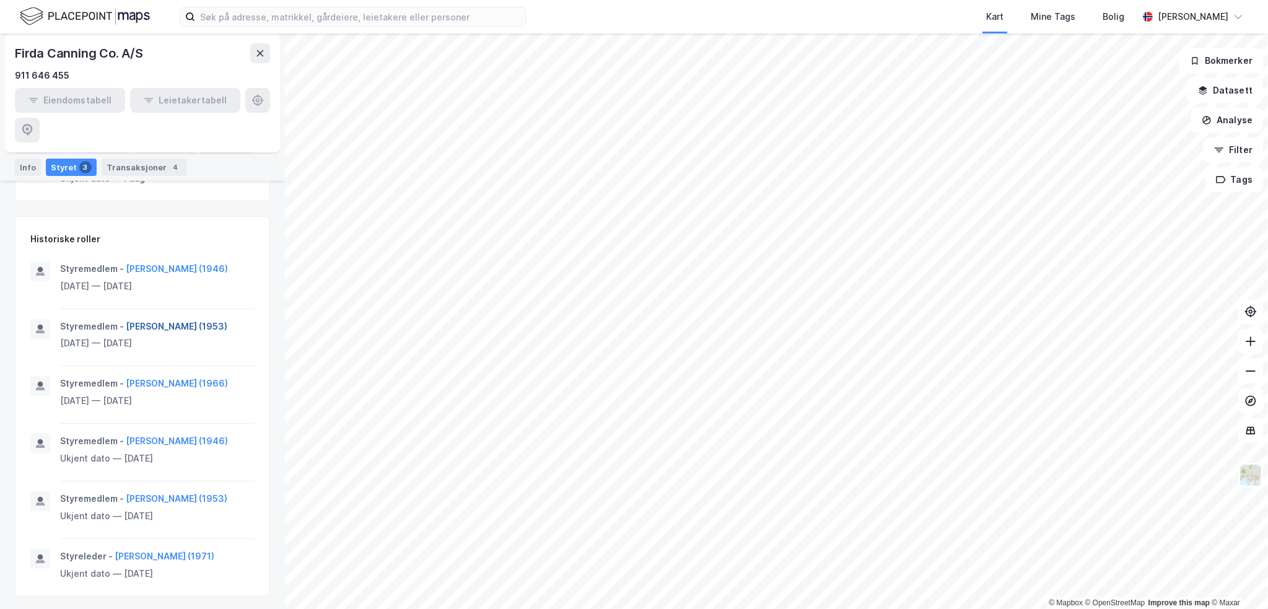
click at [0, 0] on button "[PERSON_NAME] (1953)" at bounding box center [0, 0] width 0 height 0
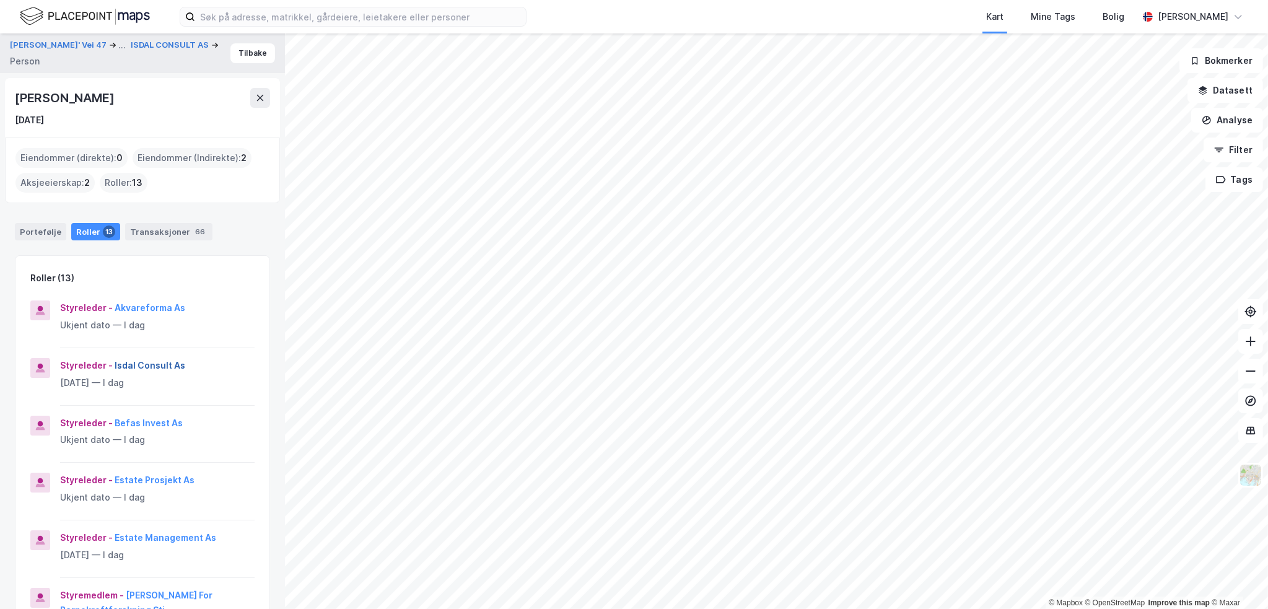
click at [0, 0] on button "Isdal Consult As" at bounding box center [0, 0] width 0 height 0
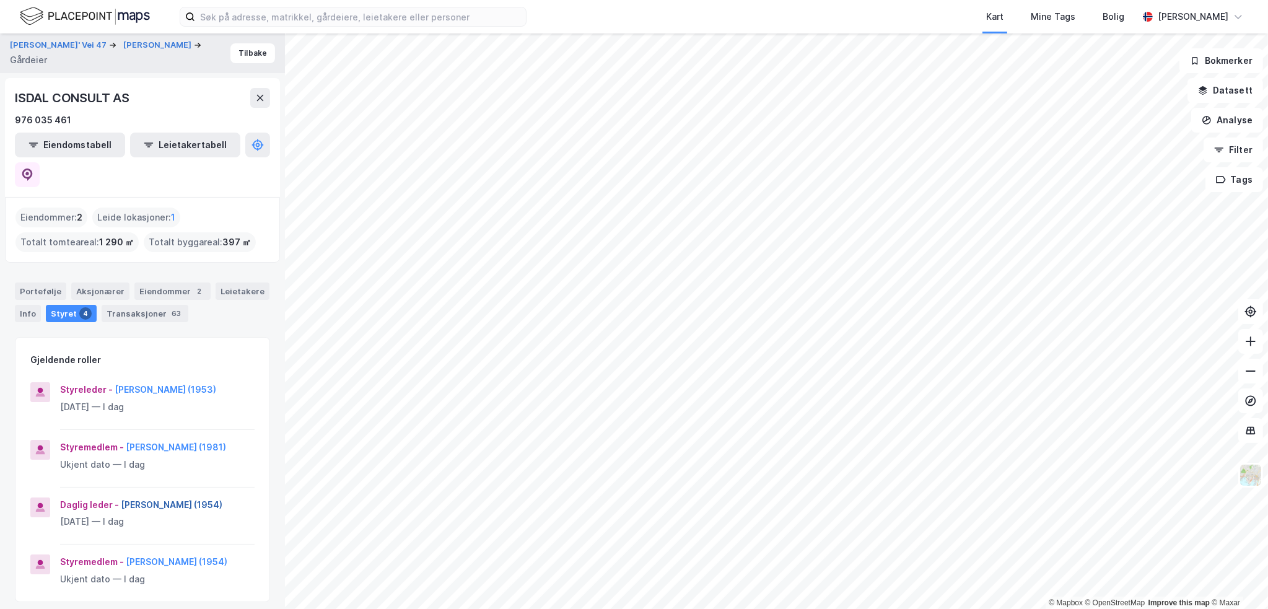
click at [0, 0] on button "[PERSON_NAME] (1954)" at bounding box center [0, 0] width 0 height 0
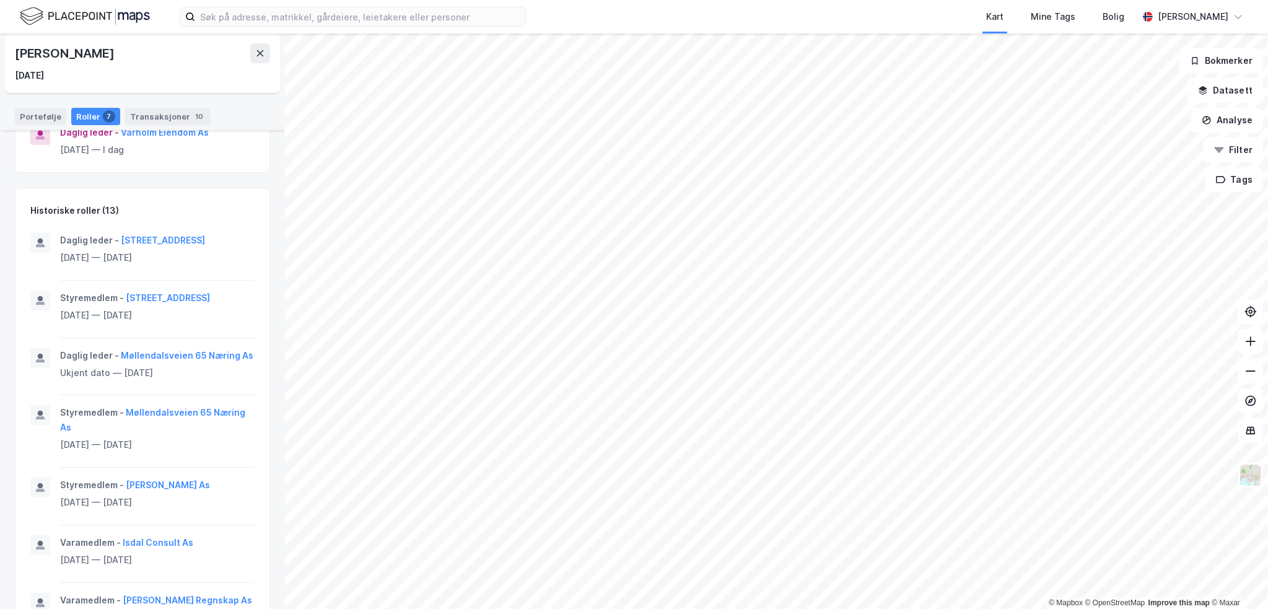
scroll to position [830, 0]
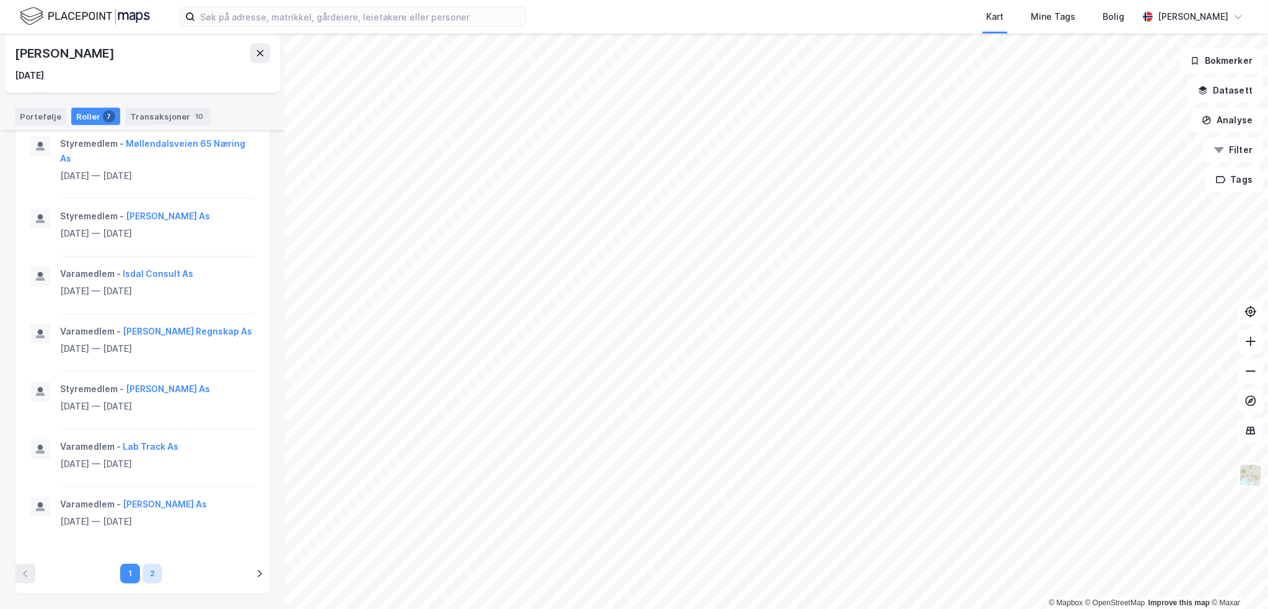
click at [154, 575] on button "2" at bounding box center [153, 574] width 20 height 20
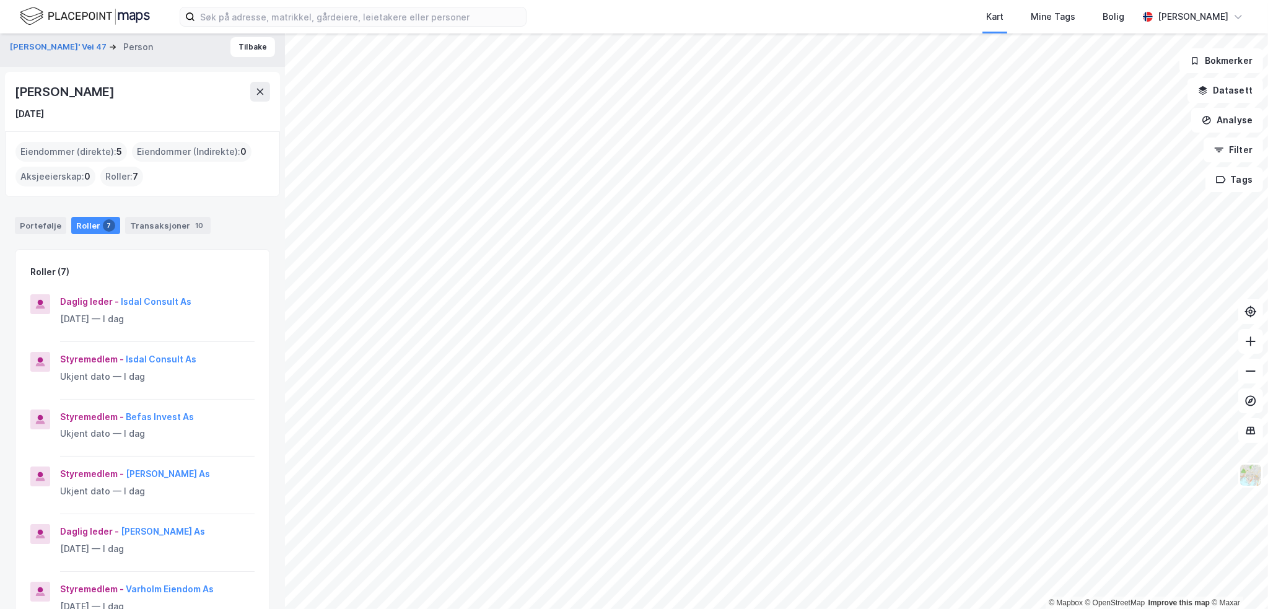
scroll to position [0, 0]
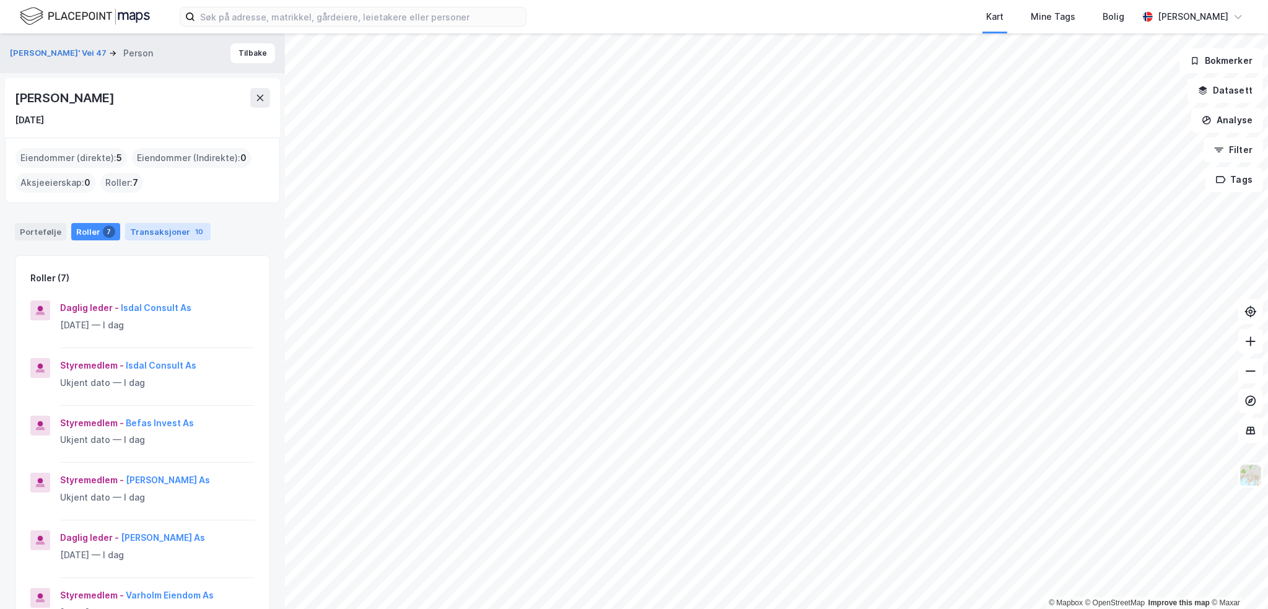
click at [167, 232] on div "Transaksjoner 10" at bounding box center [168, 231] width 86 height 17
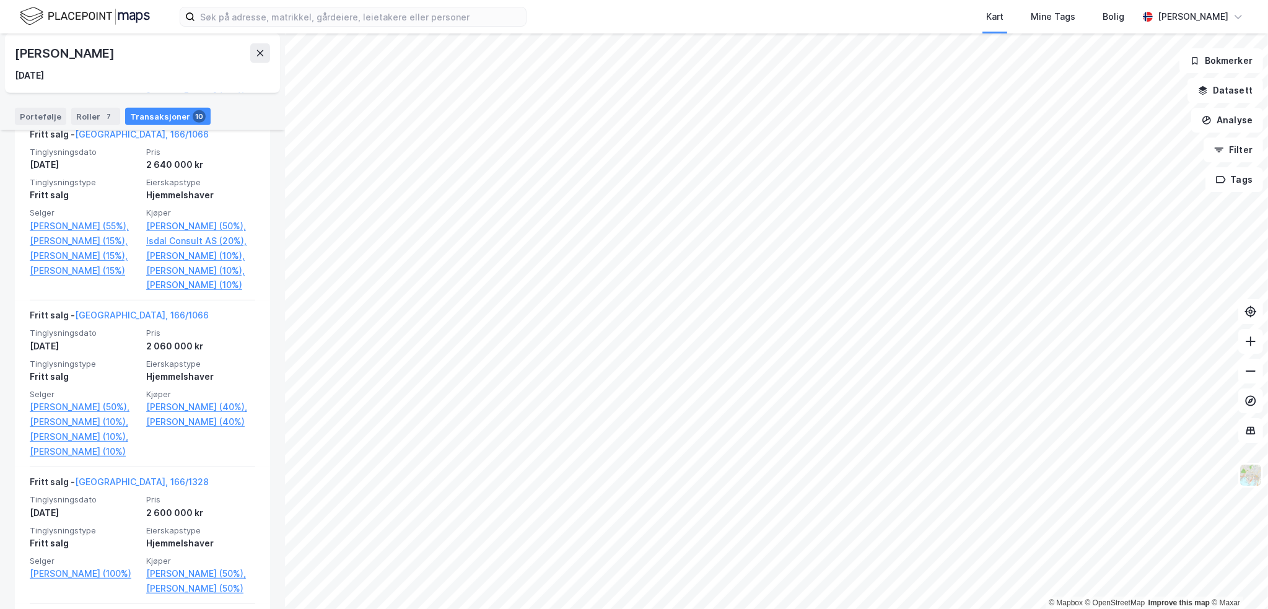
scroll to position [991, 0]
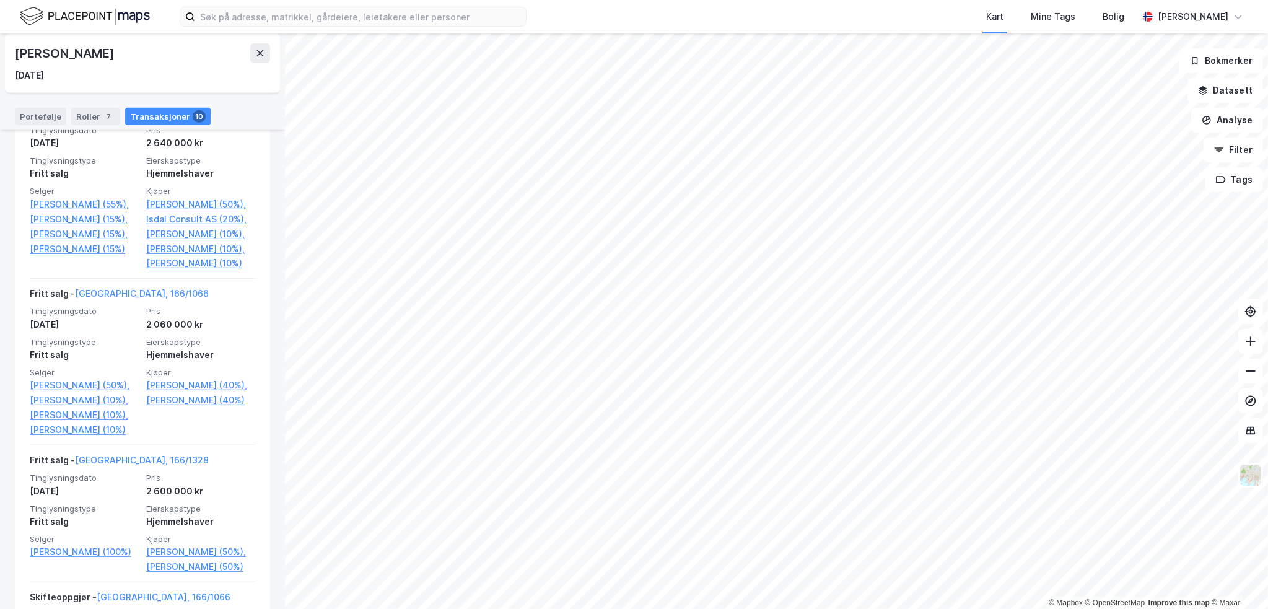
drag, startPoint x: 76, startPoint y: 62, endPoint x: 73, endPoint y: 48, distance: 14.0
click at [76, 59] on div "[PERSON_NAME] [DATE]" at bounding box center [142, 63] width 255 height 40
click at [73, 48] on div "[PERSON_NAME]" at bounding box center [66, 53] width 102 height 20
